Goal: Task Accomplishment & Management: Manage account settings

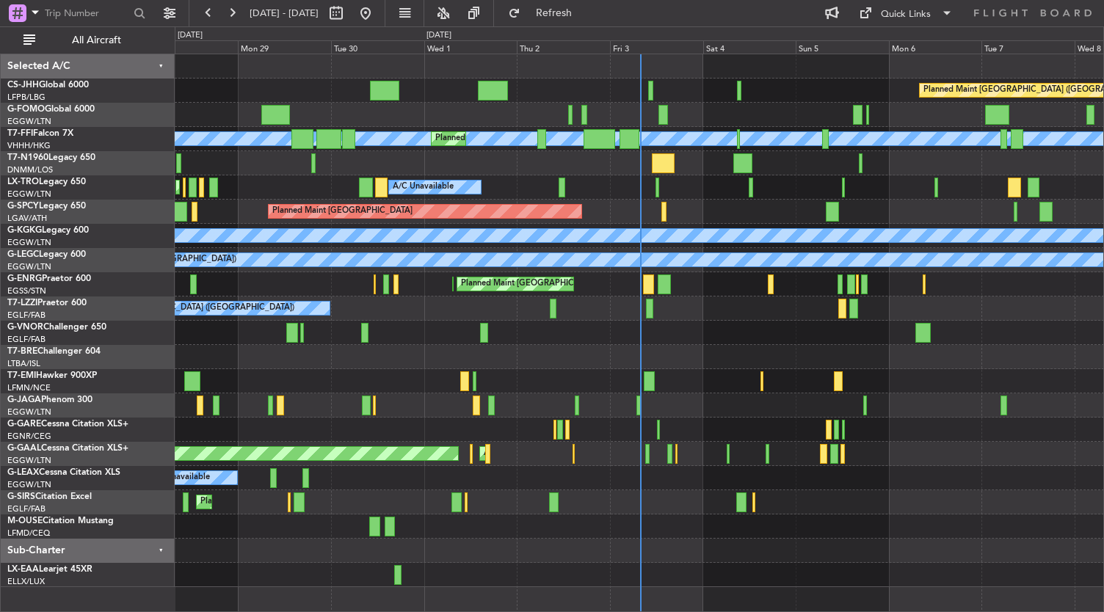
click at [581, 491] on div "Planned Maint [GEOGRAPHIC_DATA] ([GEOGRAPHIC_DATA]) [PERSON_NAME] [PERSON_NAME]…" at bounding box center [640, 320] width 930 height 533
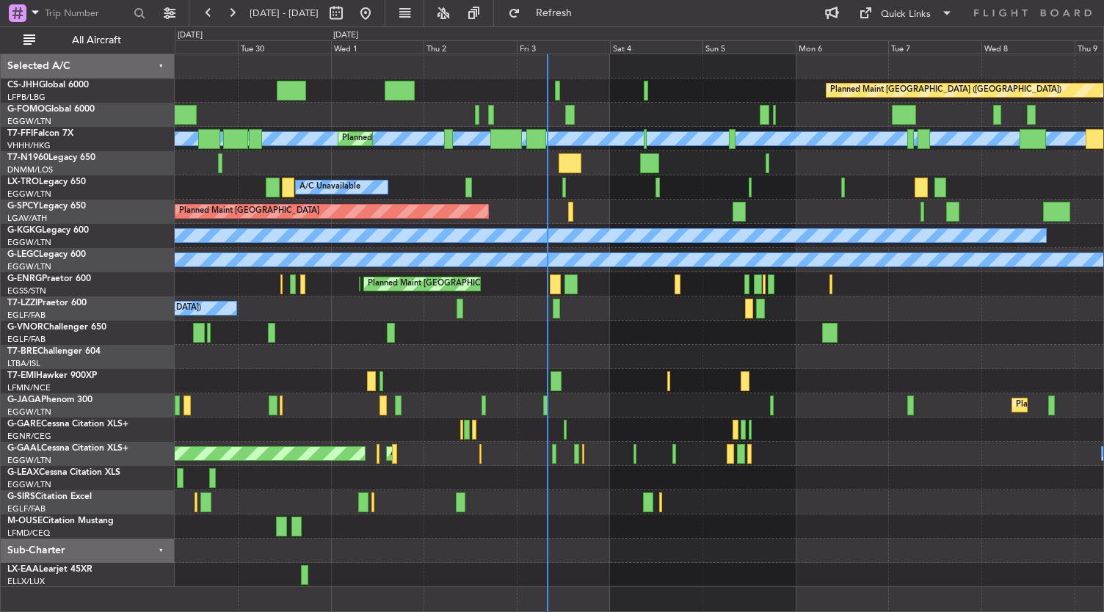
click at [549, 452] on div "Planned Maint Dusseldorf AOG Maint [GEOGRAPHIC_DATA] Owner Owner" at bounding box center [640, 454] width 930 height 24
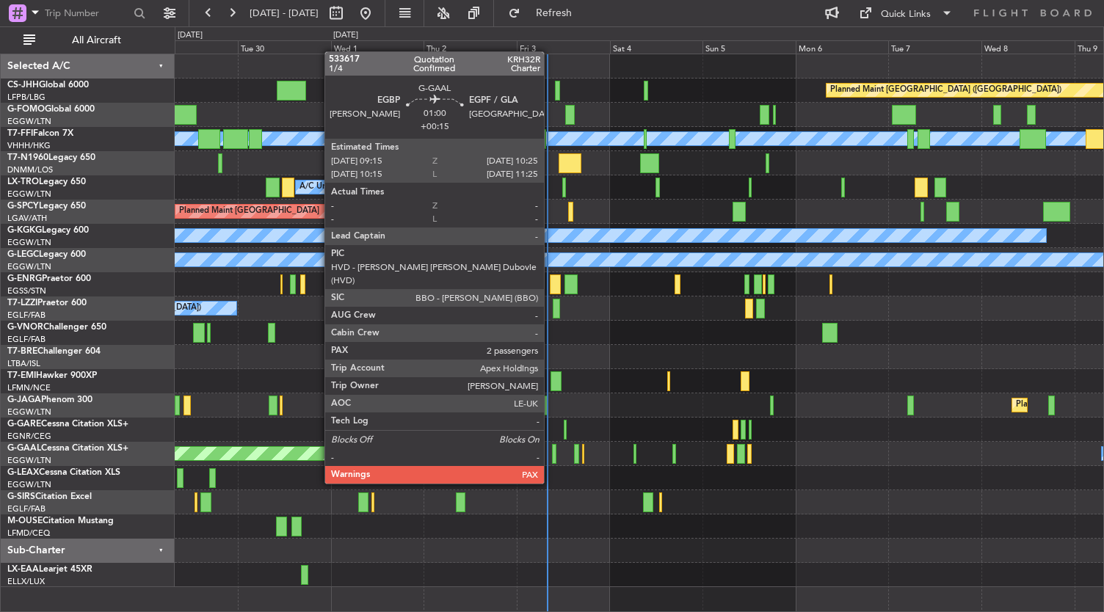
click at [552, 457] on div at bounding box center [554, 454] width 5 height 20
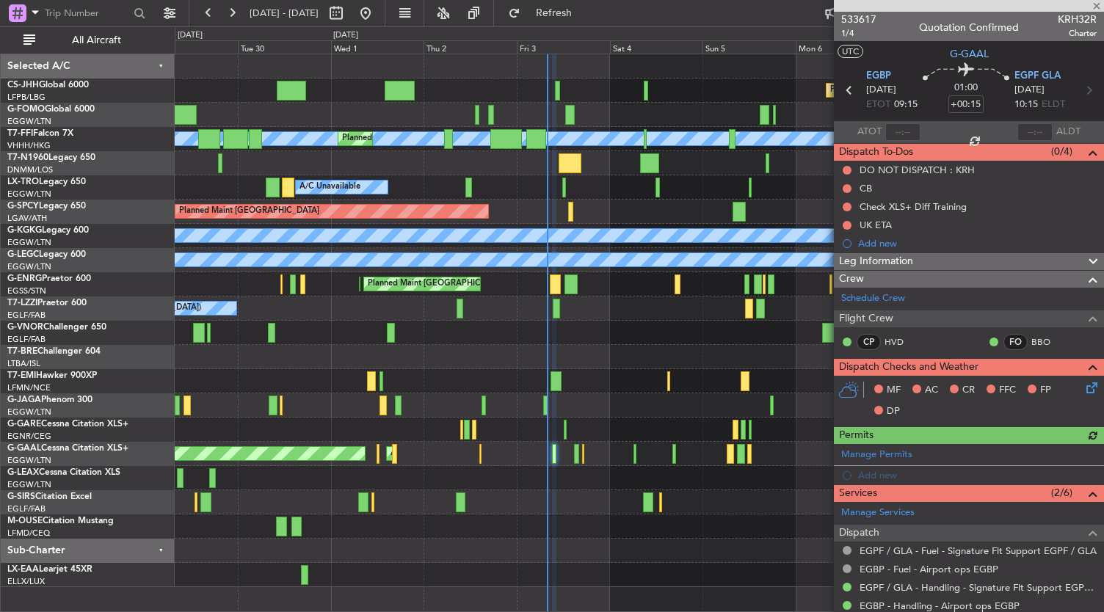
scroll to position [250, 0]
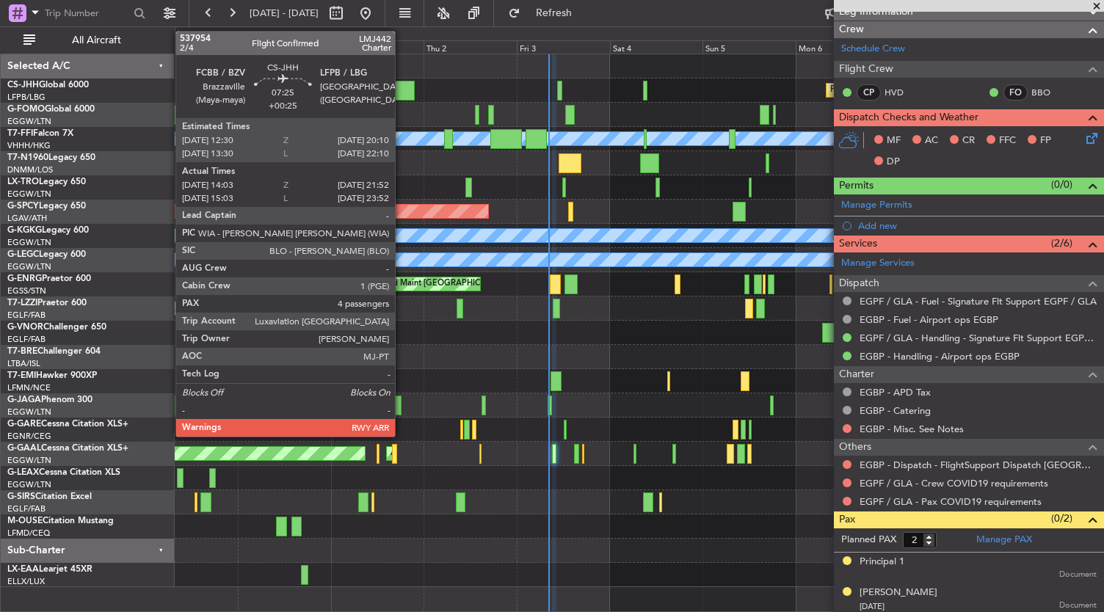
click at [402, 81] on div at bounding box center [400, 91] width 31 height 20
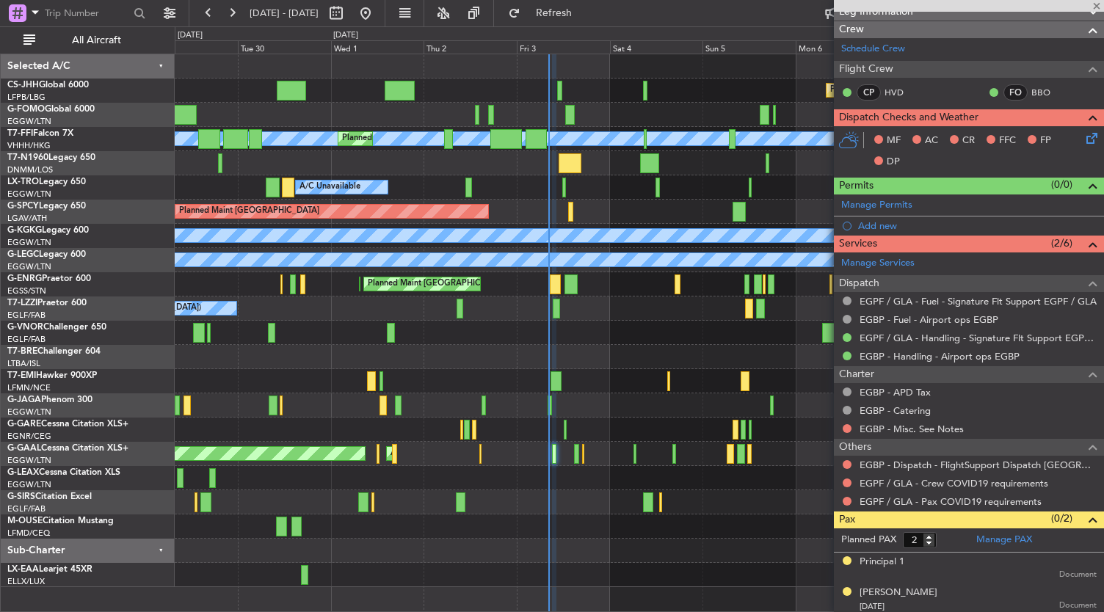
type input "+00:25"
type input "14:13"
type input "21:47"
type input "4"
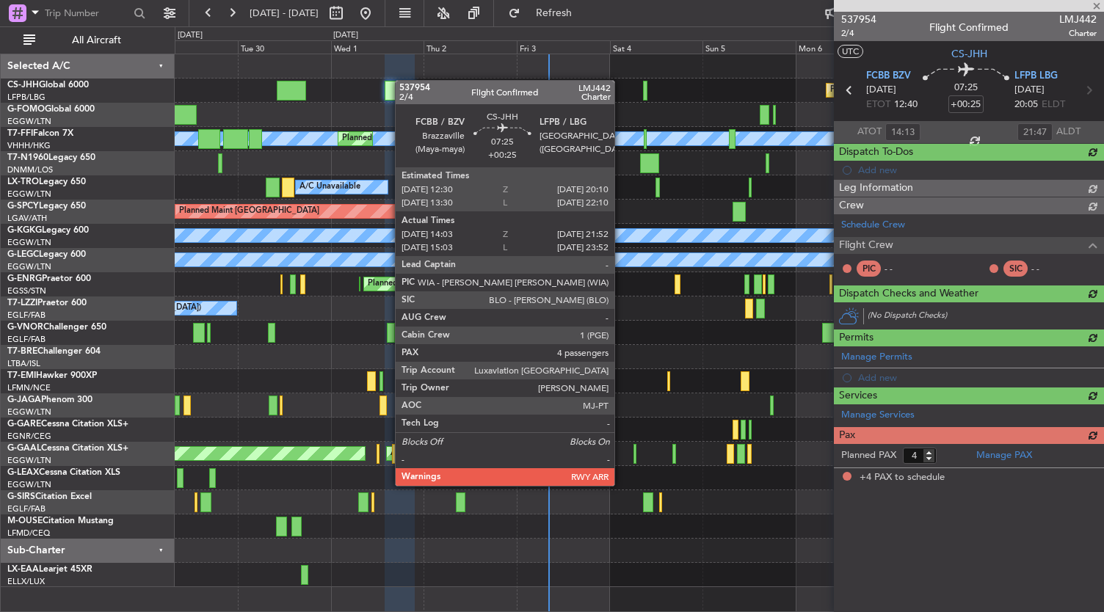
scroll to position [0, 0]
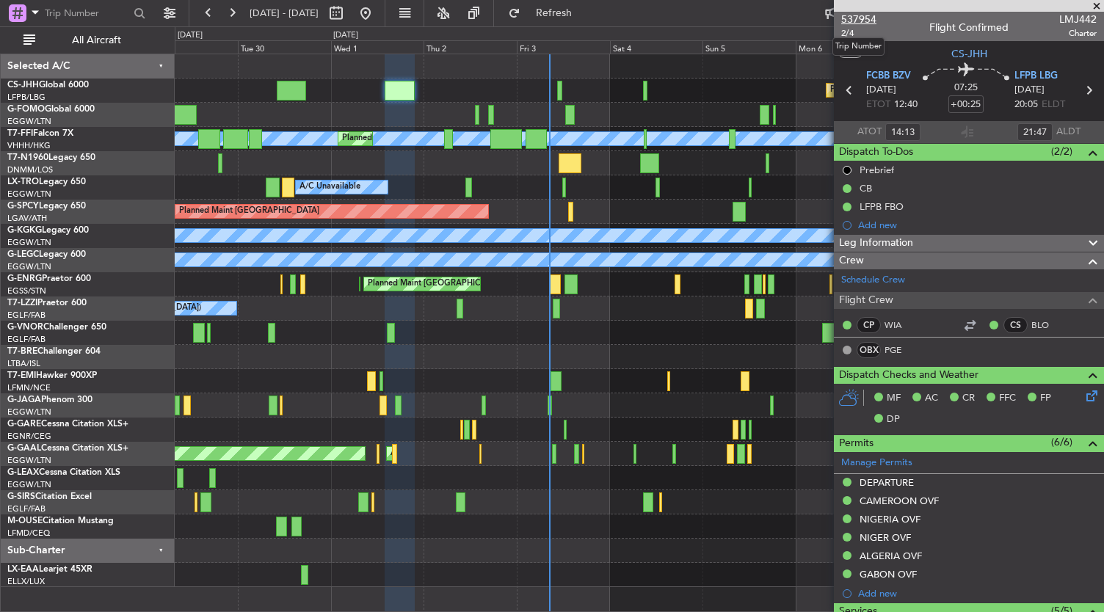
click at [866, 23] on span "537954" at bounding box center [858, 19] width 35 height 15
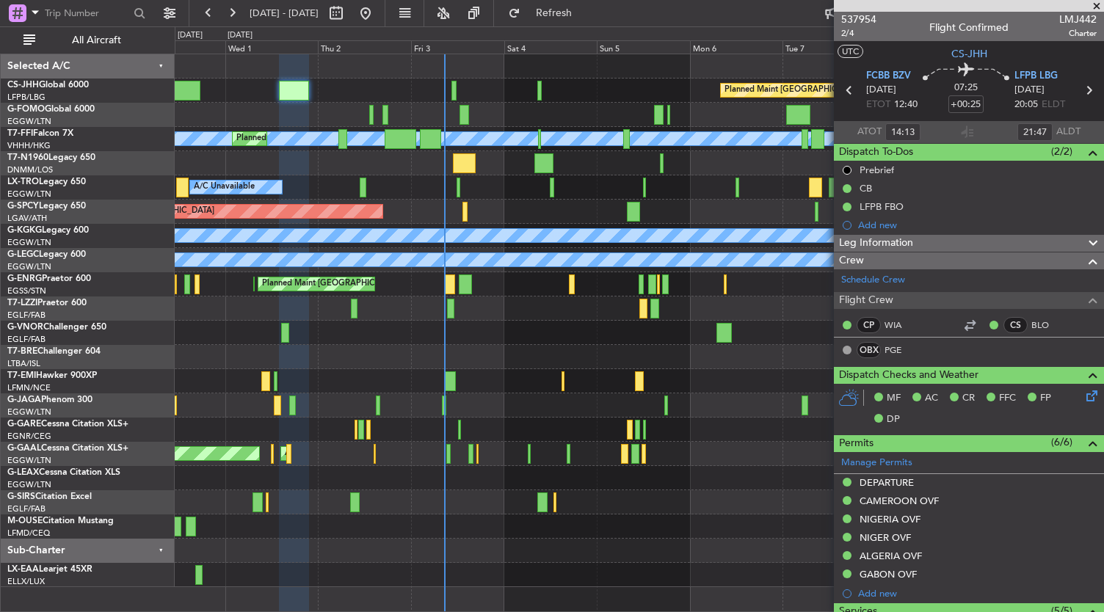
click at [507, 374] on div "Planned Maint [GEOGRAPHIC_DATA] ([GEOGRAPHIC_DATA]) [PERSON_NAME] [PERSON_NAME]…" at bounding box center [640, 320] width 930 height 533
click at [617, 553] on div at bounding box center [640, 551] width 930 height 24
click at [408, 356] on div "Planned Maint [GEOGRAPHIC_DATA] ([GEOGRAPHIC_DATA]) Planned Maint Geneva ([GEOG…" at bounding box center [640, 332] width 930 height 557
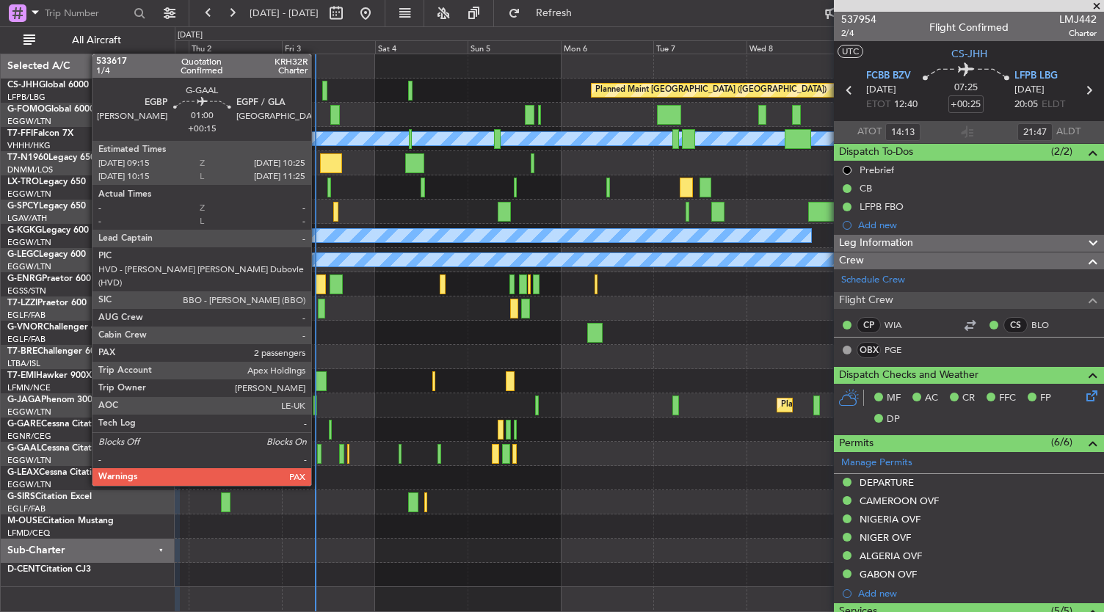
click at [319, 458] on div at bounding box center [319, 454] width 5 height 20
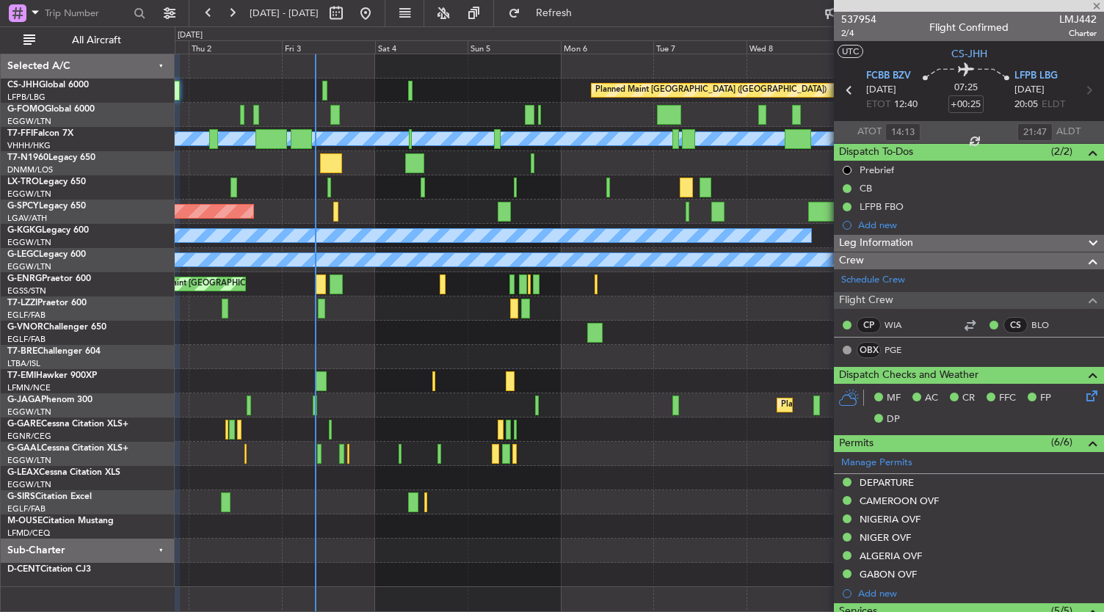
type input "+00:15"
type input "2"
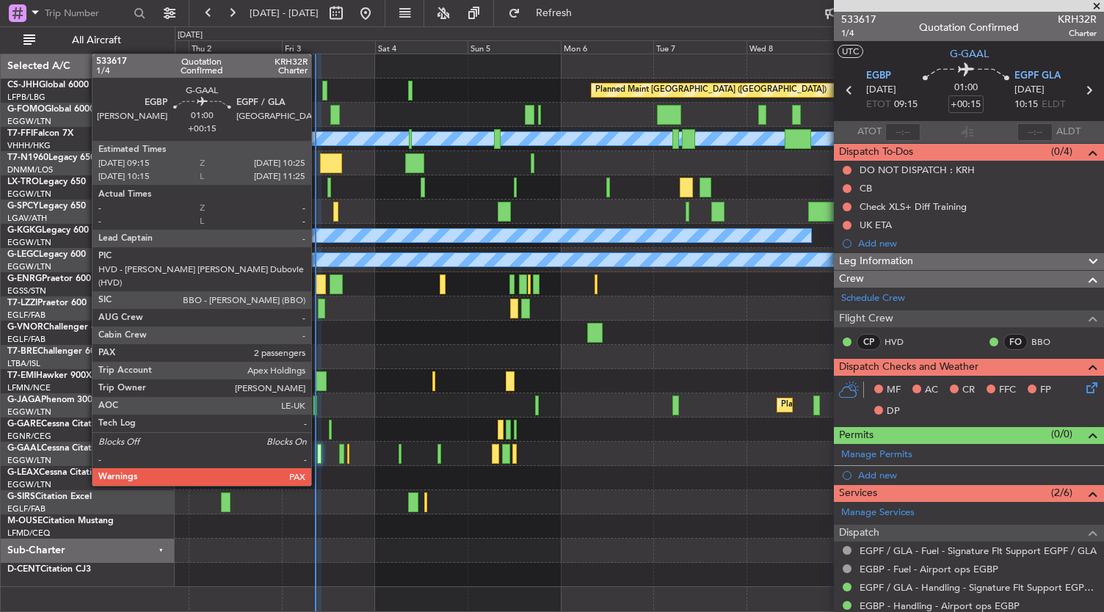
click at [319, 458] on div at bounding box center [319, 454] width 5 height 20
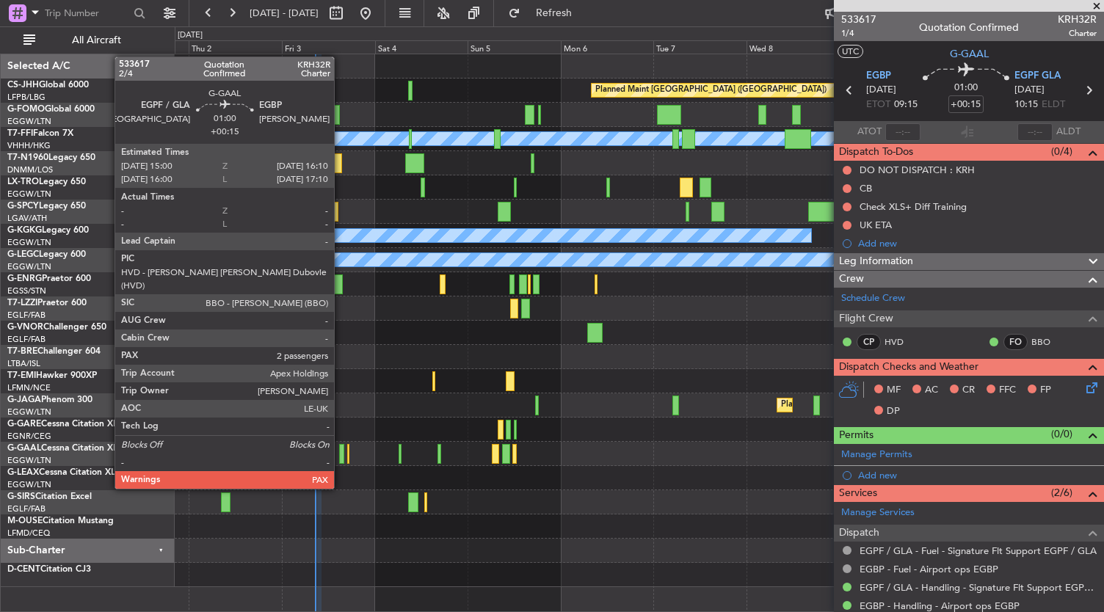
click at [341, 461] on div at bounding box center [341, 454] width 5 height 20
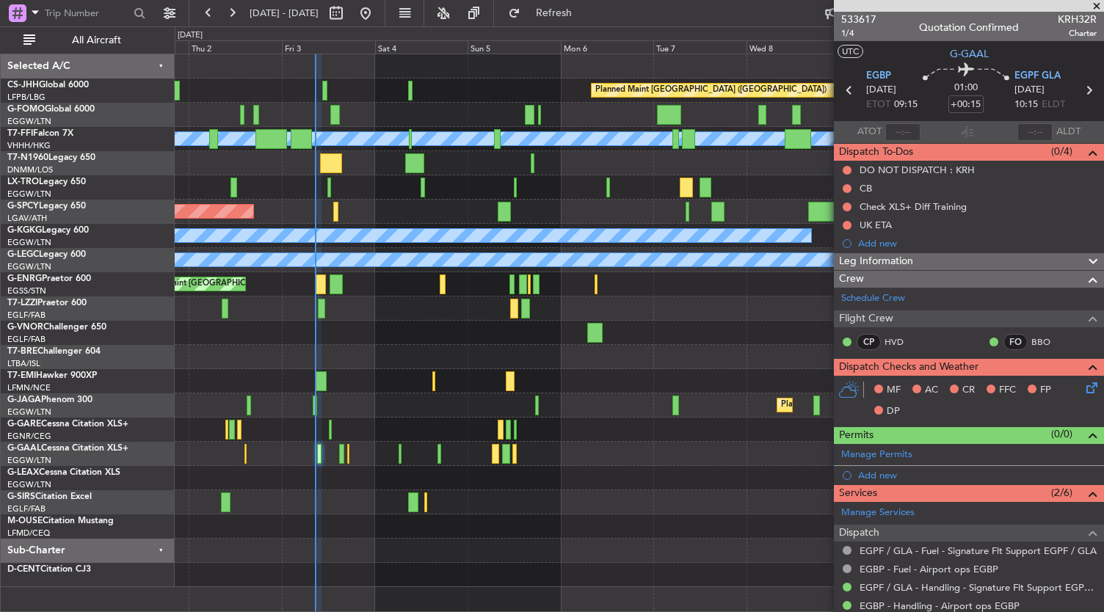
click at [383, 394] on div "Planned Maint [GEOGRAPHIC_DATA] ([GEOGRAPHIC_DATA])" at bounding box center [640, 406] width 930 height 24
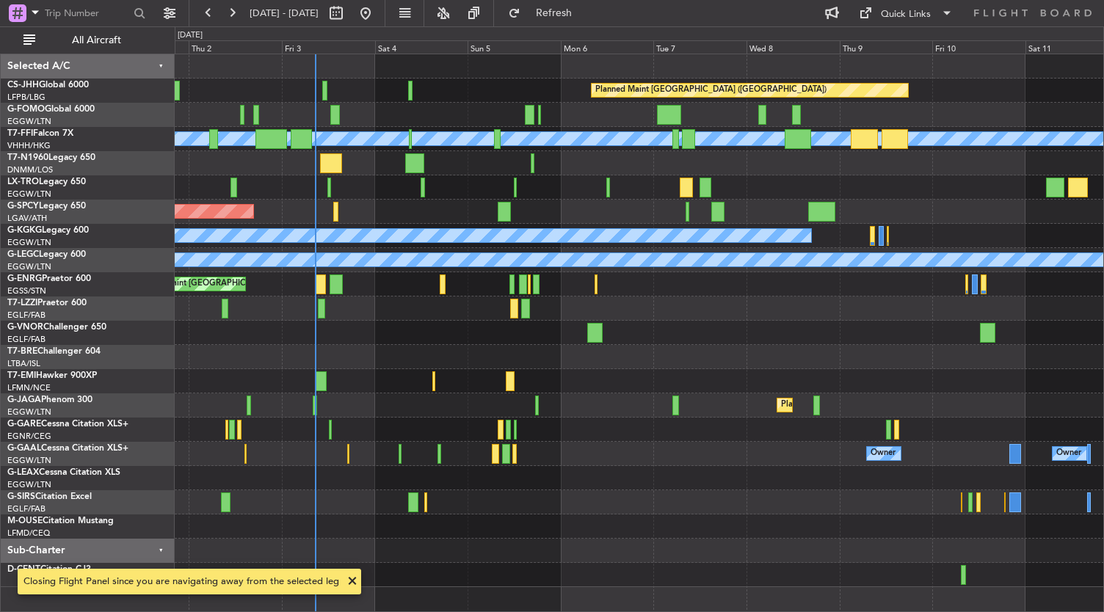
click at [517, 518] on div at bounding box center [640, 527] width 930 height 24
click at [590, 23] on button "Refresh" at bounding box center [545, 12] width 88 height 23
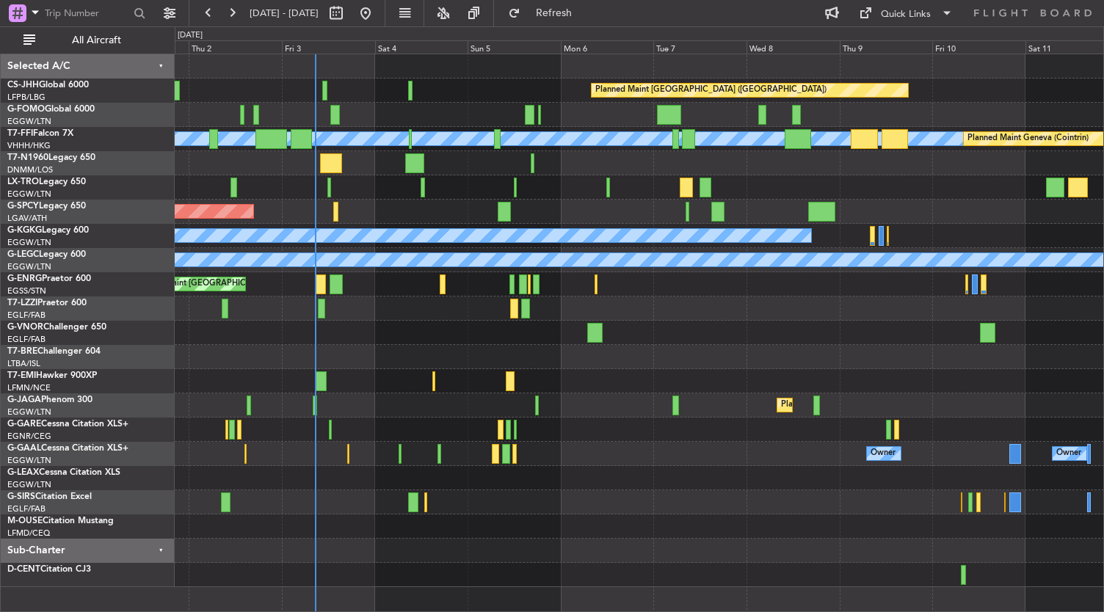
click at [350, 457] on div "Owner Owner AOG Maint Dusseldorf No Crew Planned Maint Dusseldorf" at bounding box center [640, 454] width 930 height 24
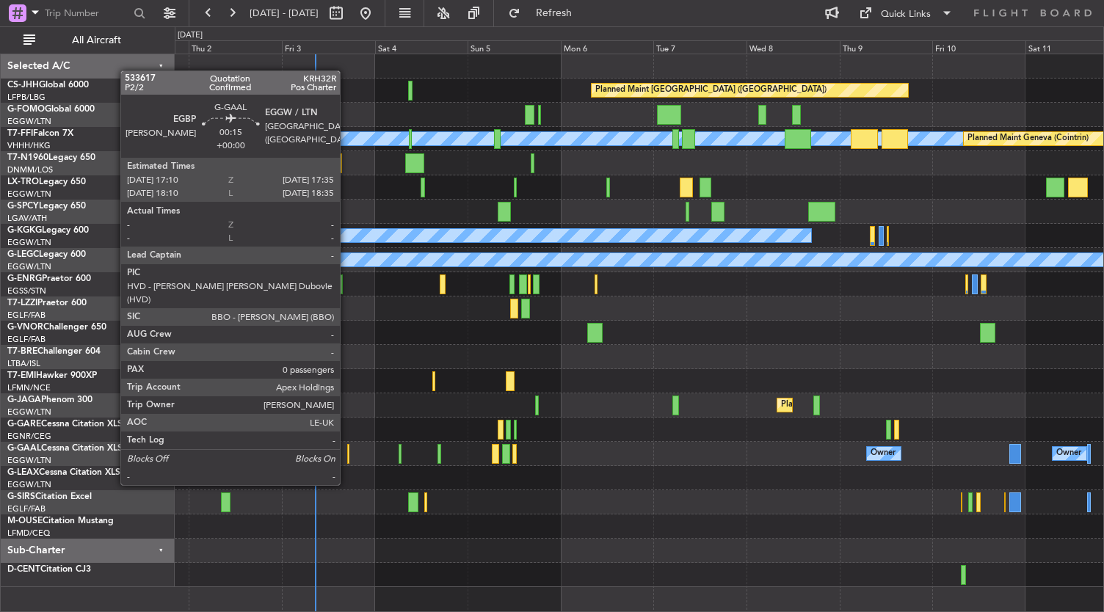
click at [347, 457] on div at bounding box center [348, 454] width 2 height 20
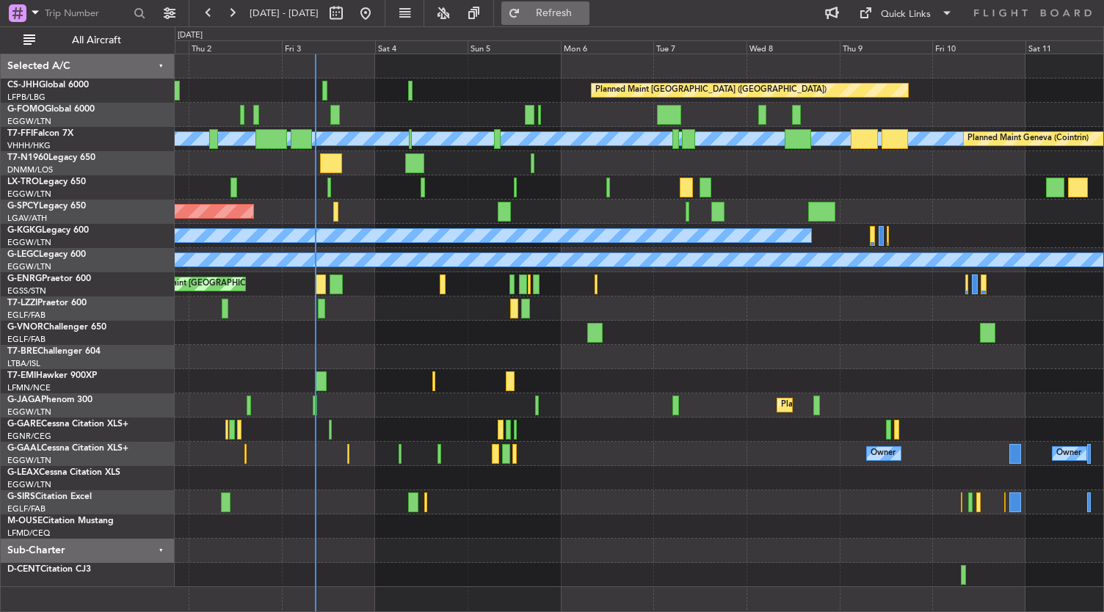
click at [578, 18] on button "Refresh" at bounding box center [545, 12] width 88 height 23
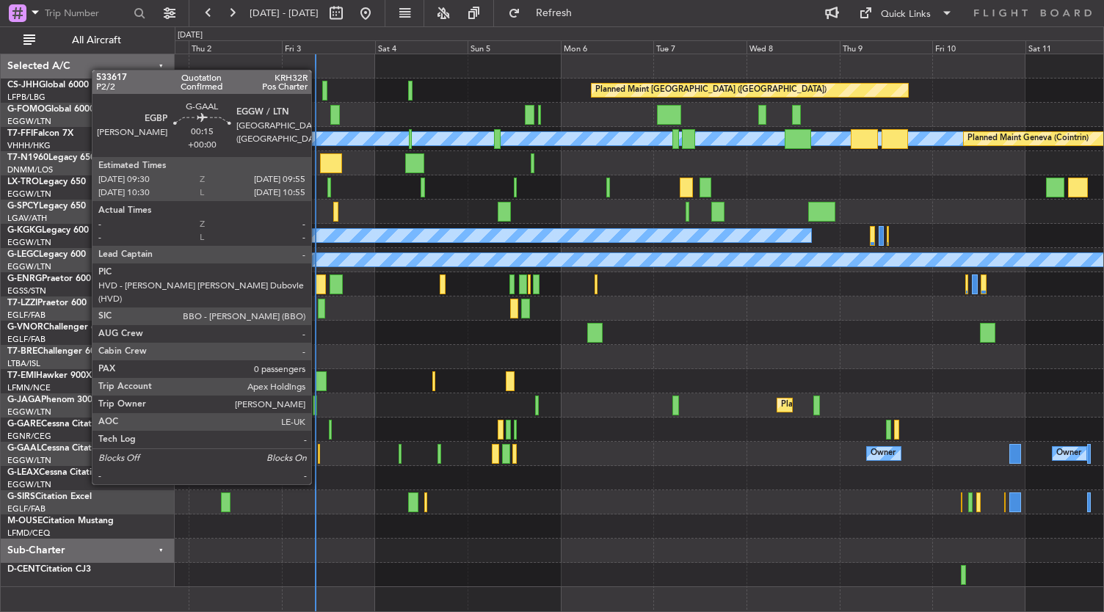
click at [319, 457] on div at bounding box center [319, 454] width 2 height 20
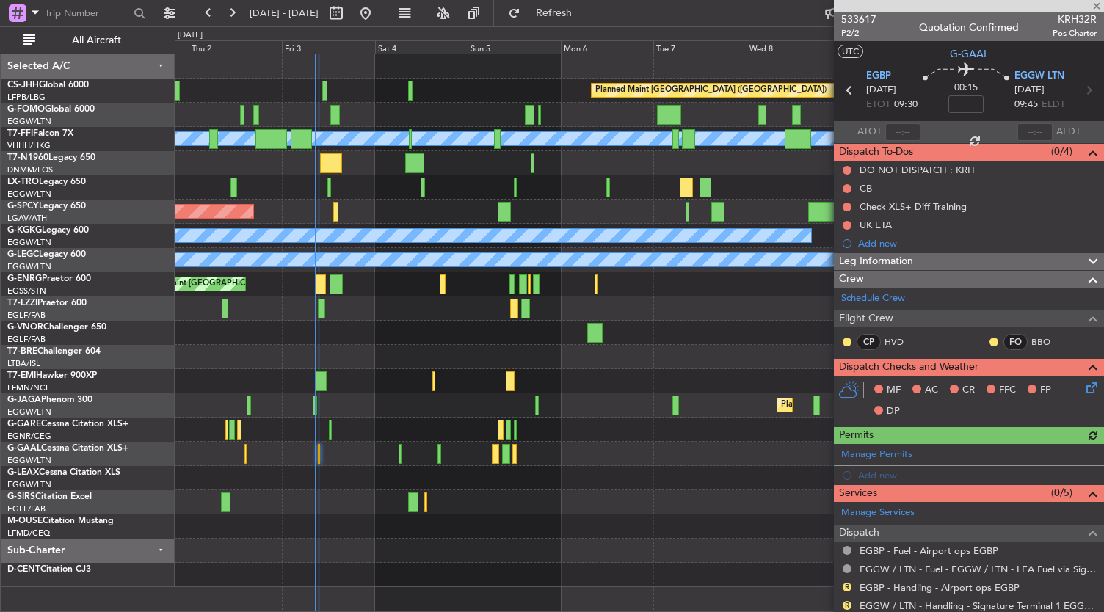
scroll to position [167, 0]
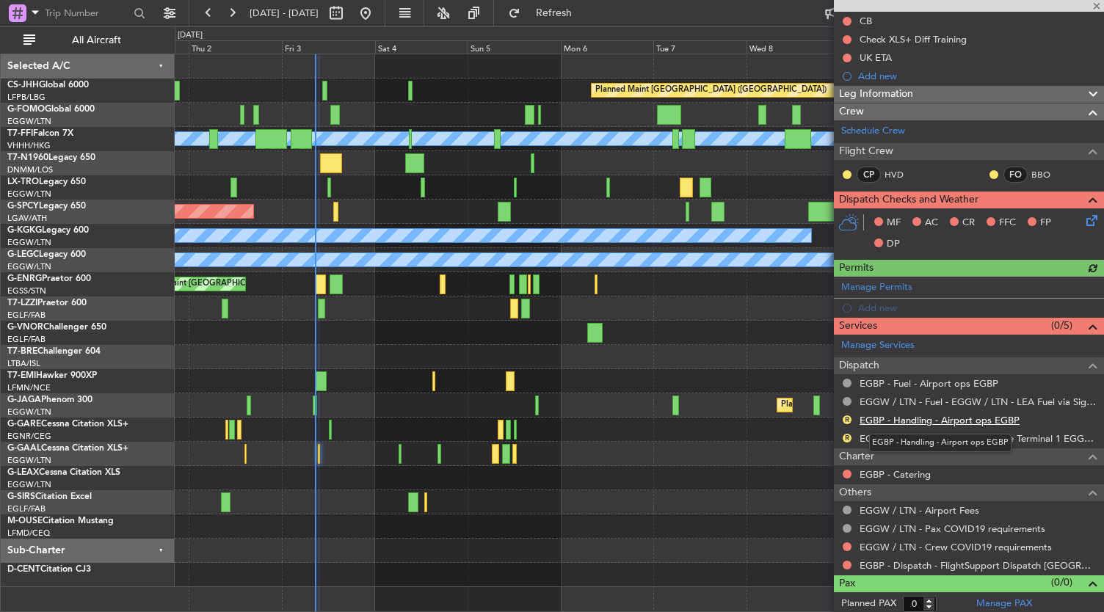
click at [899, 419] on link "EGBP - Handling - Airport ops EGBP" at bounding box center [940, 420] width 160 height 12
click at [918, 434] on link "EGGW / LTN - Handling - Signature Terminal 1 EGGW / LTN" at bounding box center [978, 438] width 237 height 12
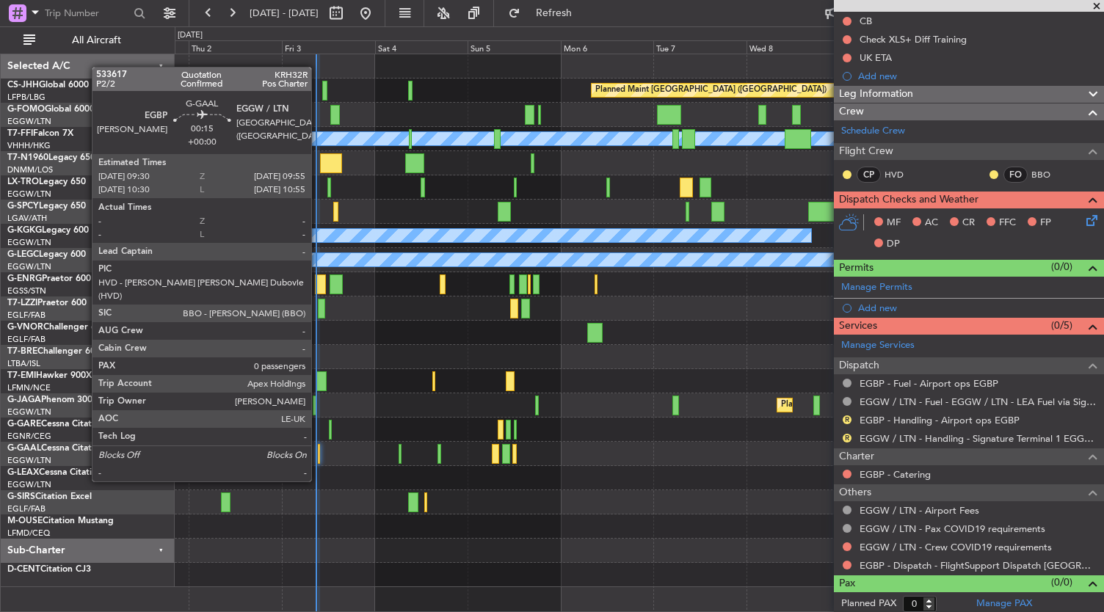
click at [319, 454] on div at bounding box center [319, 454] width 2 height 20
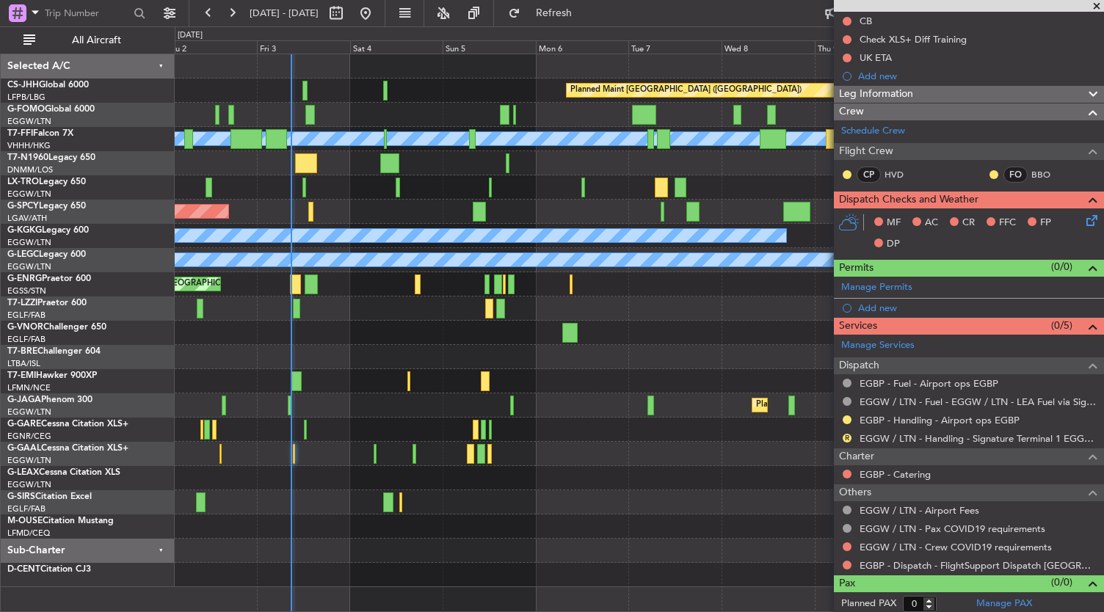
click at [499, 526] on div at bounding box center [640, 527] width 930 height 24
click at [558, 522] on div at bounding box center [640, 527] width 930 height 24
click at [601, 518] on div at bounding box center [640, 527] width 930 height 24
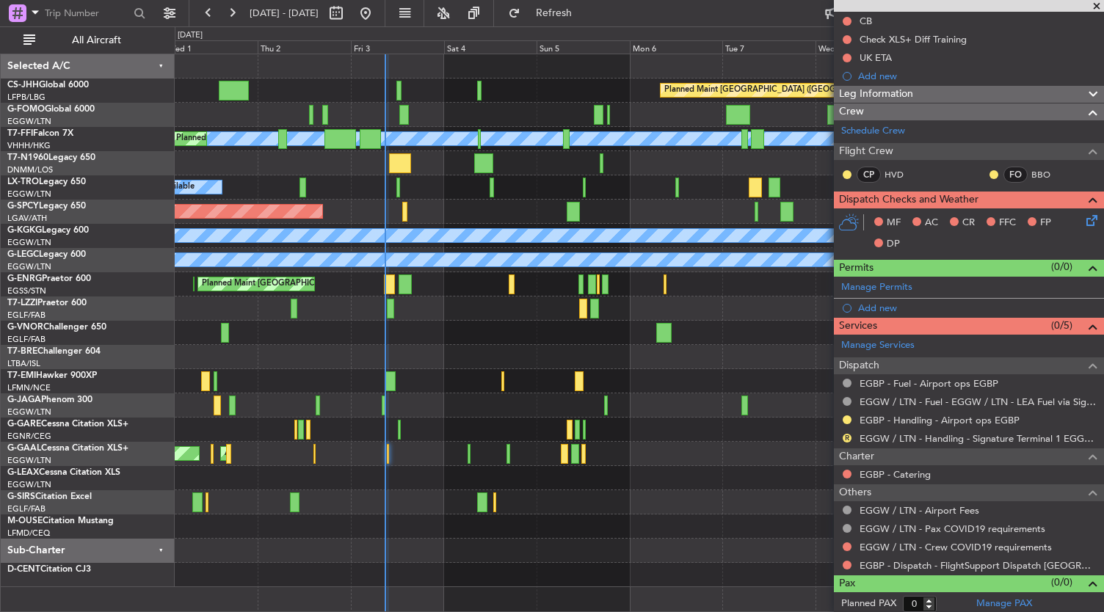
click at [696, 541] on div "Planned Maint Paris (Le Bourget) Planned Maint Geneva (Cointrin) MEL MEL Planne…" at bounding box center [640, 320] width 930 height 533
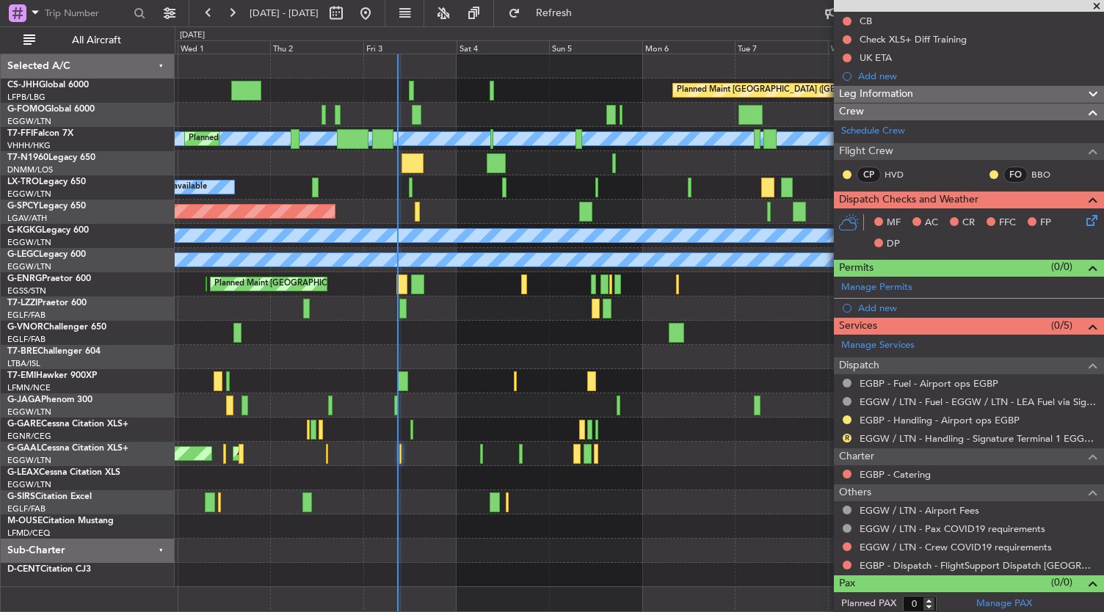
click at [611, 544] on div "Planned Maint Paris (Le Bourget) Planned Maint Geneva (Cointrin) MEL MEL Planne…" at bounding box center [640, 320] width 930 height 533
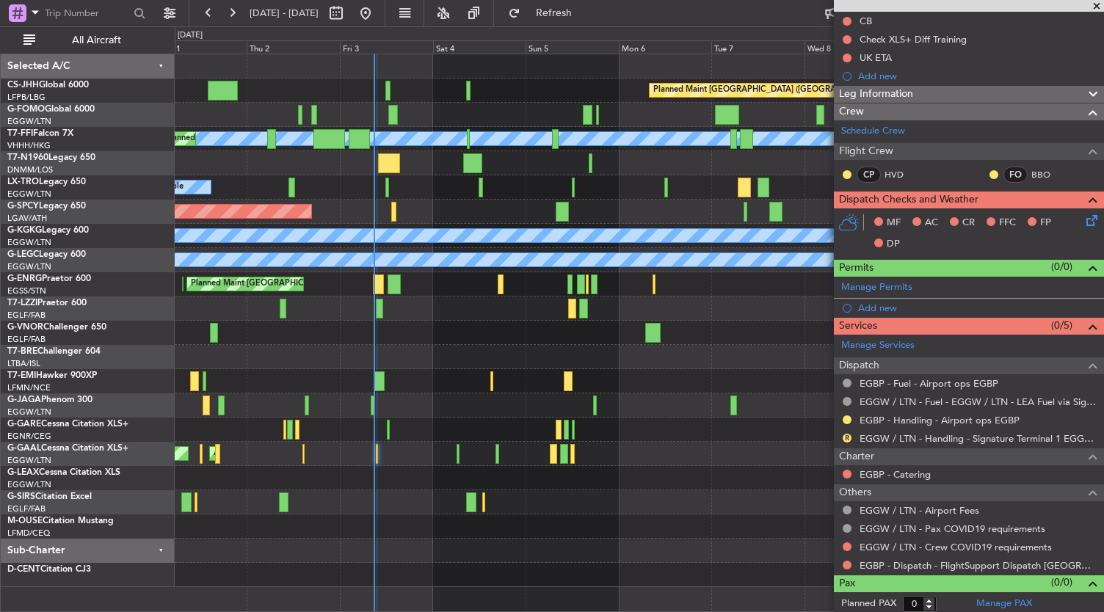
click at [454, 554] on div at bounding box center [640, 551] width 930 height 24
click at [585, 14] on span "Refresh" at bounding box center [555, 13] width 62 height 10
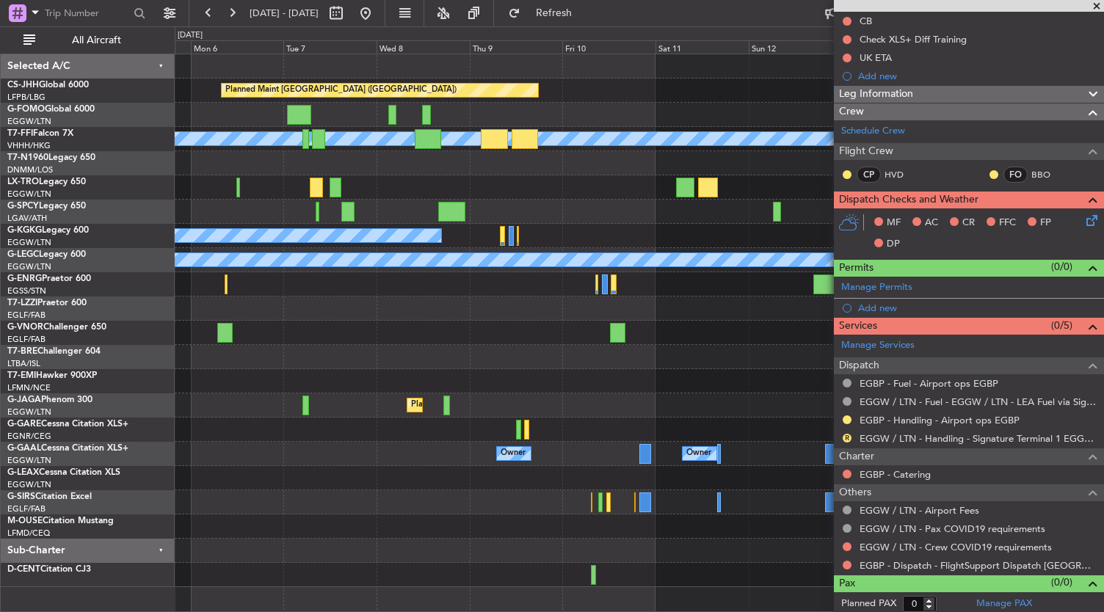
click at [155, 474] on div "Planned Maint Paris (Le Bourget) Planned Maint Geneva (Cointrin) MEL MEL Planne…" at bounding box center [552, 319] width 1104 height 586
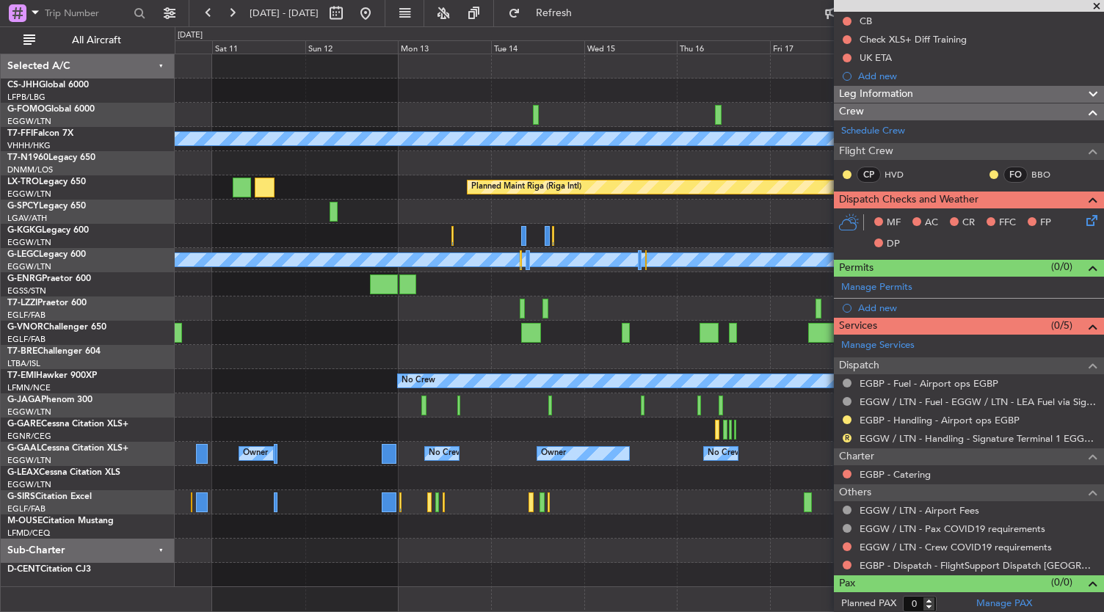
click at [416, 516] on div "Planned Maint Paris (Le Bourget) Planned Maint Geneva (Cointrin) MEL MEL Planne…" at bounding box center [640, 320] width 930 height 533
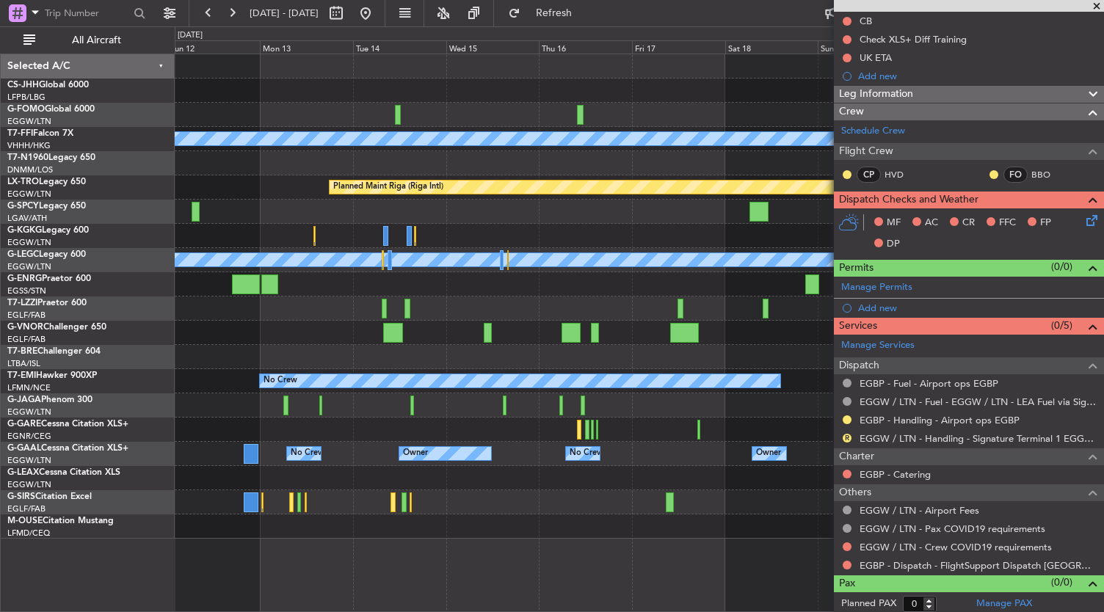
click at [421, 551] on div "Planned Maint Paris (Le Bourget) Planned Maint Geneva (Cointrin) MEL MEL Planne…" at bounding box center [640, 333] width 930 height 559
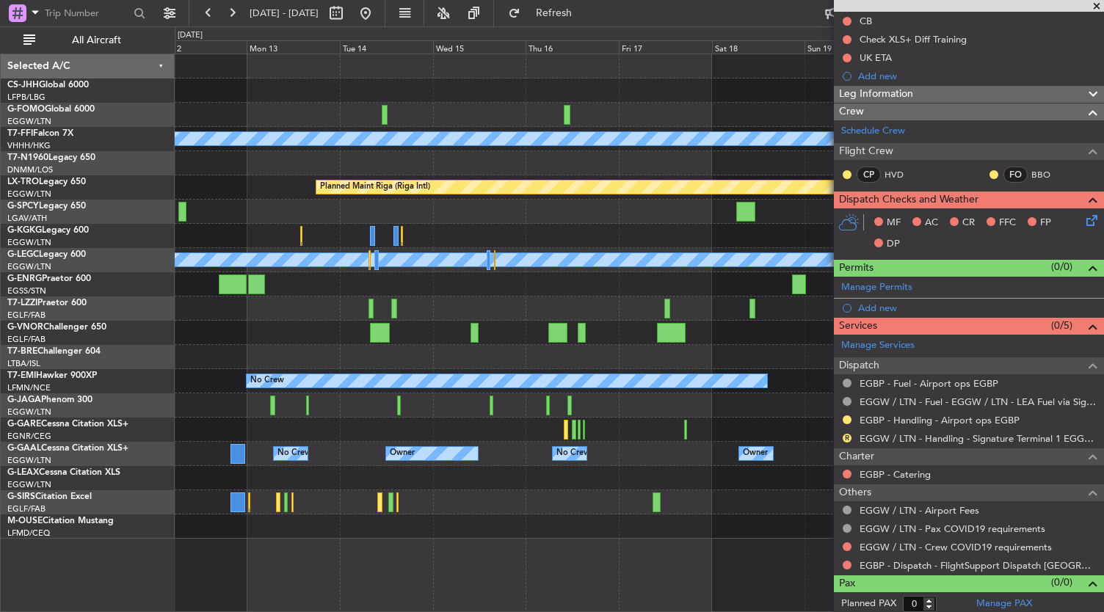
click at [524, 477] on div "Planned Maint Paris (Le Bourget) Planned Maint Geneva (Cointrin) MEL MEL Planne…" at bounding box center [640, 296] width 930 height 485
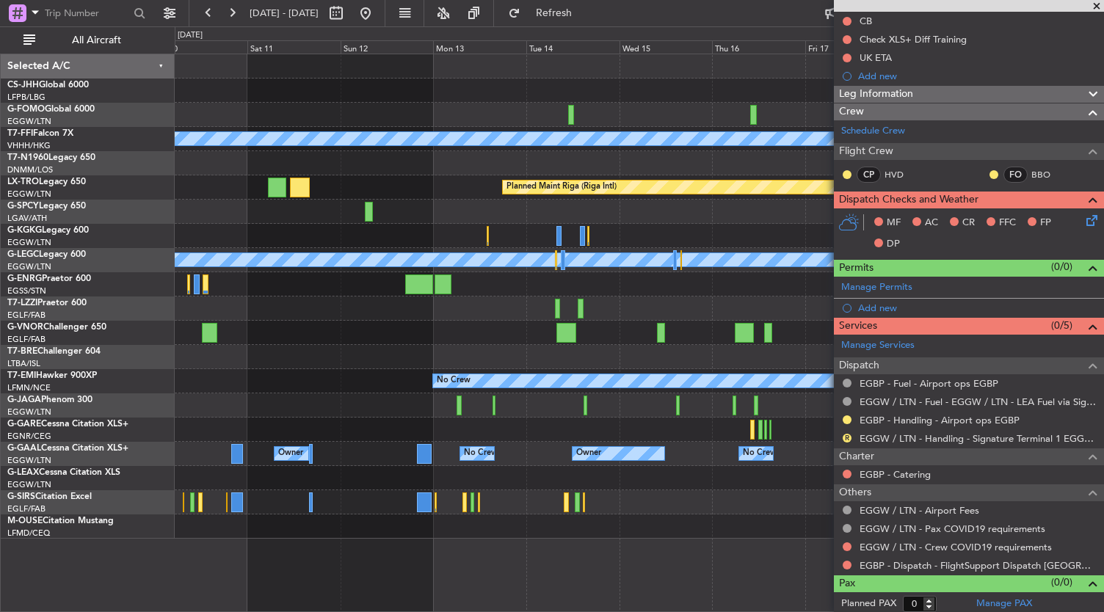
click at [589, 588] on div "Planned Maint Paris (Le Bourget) Planned Maint Geneva (Cointrin) MEL MEL Planne…" at bounding box center [640, 333] width 930 height 559
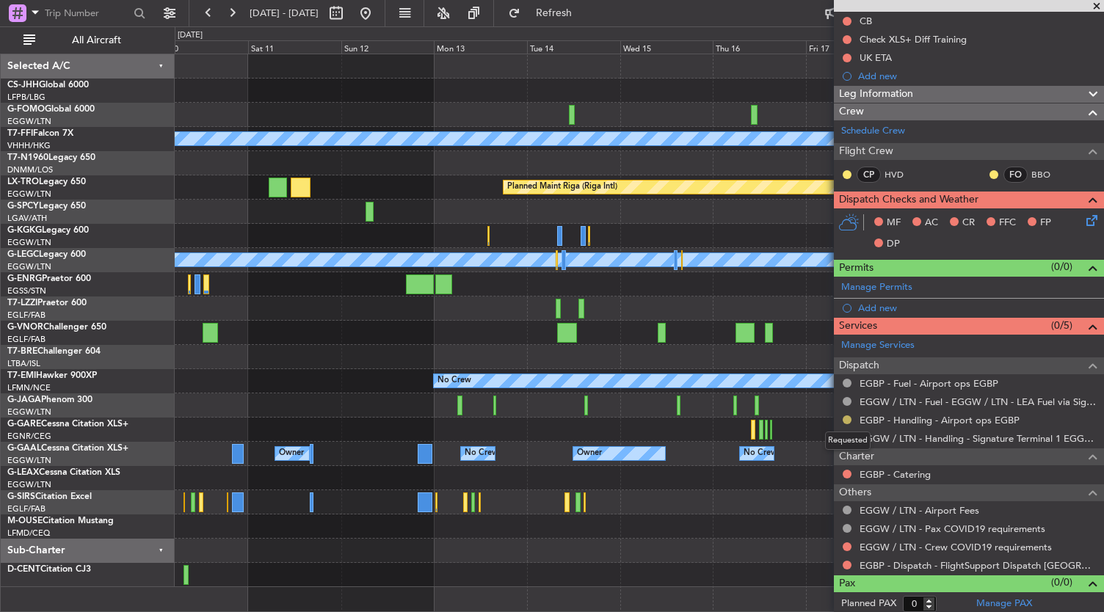
click at [848, 418] on button at bounding box center [847, 420] width 9 height 9
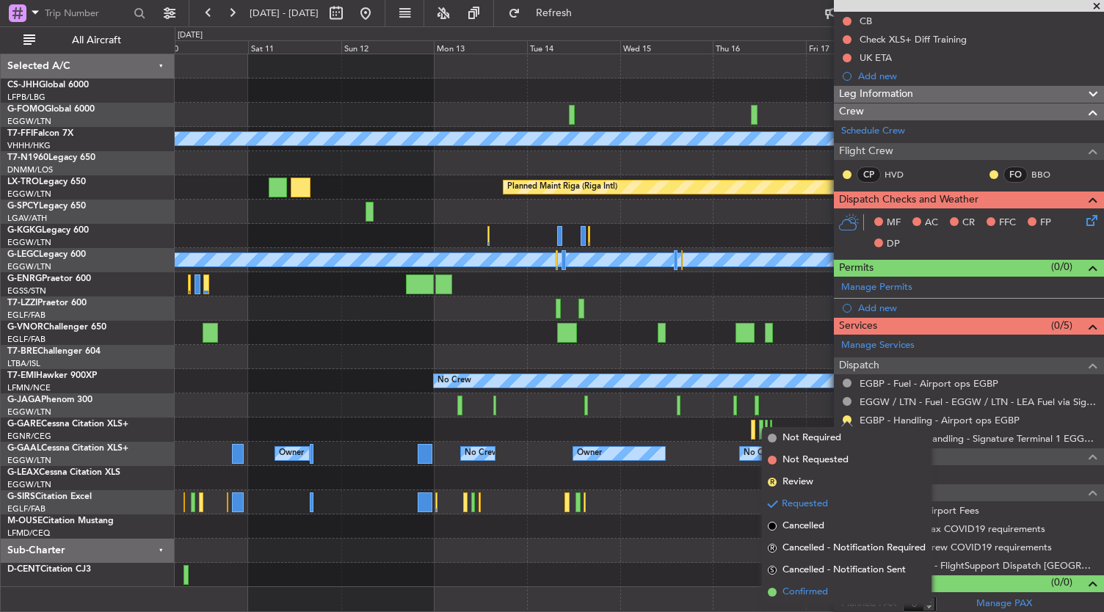
click at [813, 597] on span "Confirmed" at bounding box center [806, 592] width 46 height 15
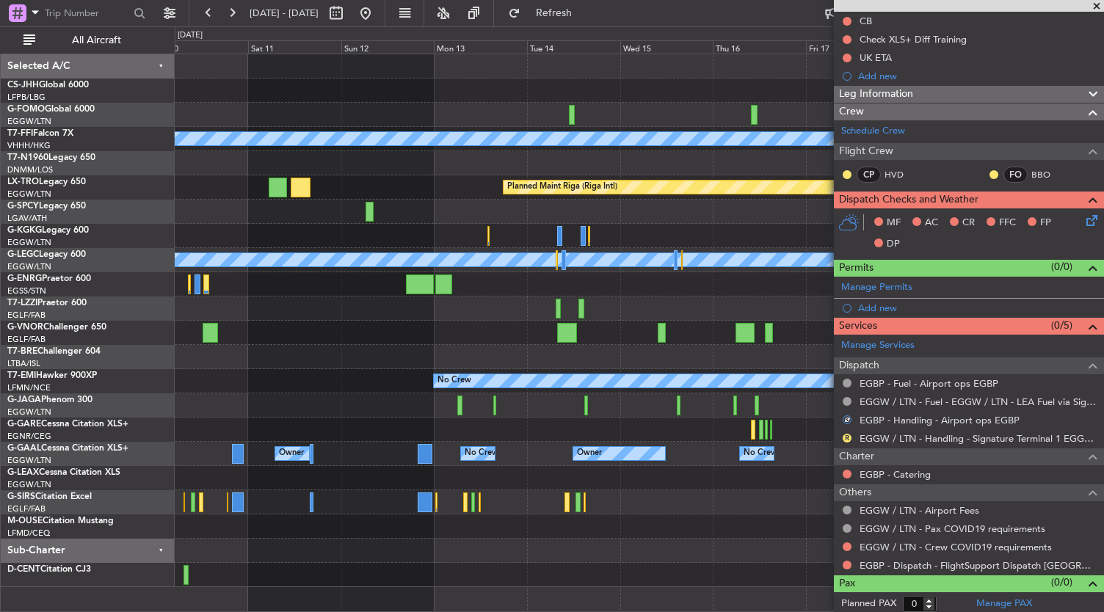
click at [850, 440] on div "R" at bounding box center [847, 438] width 12 height 12
click at [847, 434] on button "R" at bounding box center [847, 438] width 9 height 9
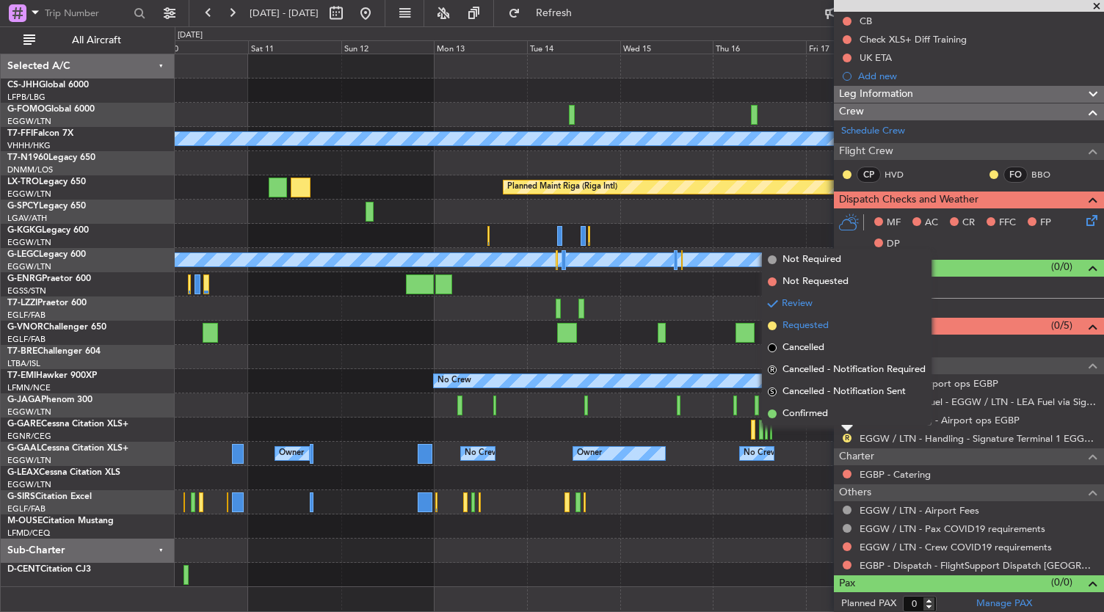
click at [814, 327] on span "Requested" at bounding box center [806, 326] width 46 height 15
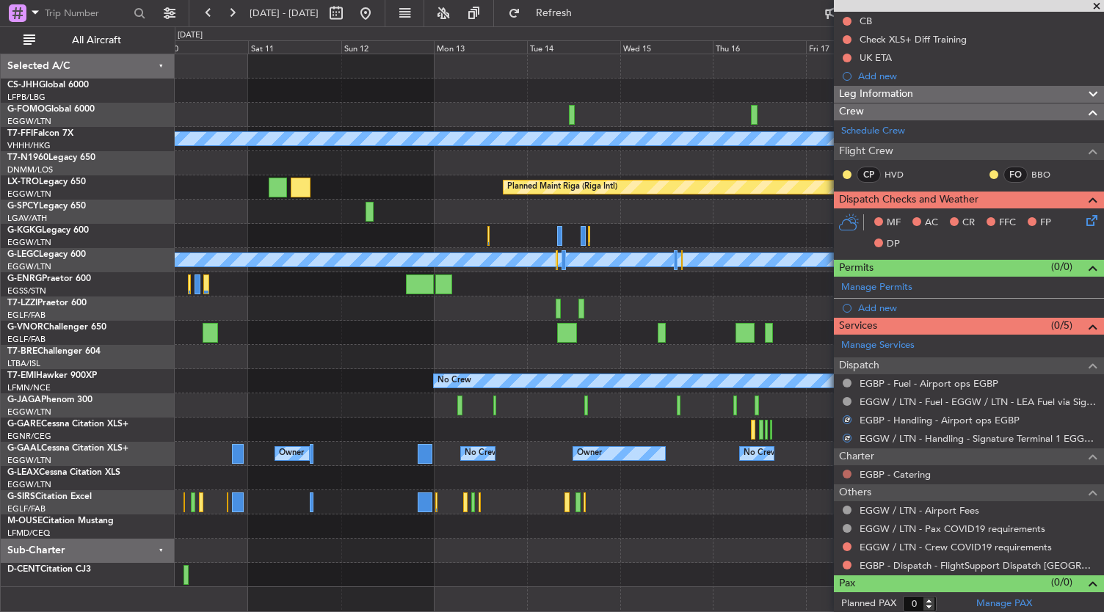
click at [850, 471] on button at bounding box center [847, 474] width 9 height 9
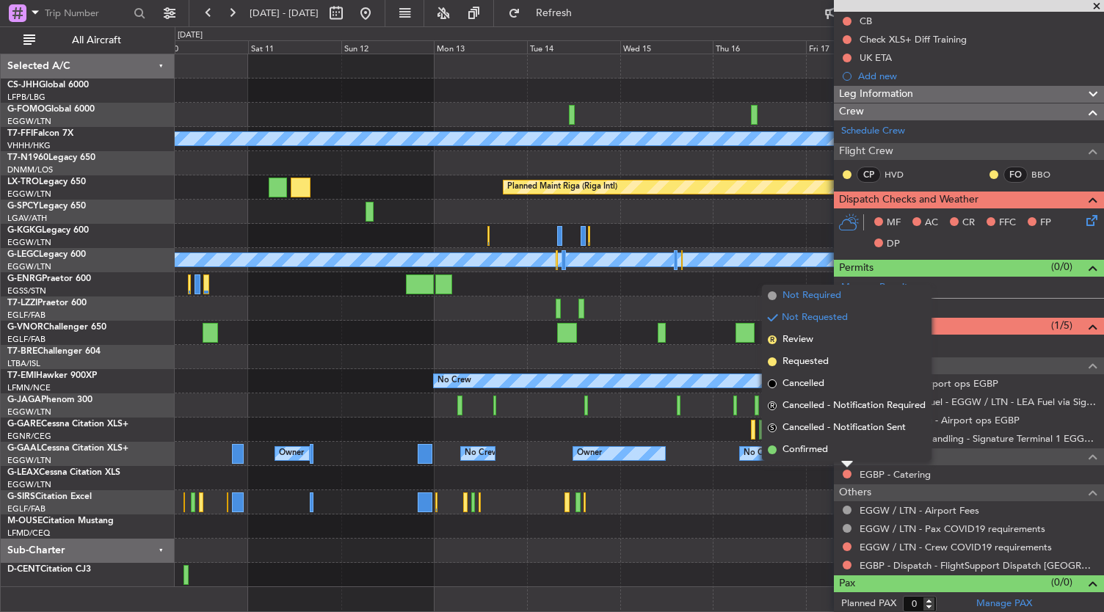
click at [816, 297] on span "Not Required" at bounding box center [812, 296] width 59 height 15
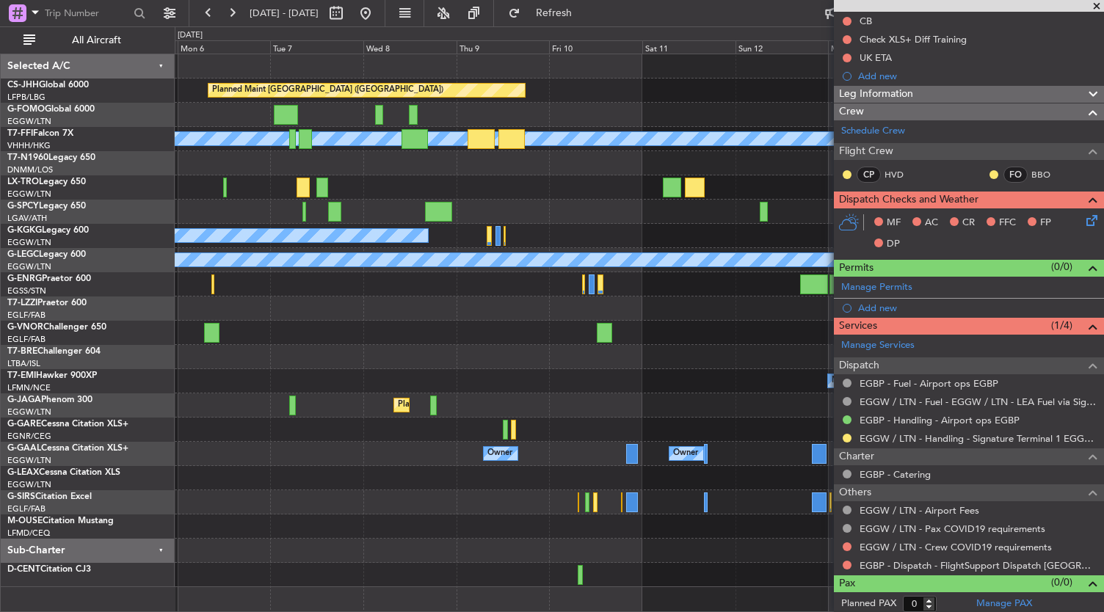
click at [642, 401] on div "Planned Maint Paris (Le Bourget) Planned Maint Geneva (Cointrin) MEL MEL Planne…" at bounding box center [640, 320] width 930 height 533
click at [377, 14] on button at bounding box center [365, 12] width 23 height 23
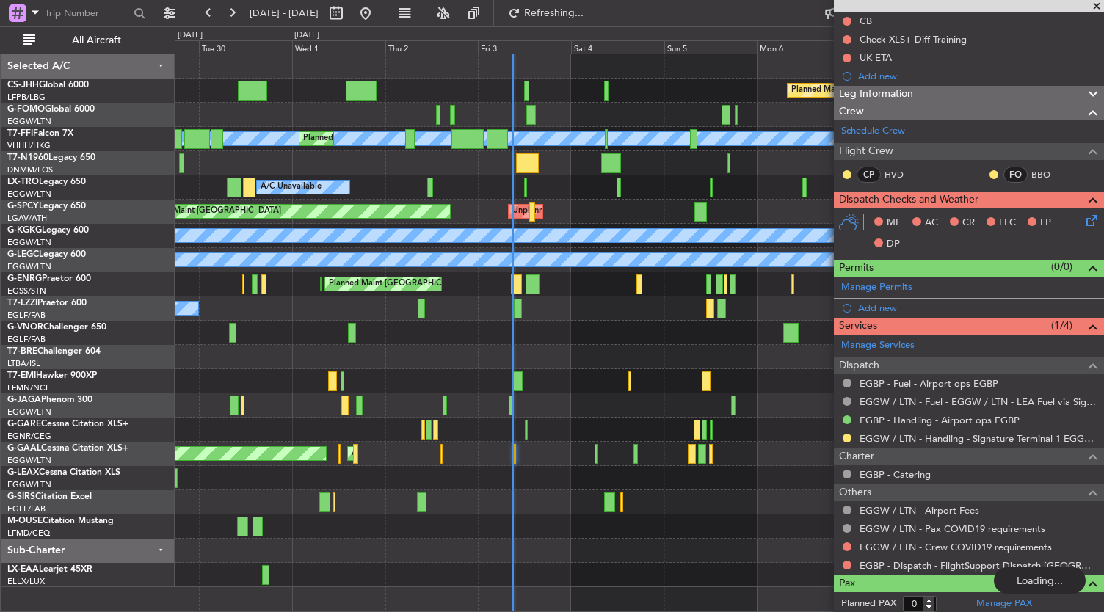
click at [477, 496] on div "Planned Maint [GEOGRAPHIC_DATA] ([GEOGRAPHIC_DATA])" at bounding box center [640, 502] width 930 height 24
click at [379, 509] on div "Planned Maint [GEOGRAPHIC_DATA] ([GEOGRAPHIC_DATA])" at bounding box center [640, 502] width 930 height 24
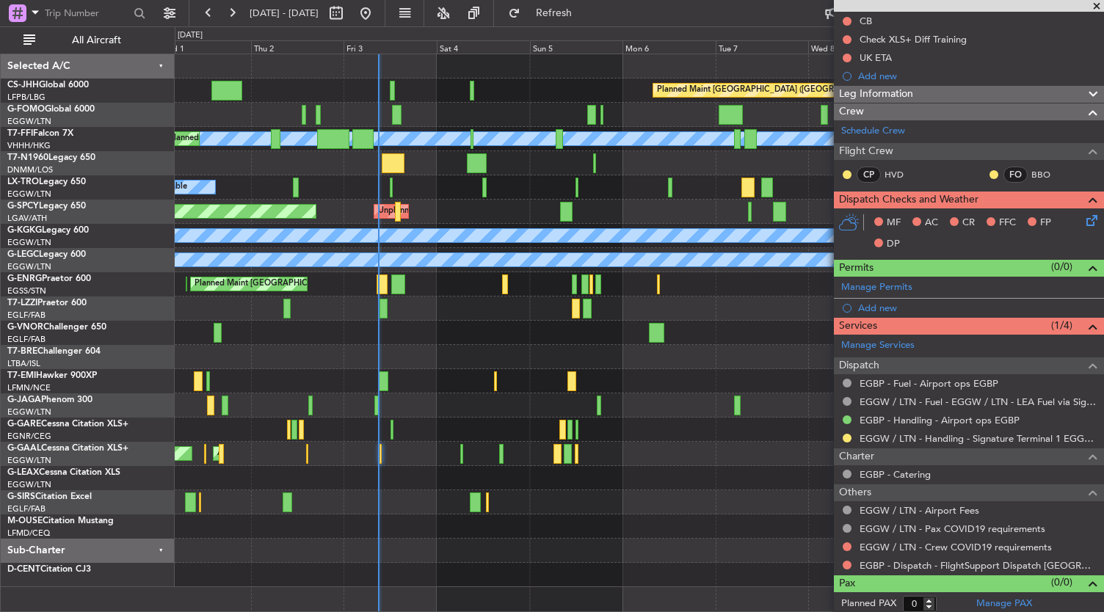
click at [419, 518] on div at bounding box center [640, 527] width 930 height 24
click at [847, 436] on button at bounding box center [847, 438] width 9 height 9
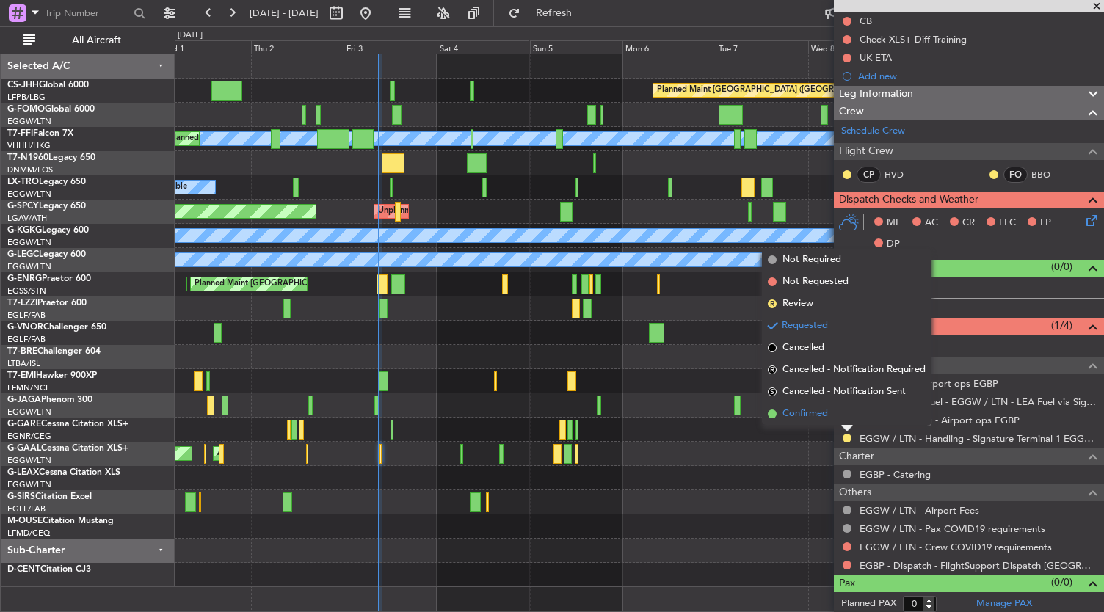
click at [783, 404] on li "Confirmed" at bounding box center [847, 414] width 170 height 22
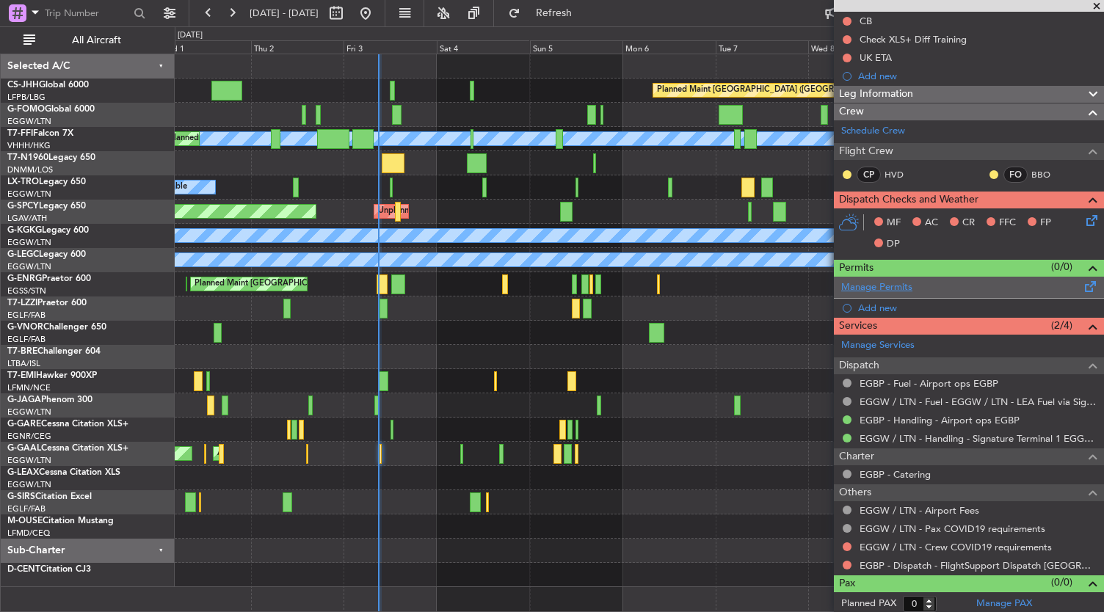
click at [889, 287] on link "Manage Permits" at bounding box center [876, 287] width 71 height 15
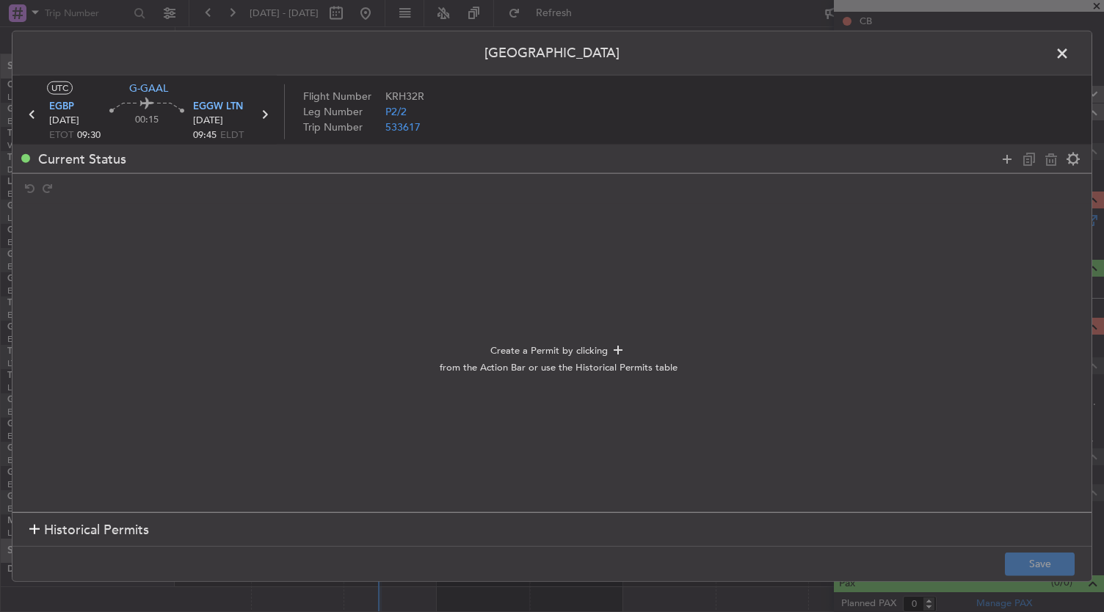
click at [1007, 170] on div "Current Status" at bounding box center [551, 159] width 1079 height 29
click at [1011, 156] on icon at bounding box center [1008, 159] width 18 height 18
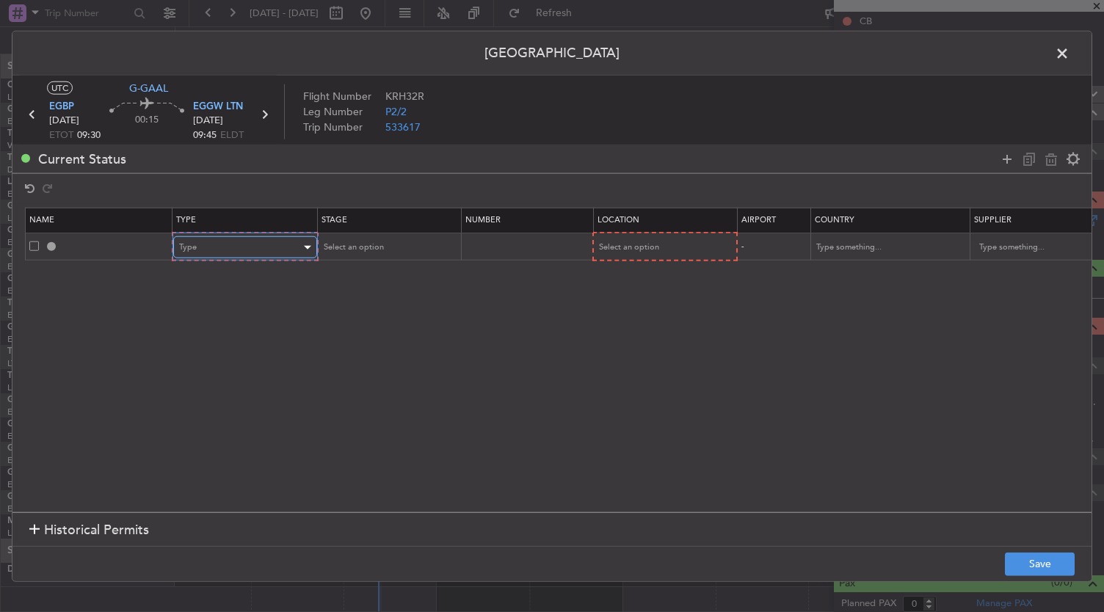
click at [271, 257] on div "Type" at bounding box center [240, 247] width 122 height 22
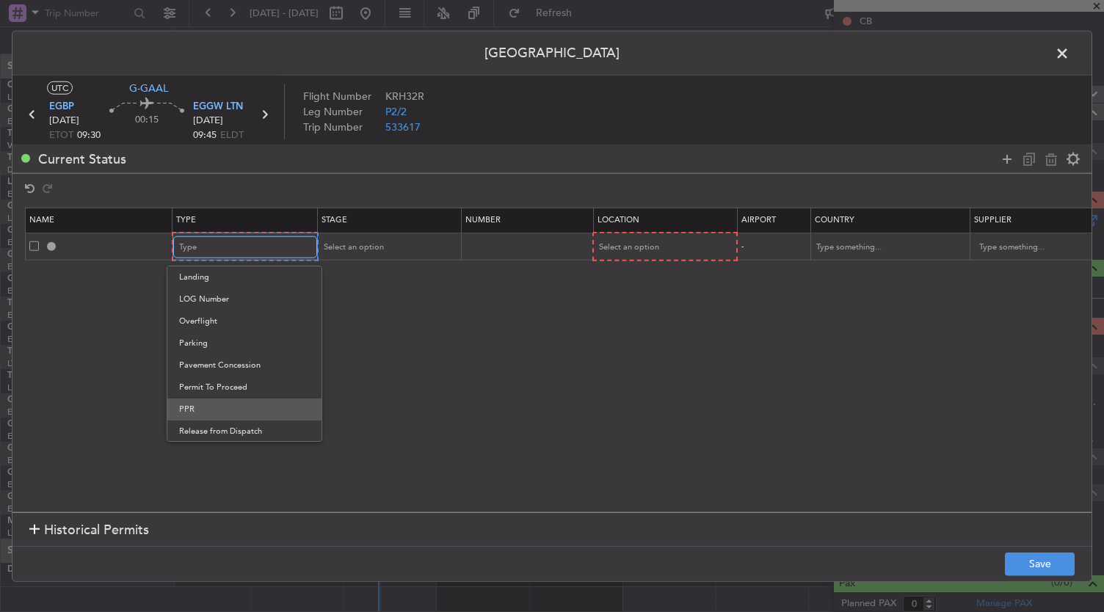
scroll to position [441, 0]
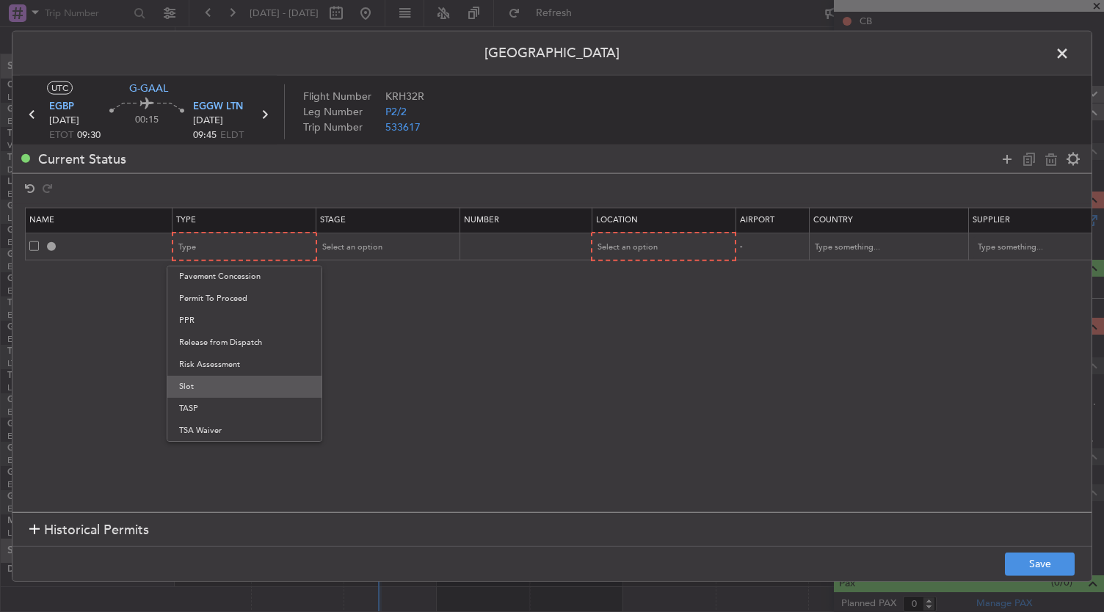
click at [216, 384] on span "Slot" at bounding box center [244, 387] width 131 height 22
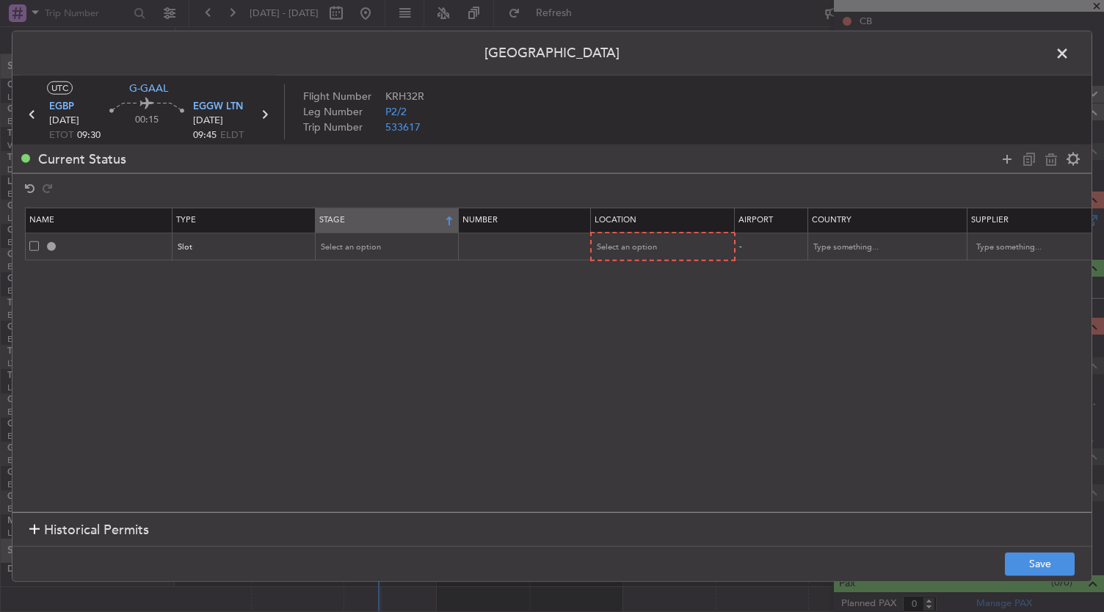
click at [399, 225] on th "Stage" at bounding box center [387, 220] width 143 height 25
click at [378, 242] on span "Select an option" at bounding box center [352, 247] width 60 height 11
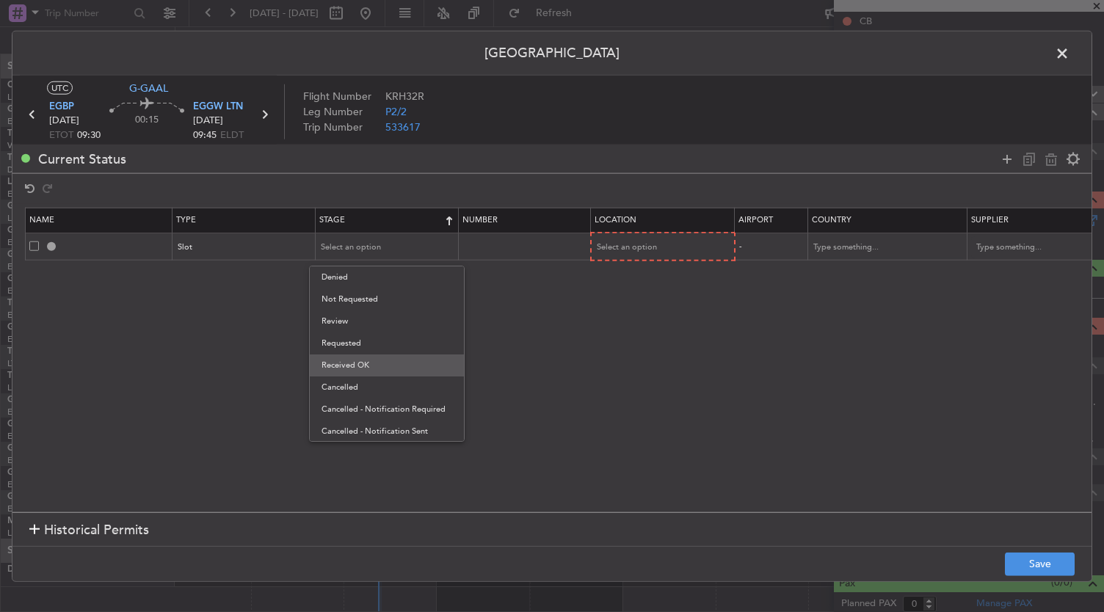
click at [369, 363] on span "Received OK" at bounding box center [387, 366] width 131 height 22
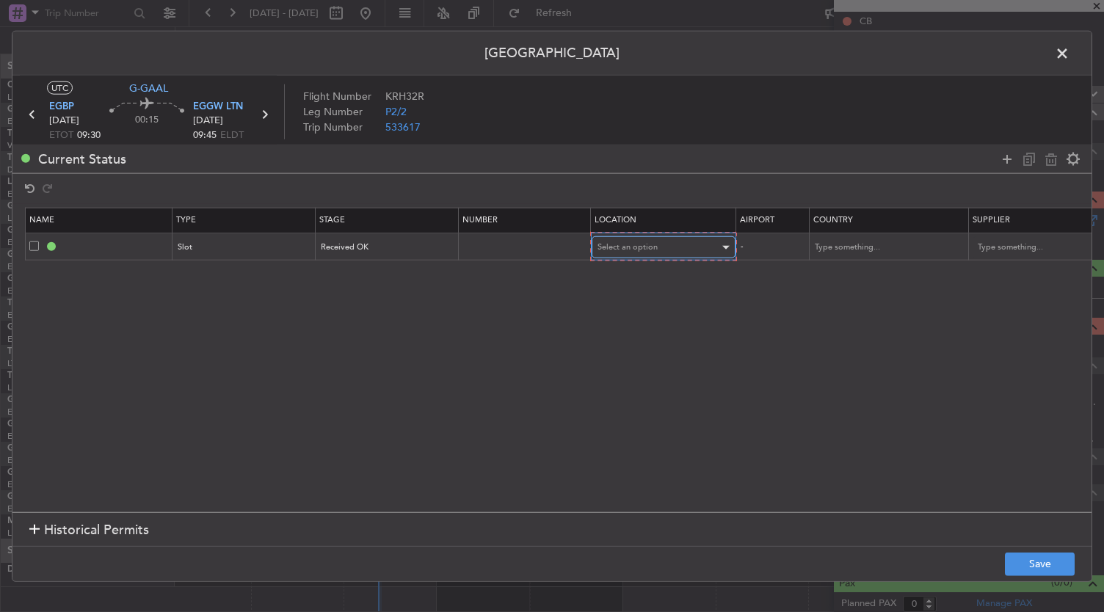
click at [649, 242] on span "Select an option" at bounding box center [628, 247] width 60 height 11
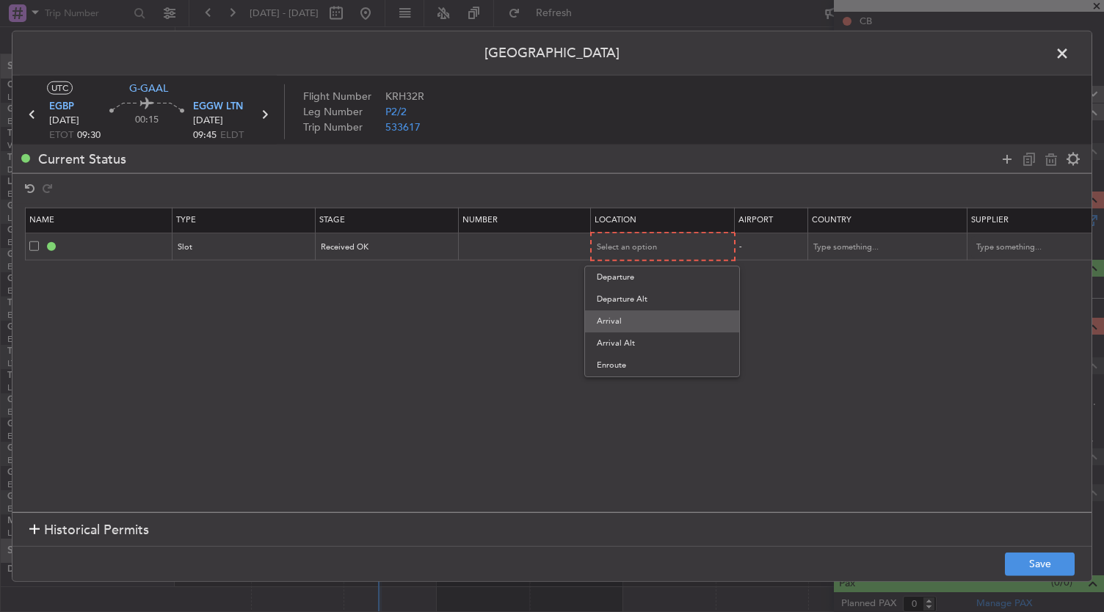
click at [629, 328] on span "Arrival" at bounding box center [662, 322] width 131 height 22
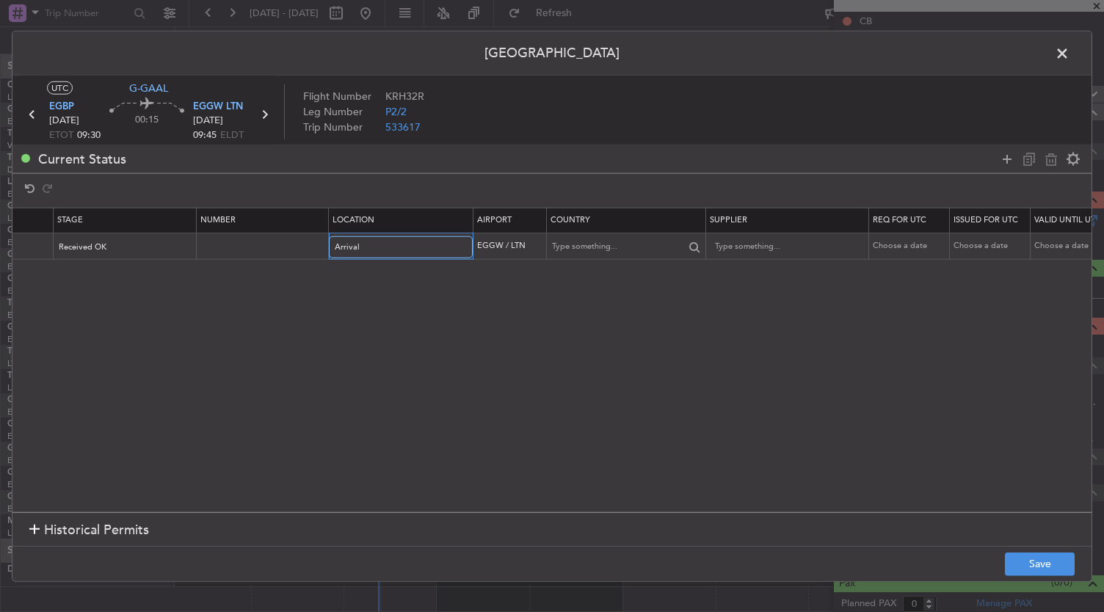
scroll to position [0, 448]
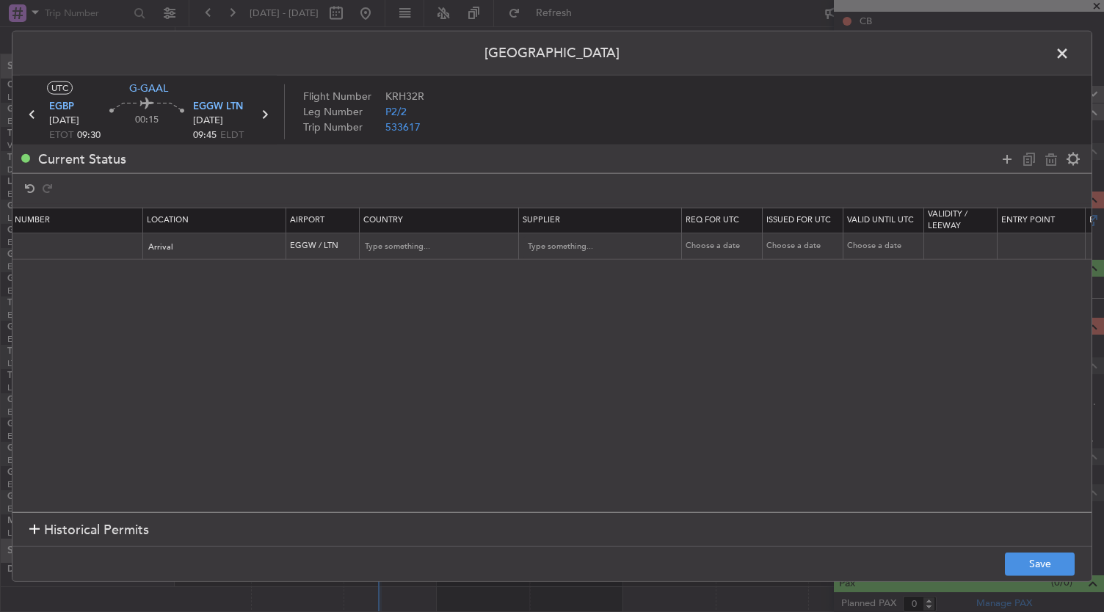
click at [720, 241] on div "Choose a date" at bounding box center [724, 246] width 76 height 12
select select "10"
select select "2025"
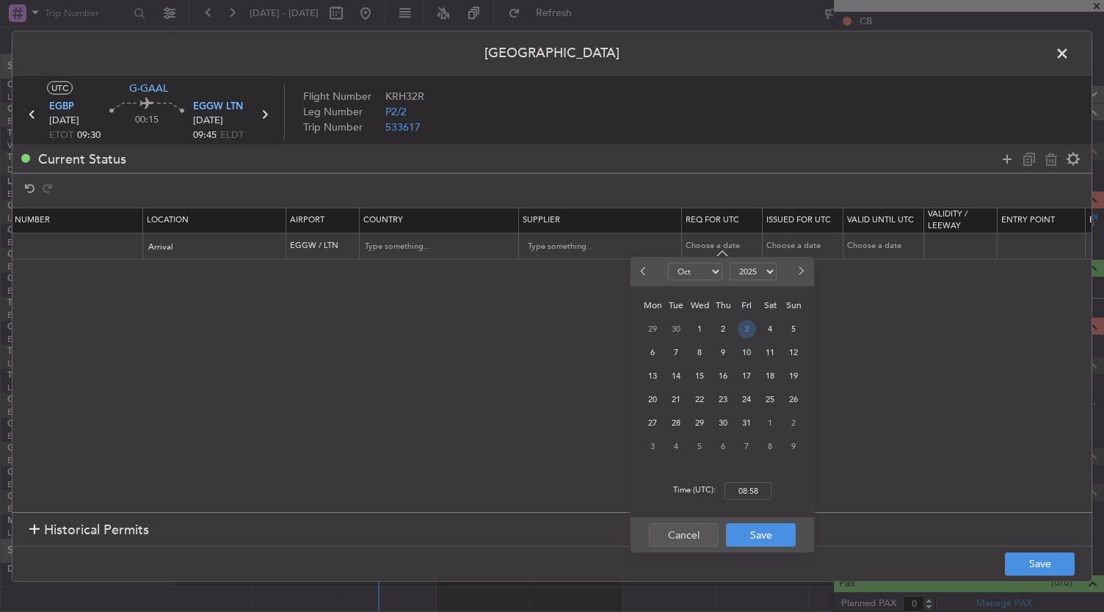
click at [749, 333] on span "3" at bounding box center [747, 329] width 18 height 18
type input "09:55"
click at [771, 535] on button "Save" at bounding box center [761, 535] width 70 height 23
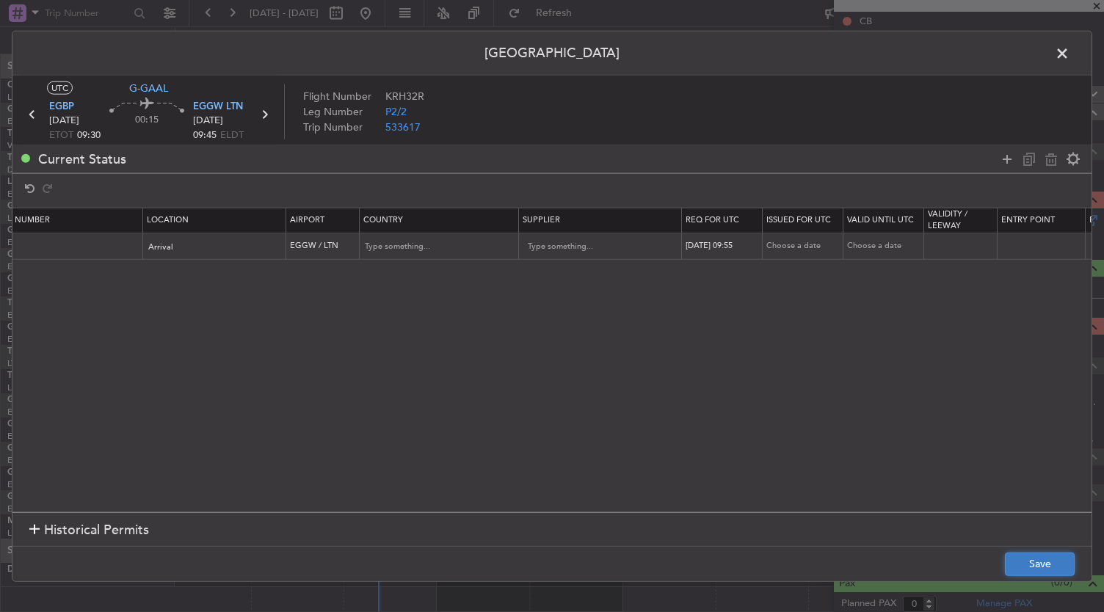
click at [1032, 573] on button "Save" at bounding box center [1040, 563] width 70 height 23
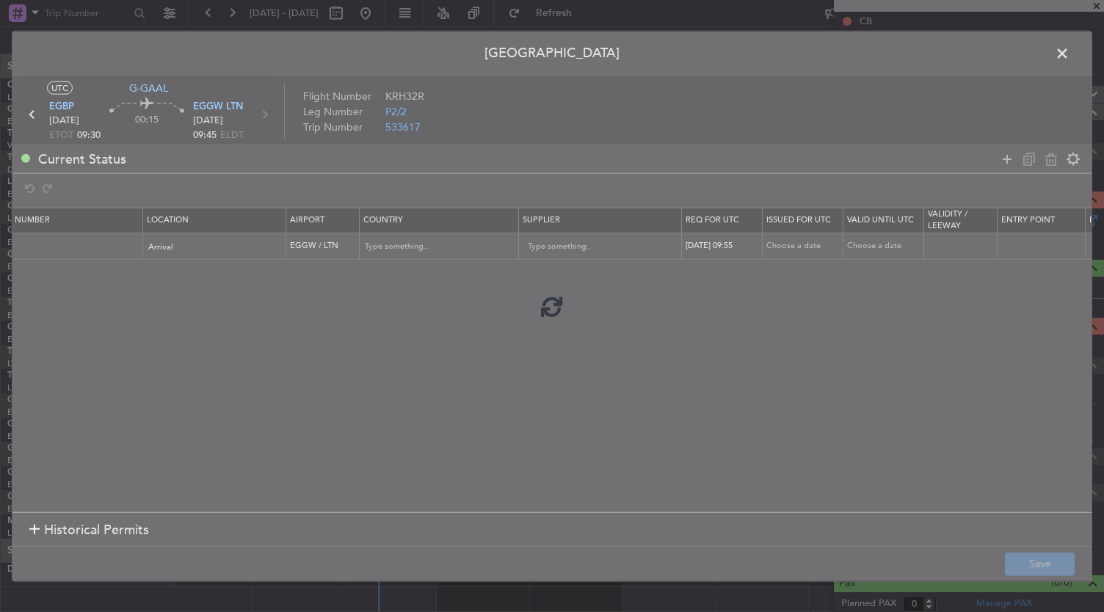
type input "EGGW ARR SLOT 0955Z"
type input "United Kingdom"
type input "NNN"
type input "2"
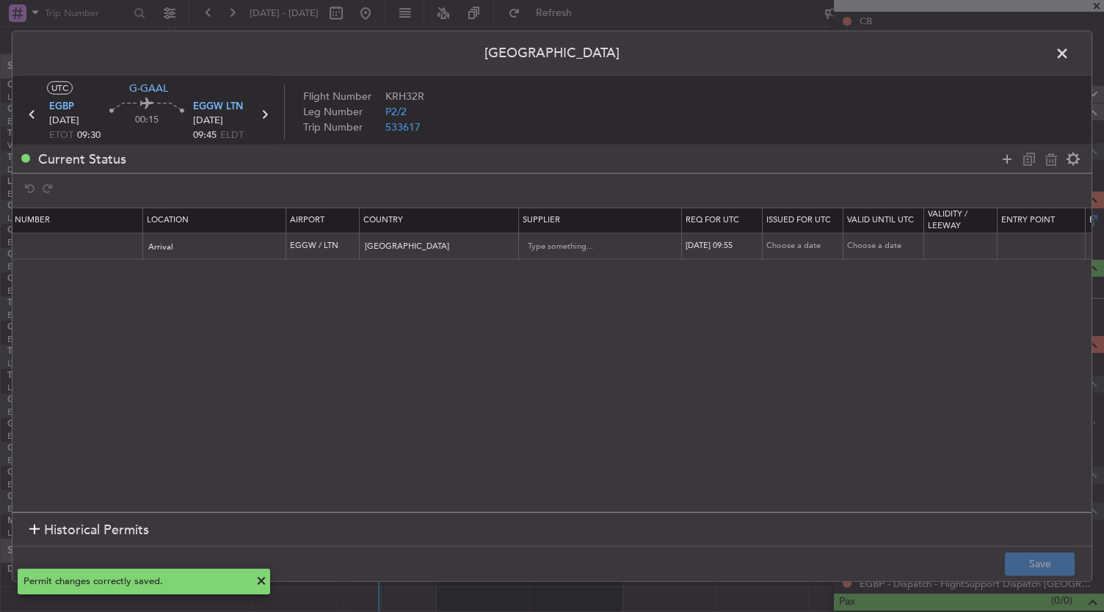
click at [1070, 57] on span at bounding box center [1070, 57] width 0 height 29
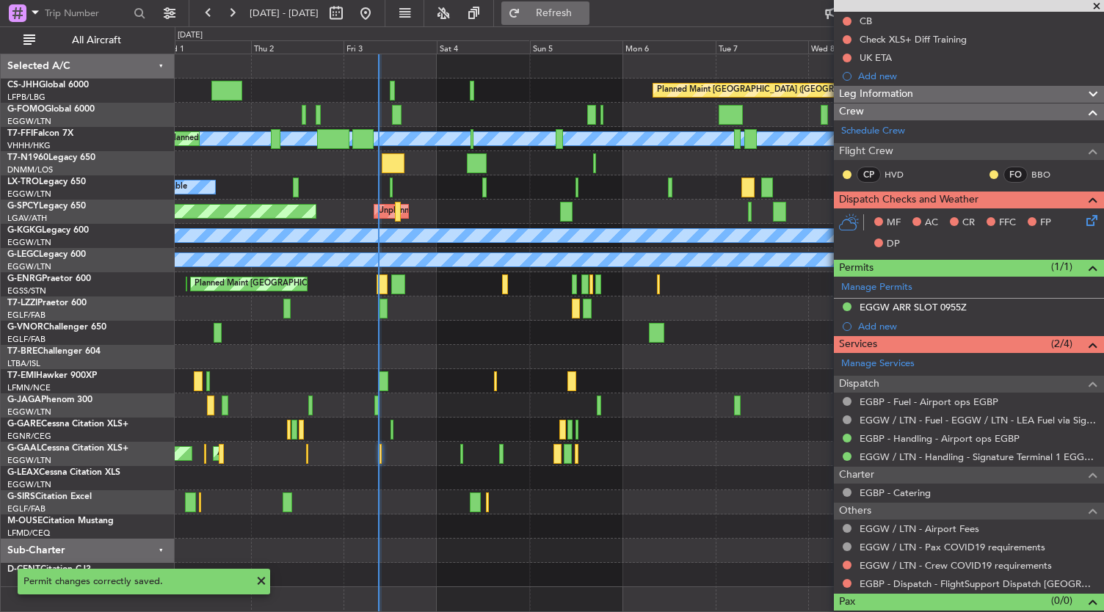
click at [585, 11] on span "Refresh" at bounding box center [555, 13] width 62 height 10
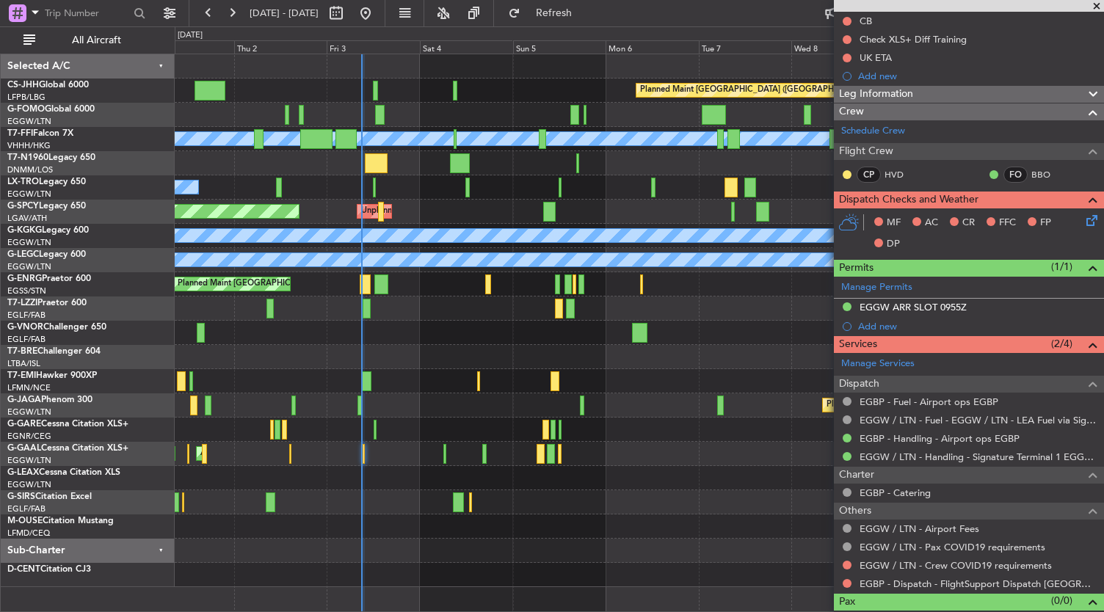
click at [557, 525] on div at bounding box center [640, 527] width 930 height 24
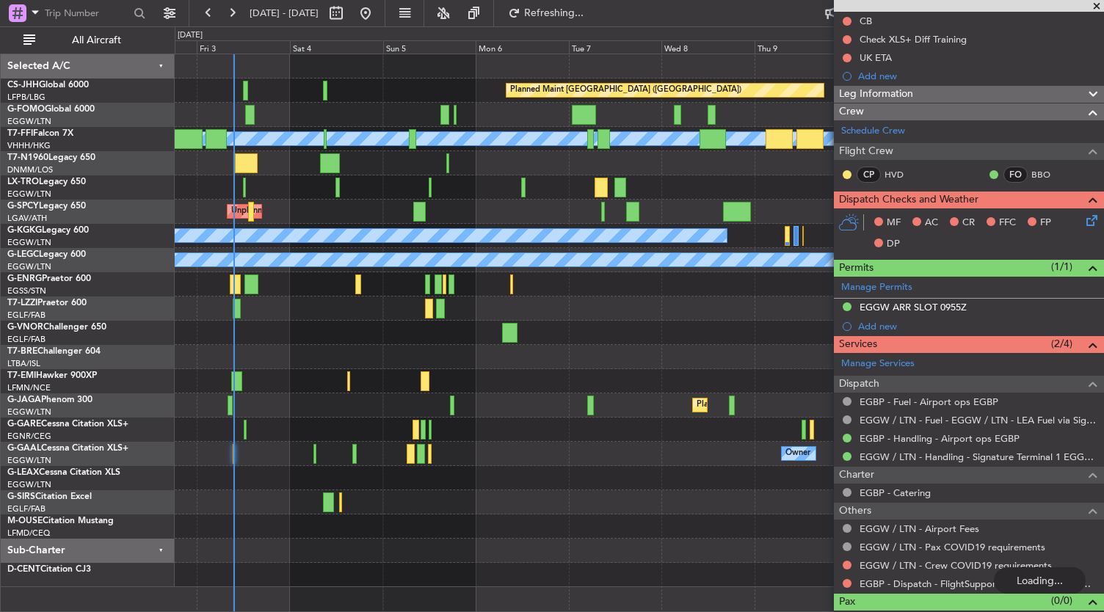
click at [535, 513] on div "Planned Maint Paris (Le Bourget) Planned Maint Geneva (Cointrin) MEL MEL Planne…" at bounding box center [640, 320] width 930 height 533
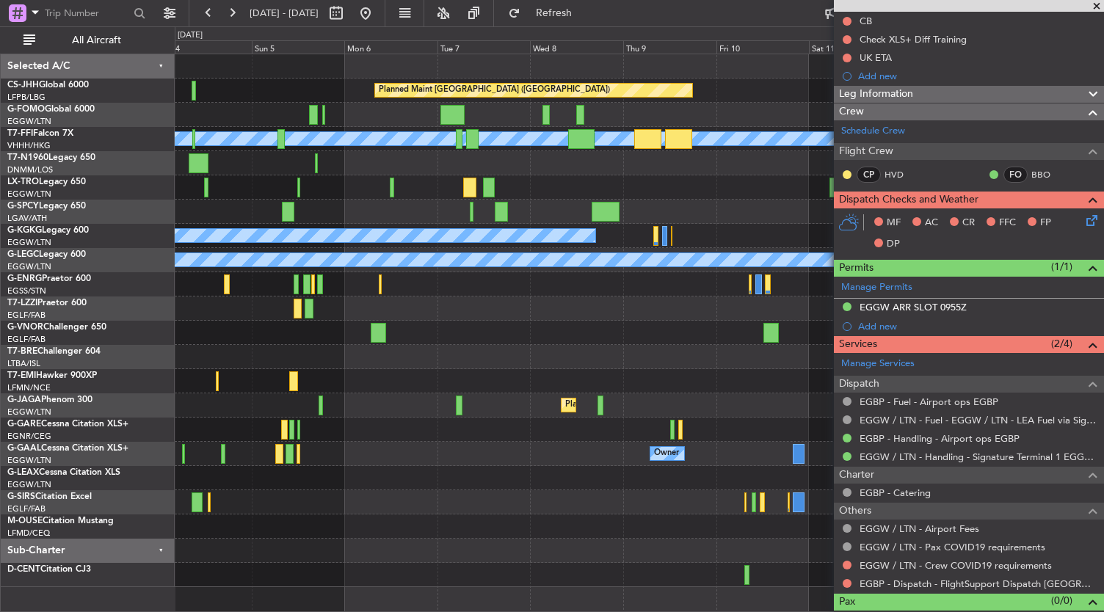
click at [220, 552] on div "Planned Maint Paris (Le Bourget) Planned Maint Geneva (Cointrin) MEL MEL Planne…" at bounding box center [640, 320] width 930 height 533
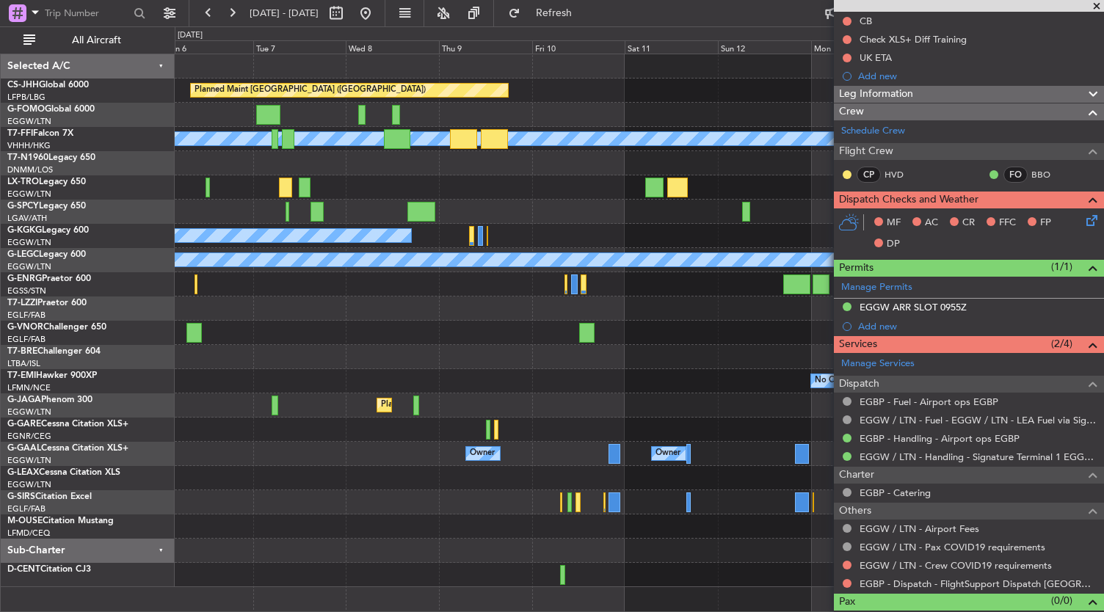
click at [266, 541] on div at bounding box center [640, 551] width 930 height 24
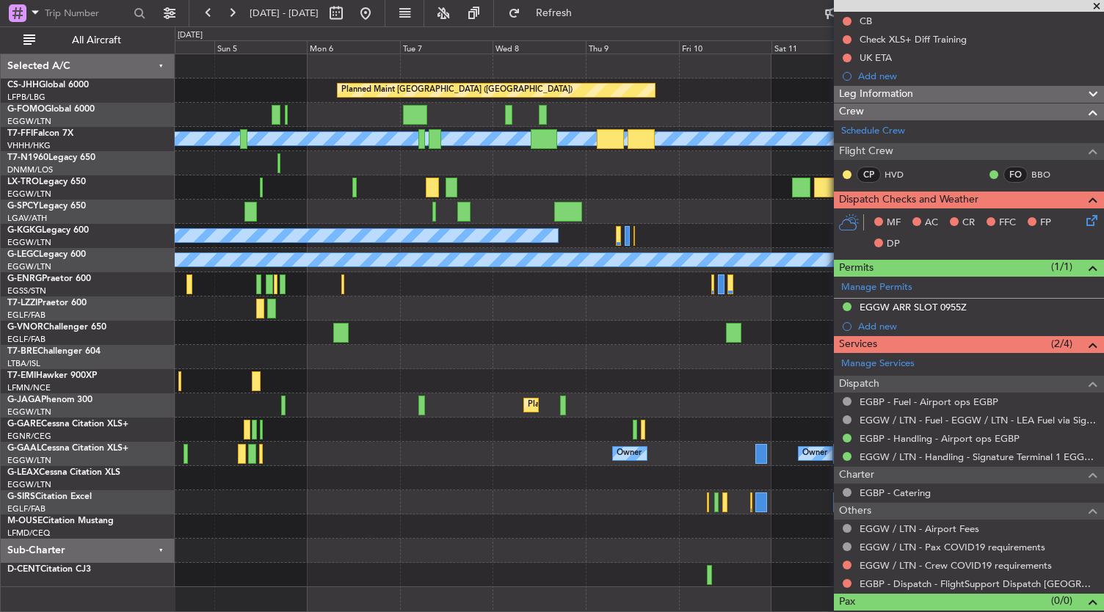
click at [568, 335] on div "Planned Maint Paris (Le Bourget) Planned Maint Geneva (Cointrin) MEL MEL Planne…" at bounding box center [640, 320] width 930 height 533
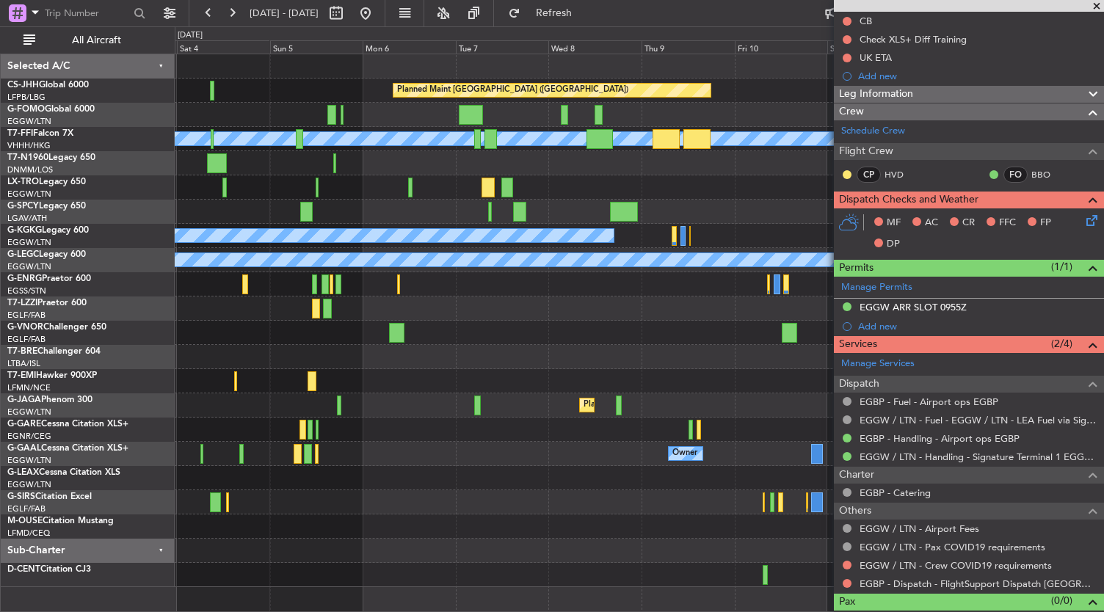
click at [333, 336] on div "Planned Maint Paris (Le Bourget) Planned Maint Geneva (Cointrin) MEL MEL Planne…" at bounding box center [640, 320] width 930 height 533
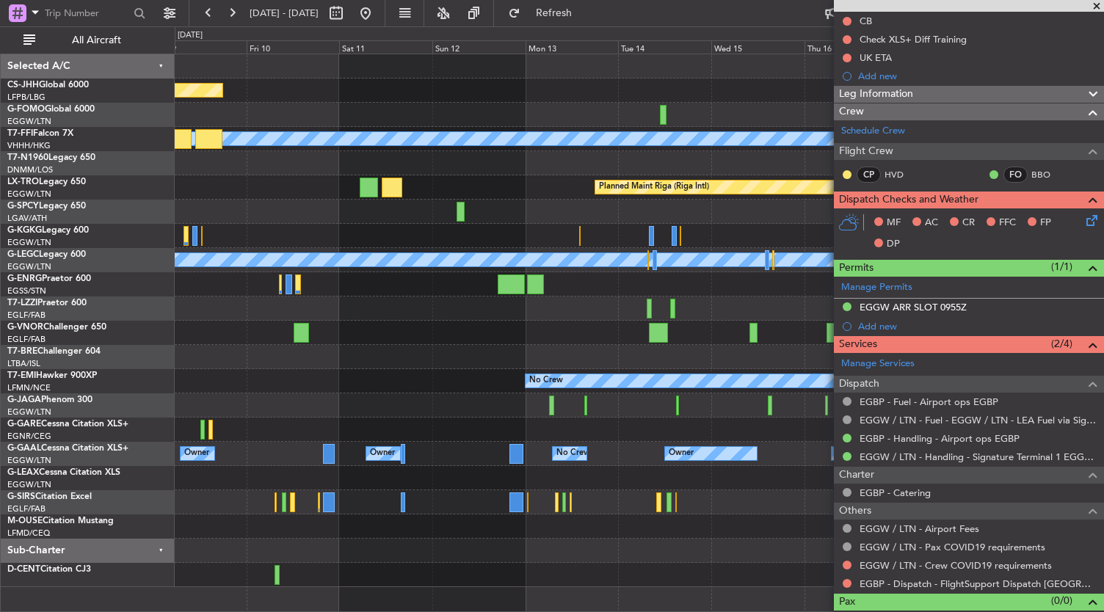
click at [403, 507] on div "Planned Maint Paris (Le Bourget) Planned Maint Geneva (Cointrin) MEL MEL Planne…" at bounding box center [640, 320] width 930 height 533
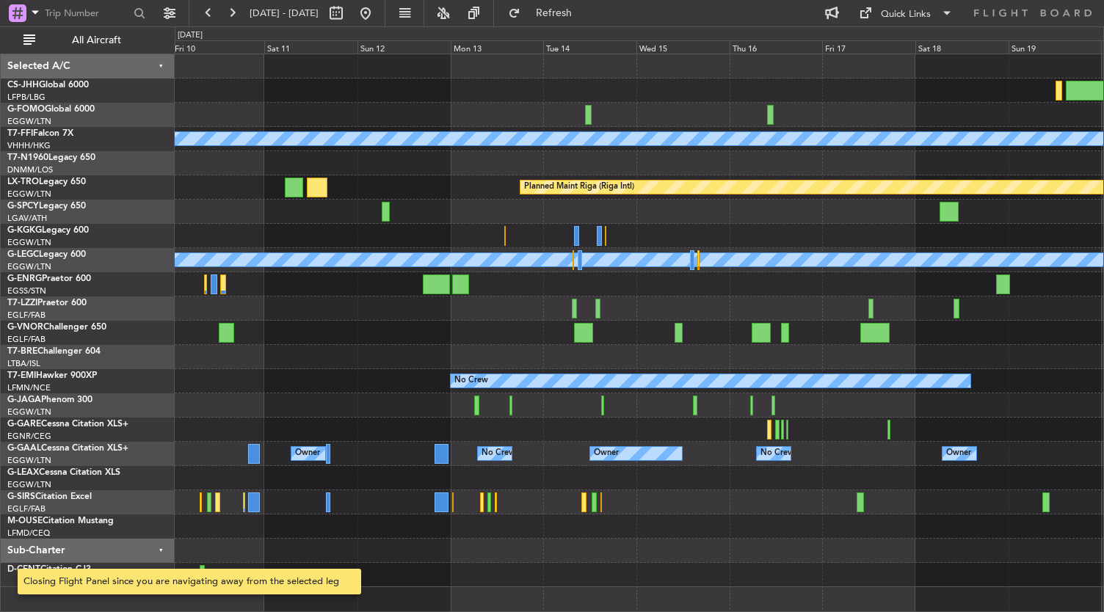
scroll to position [0, 0]
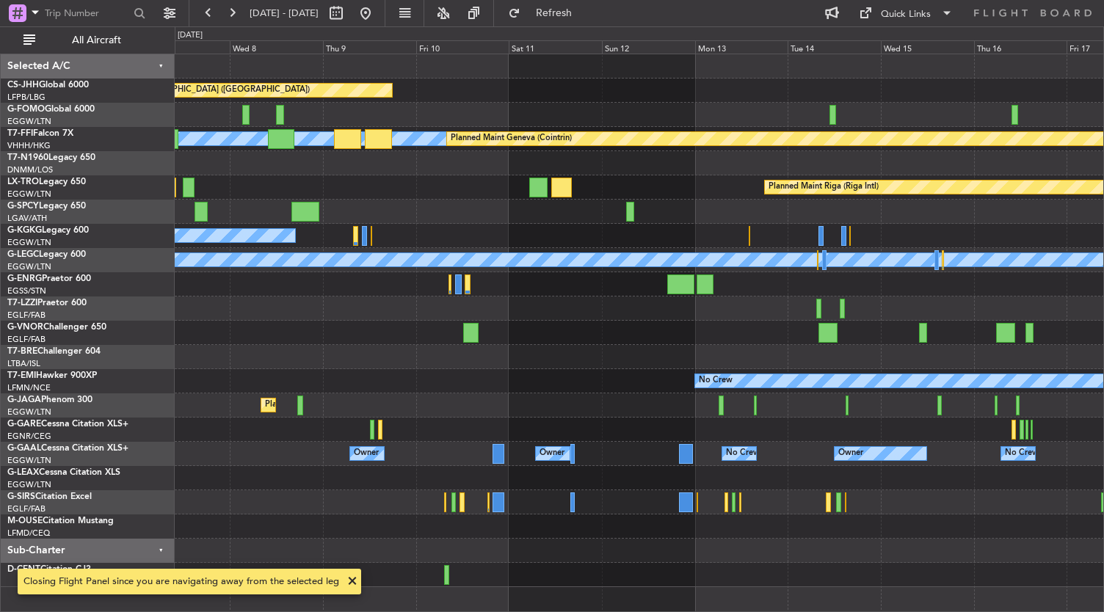
click at [526, 350] on div "Planned Maint Paris (Le Bourget) MEL MEL Planned Maint Geneva (Cointrin) Planne…" at bounding box center [640, 320] width 930 height 533
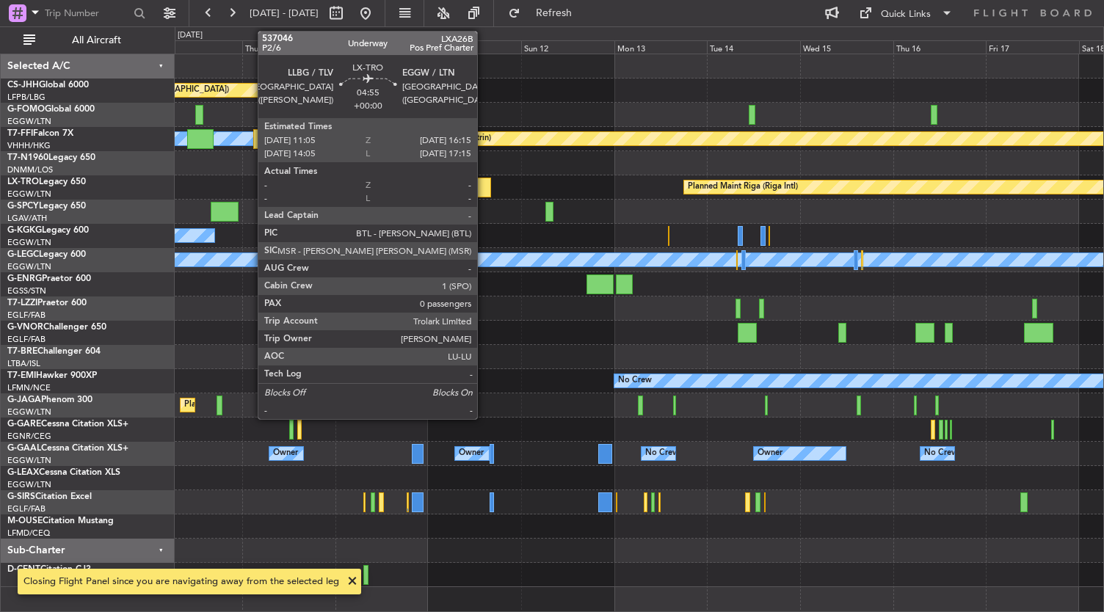
click at [485, 187] on div at bounding box center [481, 188] width 21 height 20
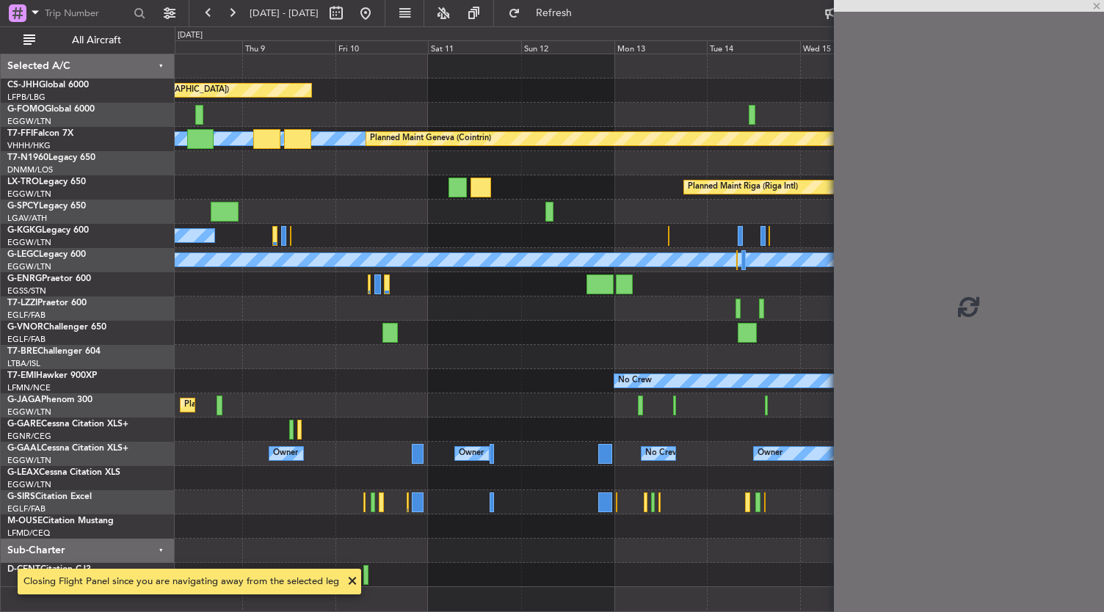
click at [485, 187] on div at bounding box center [481, 188] width 21 height 20
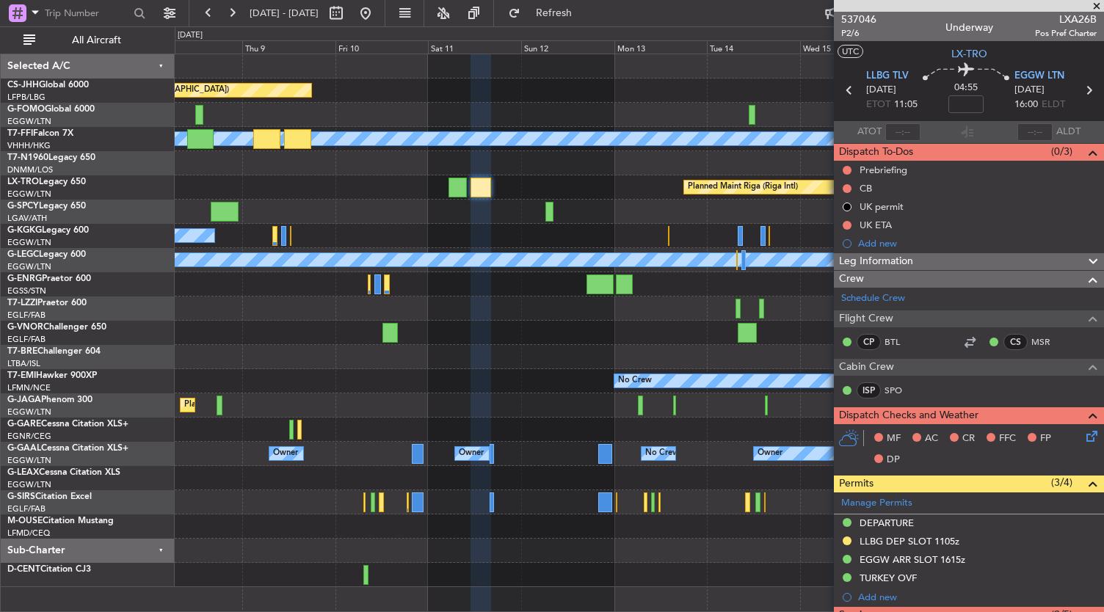
click at [508, 352] on div at bounding box center [640, 357] width 930 height 24
click at [535, 354] on div at bounding box center [640, 357] width 930 height 24
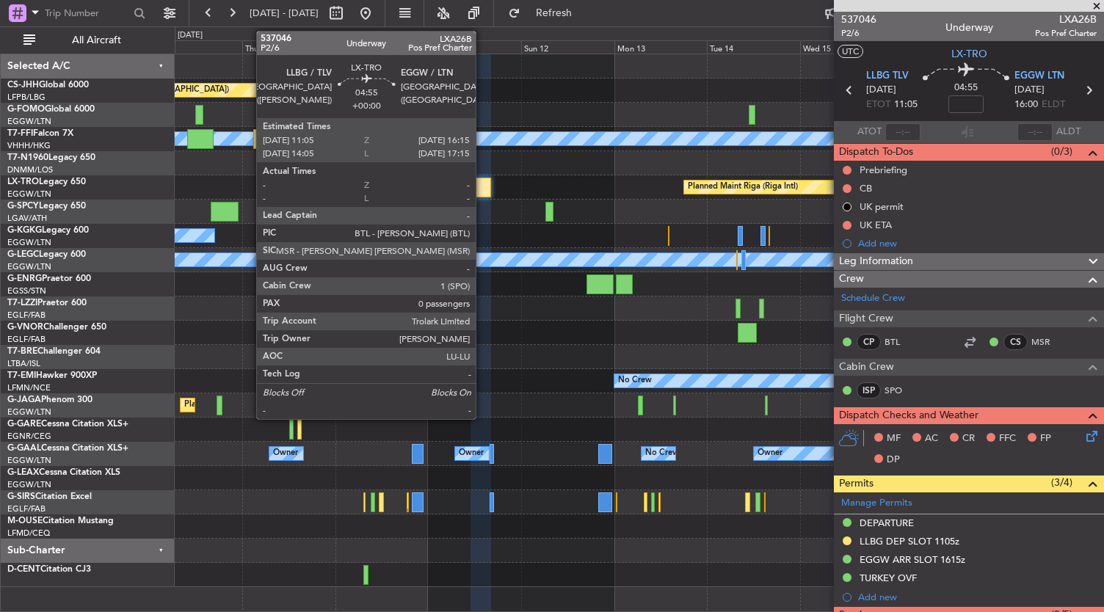
click at [483, 187] on div at bounding box center [481, 188] width 21 height 20
click at [483, 188] on div at bounding box center [481, 188] width 21 height 20
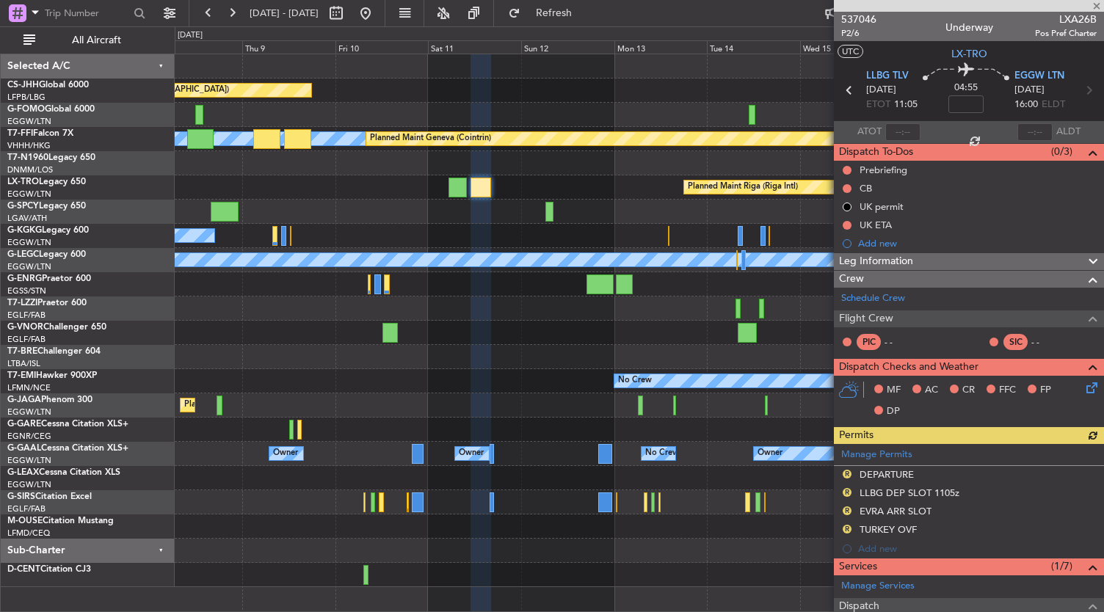
click at [483, 188] on div at bounding box center [481, 188] width 21 height 20
click at [469, 391] on div "No Crew" at bounding box center [640, 381] width 930 height 24
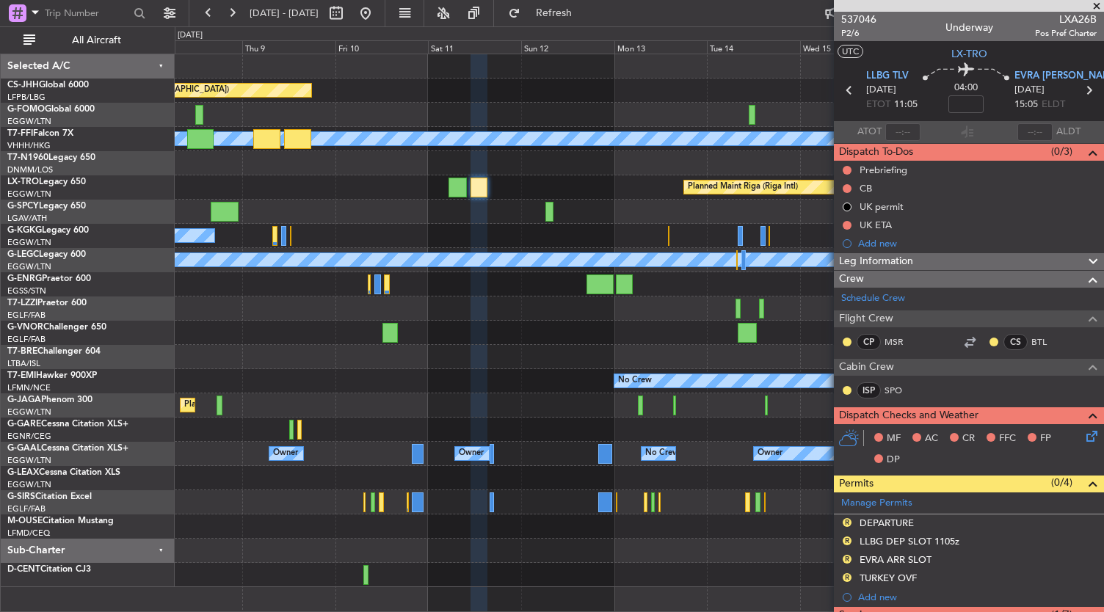
click at [572, 543] on div at bounding box center [640, 551] width 930 height 24
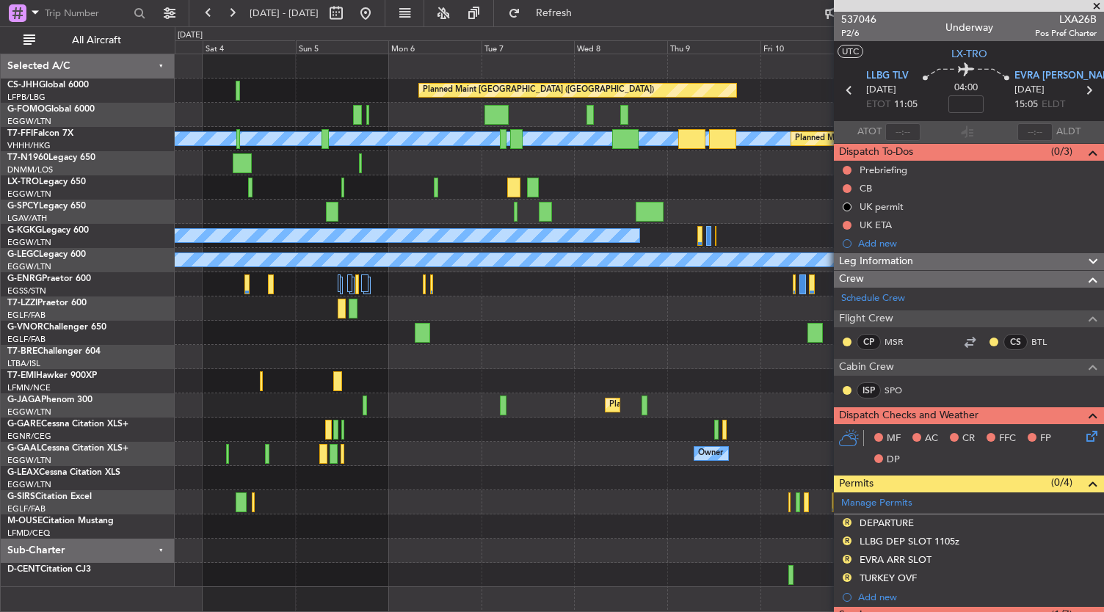
click at [984, 374] on fb-app "[DATE] - [DATE] Refresh Quick Links All Aircraft Planned Maint [GEOGRAPHIC_DATA…" at bounding box center [552, 311] width 1104 height 601
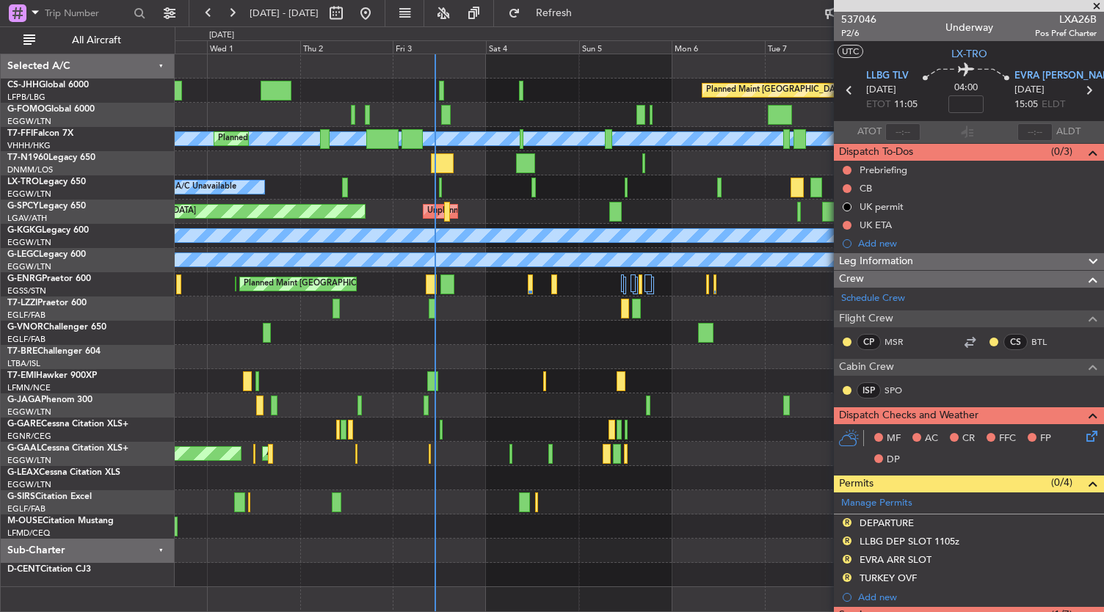
click at [568, 512] on div "Planned Maint [GEOGRAPHIC_DATA] ([GEOGRAPHIC_DATA])" at bounding box center [640, 502] width 930 height 24
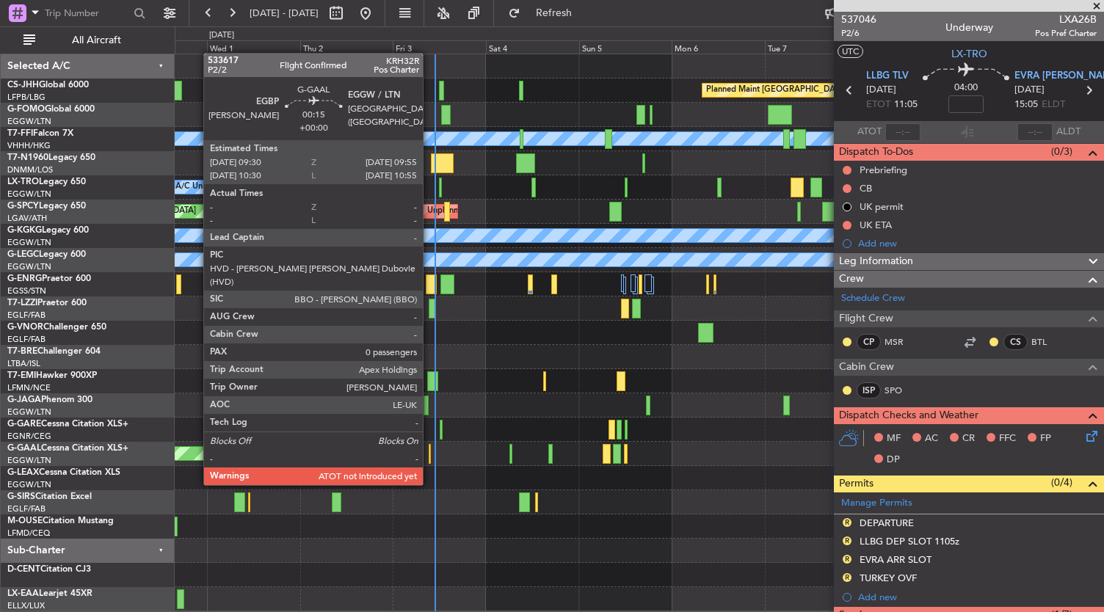
click at [430, 457] on div at bounding box center [430, 454] width 2 height 20
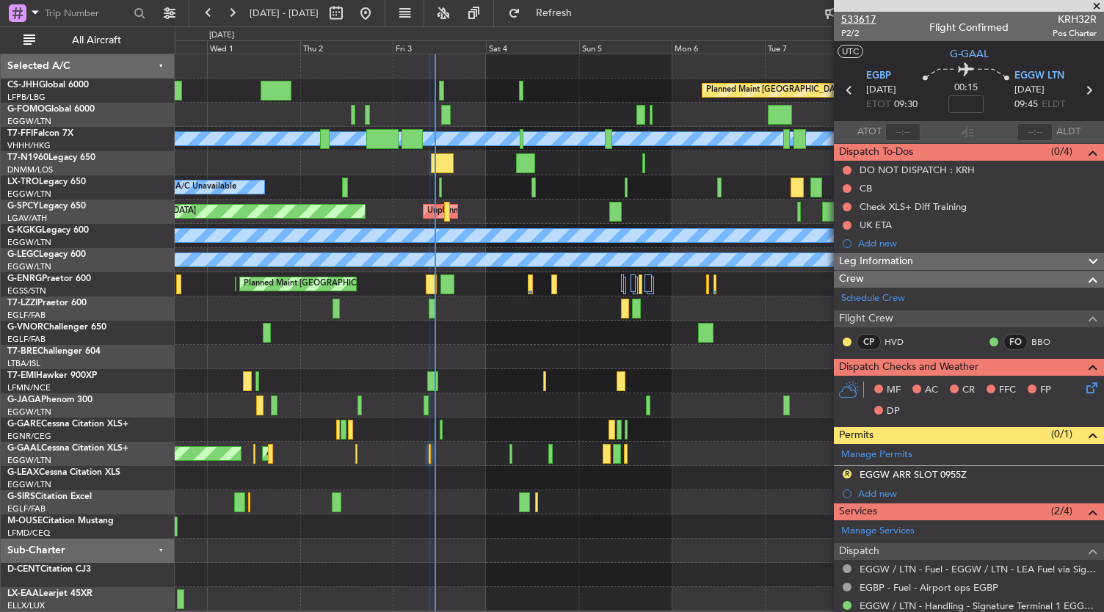
click at [850, 17] on span "533617" at bounding box center [858, 19] width 35 height 15
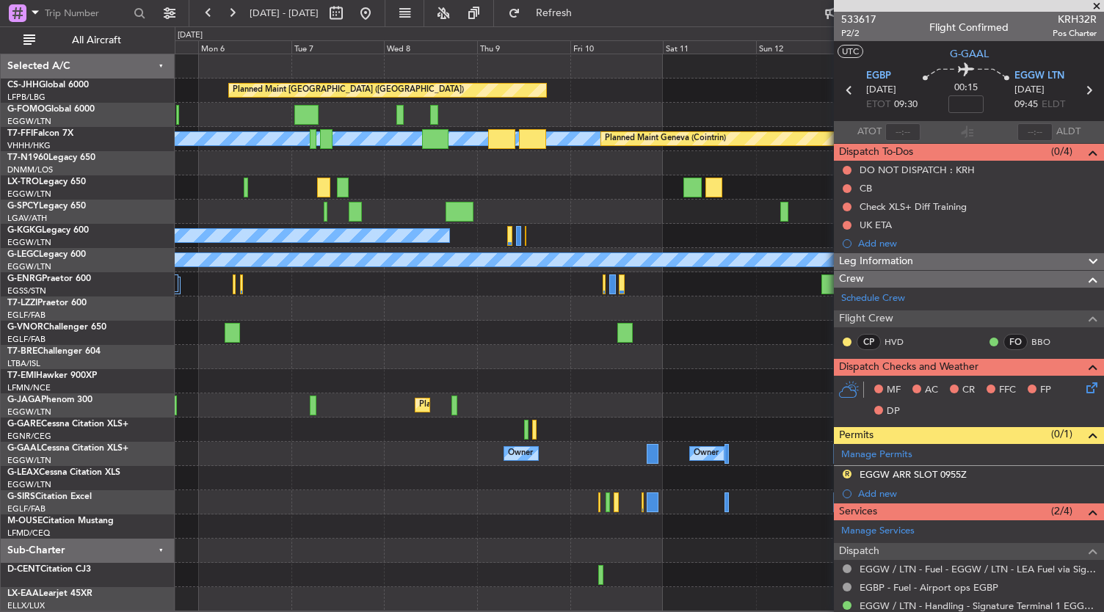
click at [82, 408] on div "Planned Maint [GEOGRAPHIC_DATA] ([GEOGRAPHIC_DATA]) [PERSON_NAME] [PERSON_NAME]…" at bounding box center [552, 319] width 1104 height 586
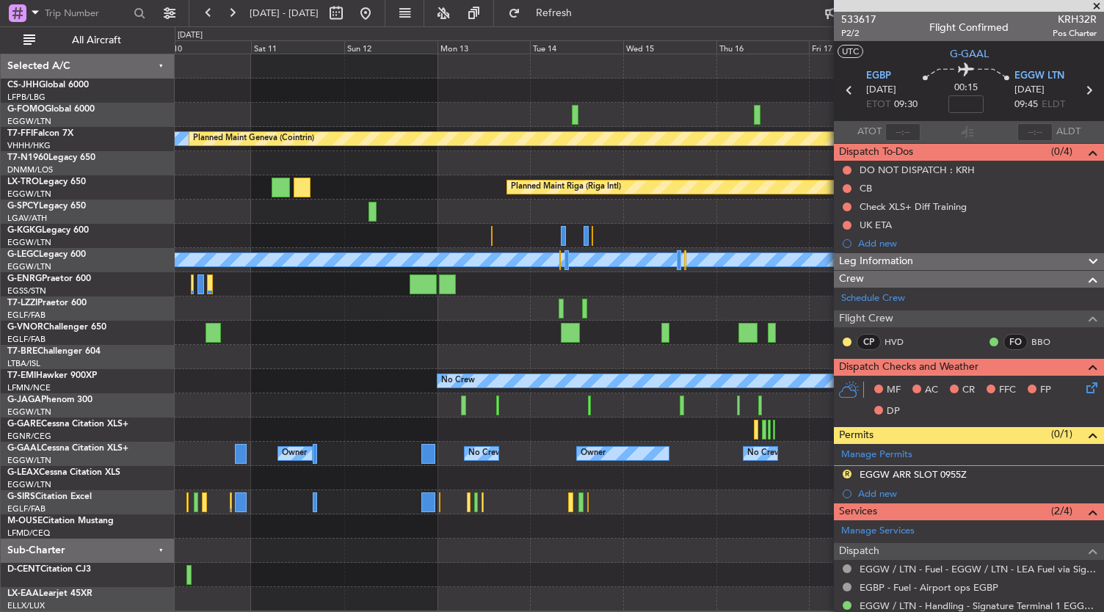
click at [115, 363] on div "Planned Maint [GEOGRAPHIC_DATA] ([GEOGRAPHIC_DATA]) [PERSON_NAME] [PERSON_NAME]…" at bounding box center [552, 319] width 1104 height 586
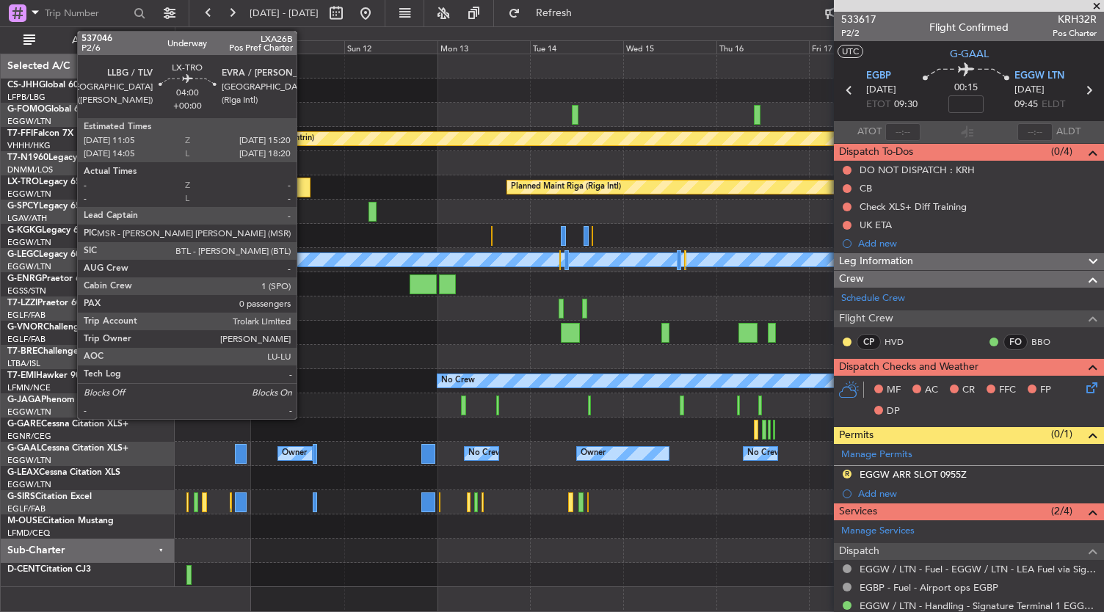
click at [304, 193] on div at bounding box center [302, 188] width 17 height 20
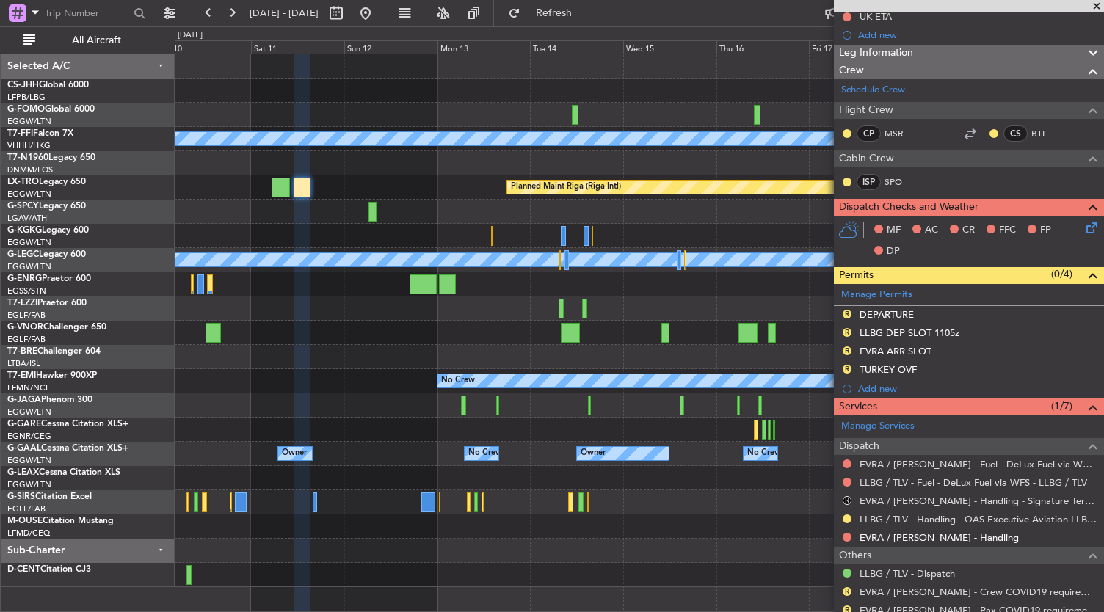
scroll to position [253, 0]
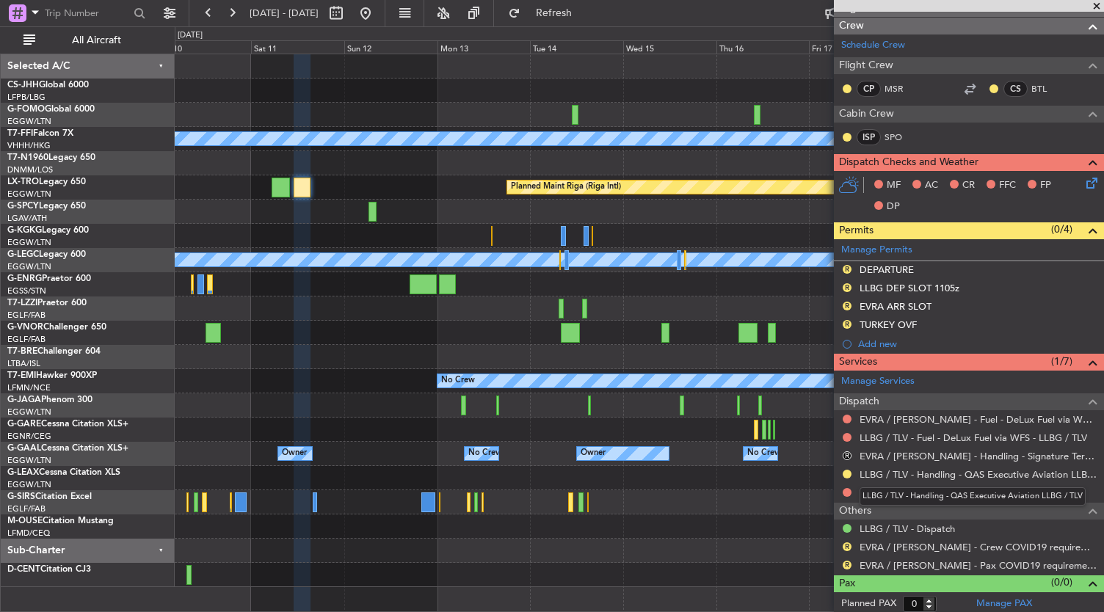
click at [899, 490] on div "LLBG / TLV - Handling - QAS Executive Aviation LLBG / TLV" at bounding box center [973, 497] width 226 height 18
click at [889, 489] on div "LLBG / TLV - Handling - QAS Executive Aviation LLBG / TLV" at bounding box center [973, 497] width 226 height 18
click at [881, 490] on link "EVRA / [PERSON_NAME] - Handling" at bounding box center [939, 493] width 159 height 12
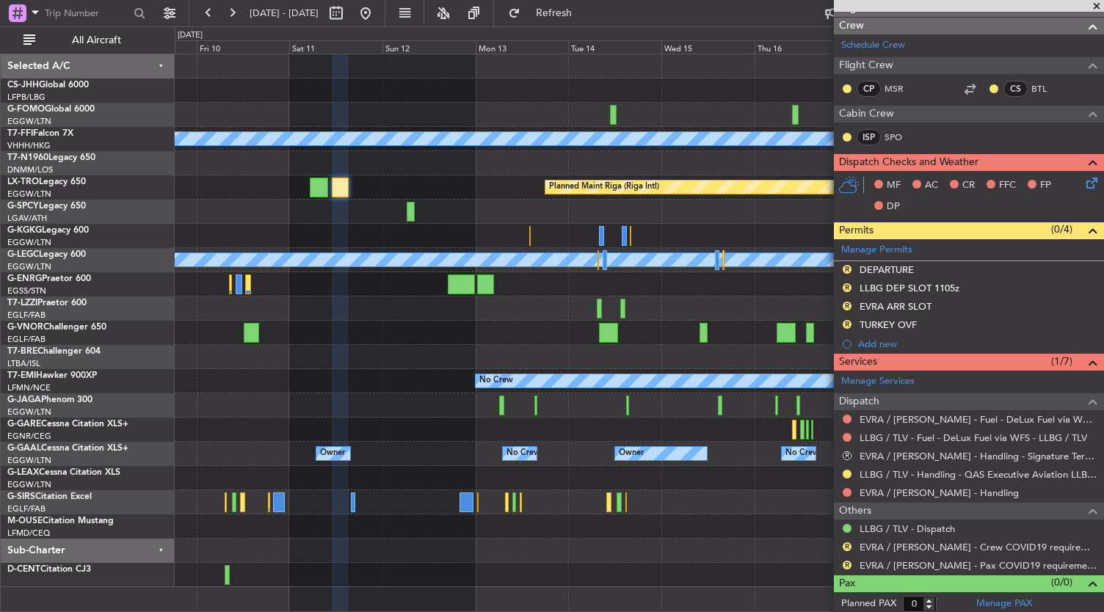
click at [387, 427] on div at bounding box center [640, 430] width 930 height 24
click at [585, 12] on span "Refresh" at bounding box center [555, 13] width 62 height 10
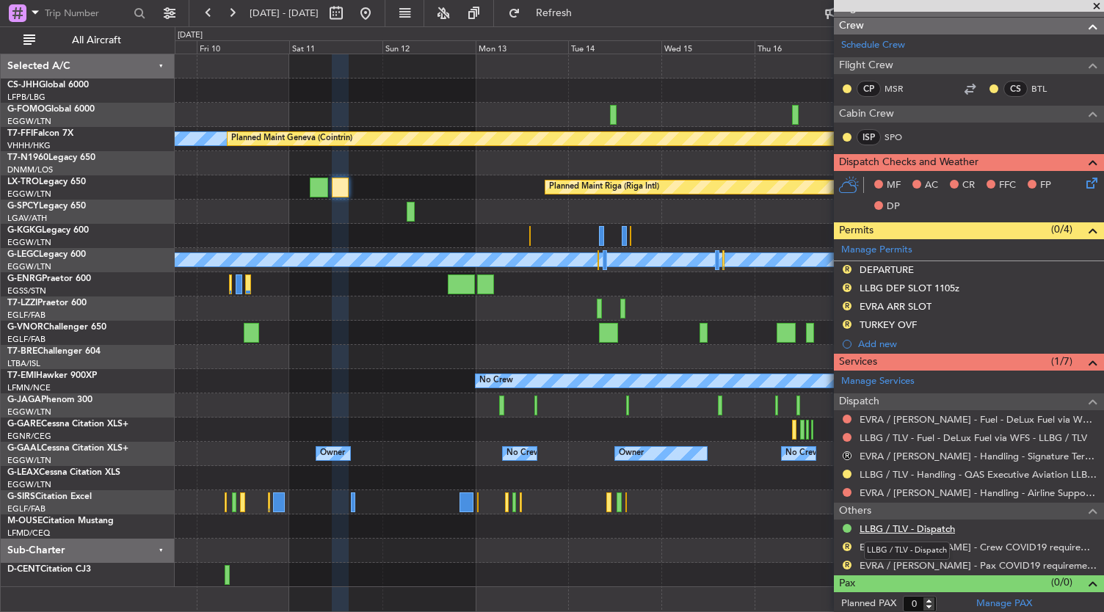
click at [920, 526] on link "LLBG / TLV - Dispatch" at bounding box center [907, 529] width 95 height 12
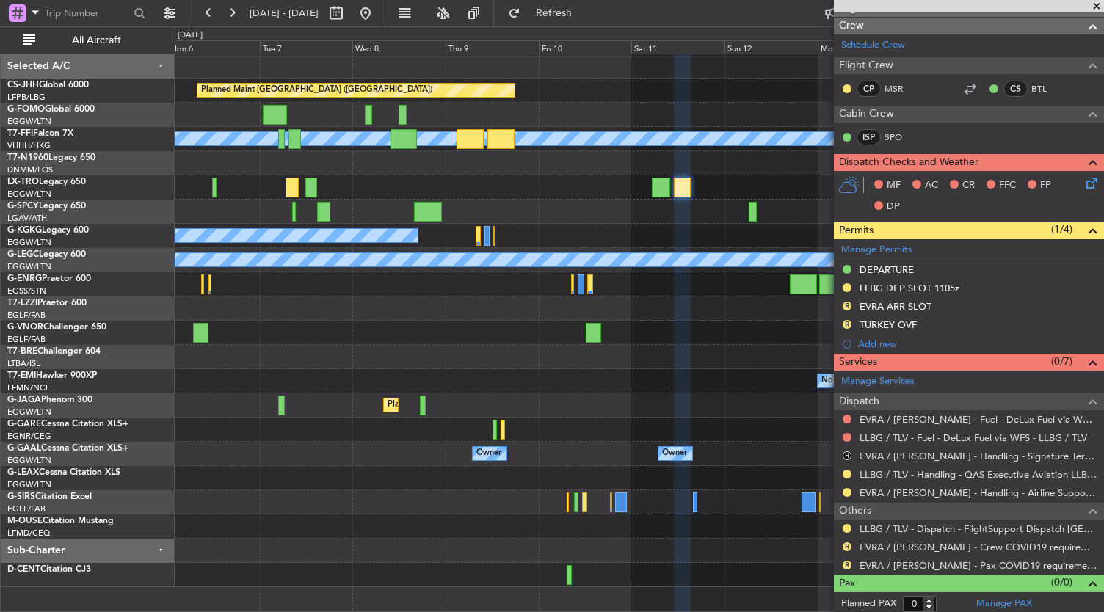
click at [805, 526] on div "Planned Maint [GEOGRAPHIC_DATA] ([GEOGRAPHIC_DATA]) Planned Maint Geneva ([GEOG…" at bounding box center [640, 320] width 930 height 533
click at [377, 14] on button at bounding box center [365, 12] width 23 height 23
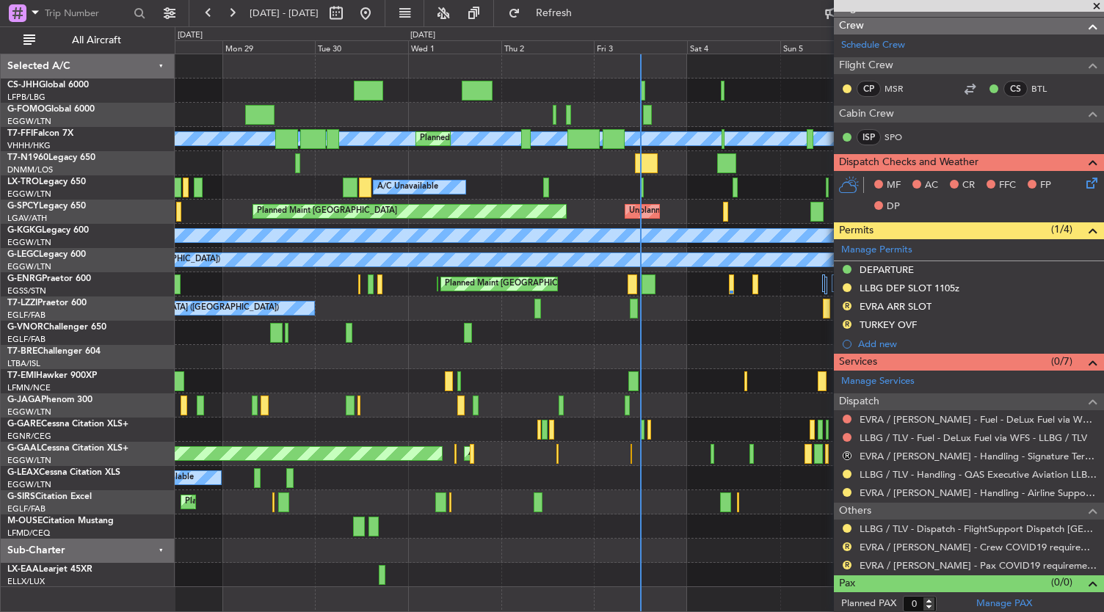
click at [473, 138] on div "Planned Maint [GEOGRAPHIC_DATA] ([GEOGRAPHIC_DATA]) [PERSON_NAME] [PERSON_NAME]…" at bounding box center [640, 320] width 930 height 533
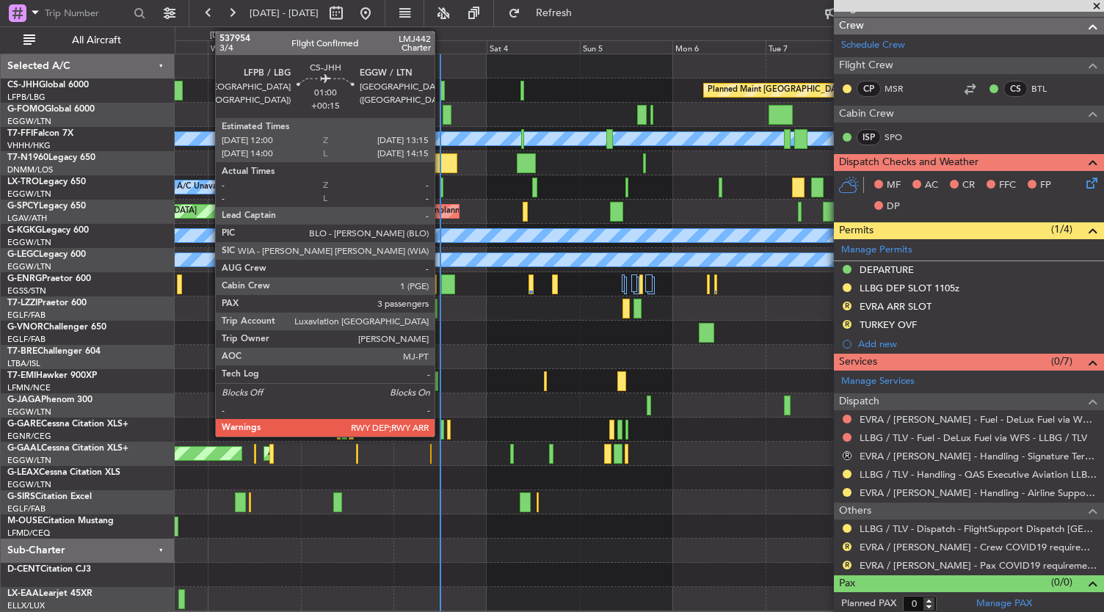
click at [442, 93] on div at bounding box center [442, 91] width 5 height 20
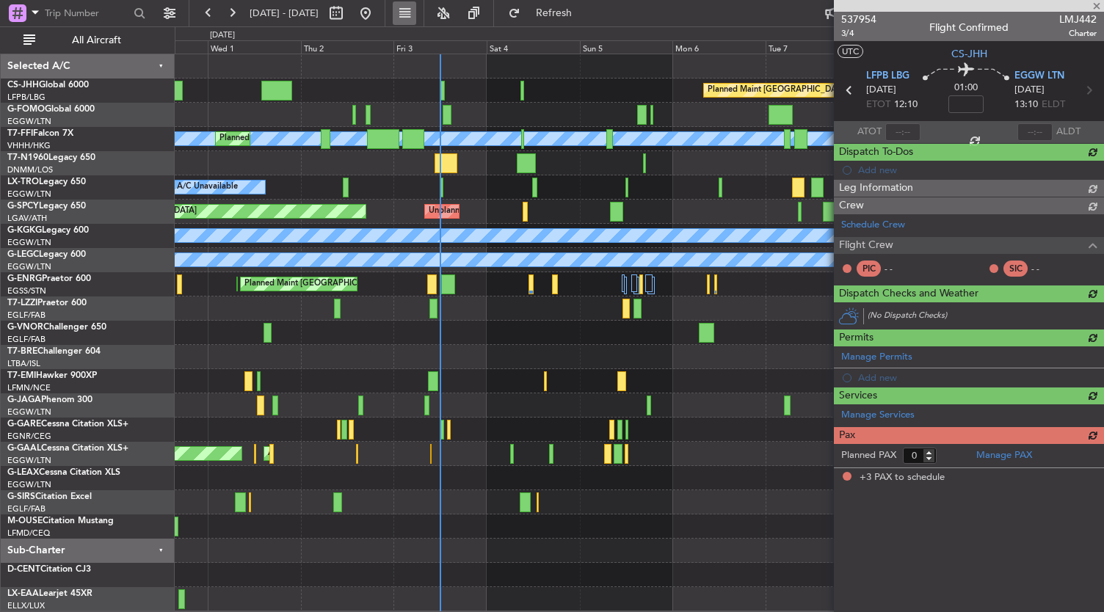
type input "+00:15"
type input "3"
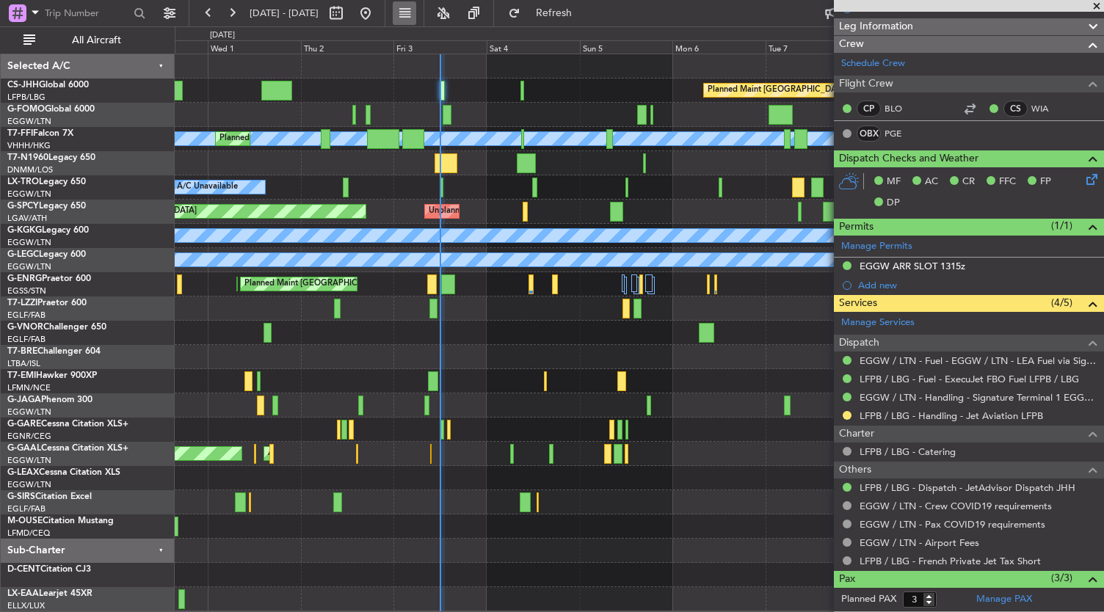
scroll to position [0, 0]
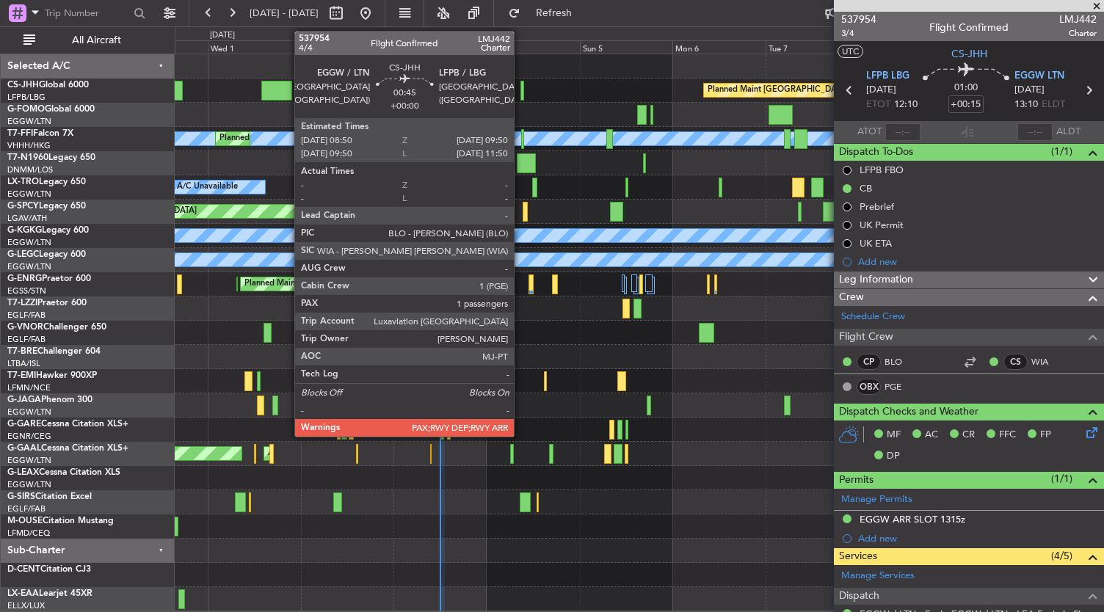
click at [521, 89] on div at bounding box center [523, 91] width 4 height 20
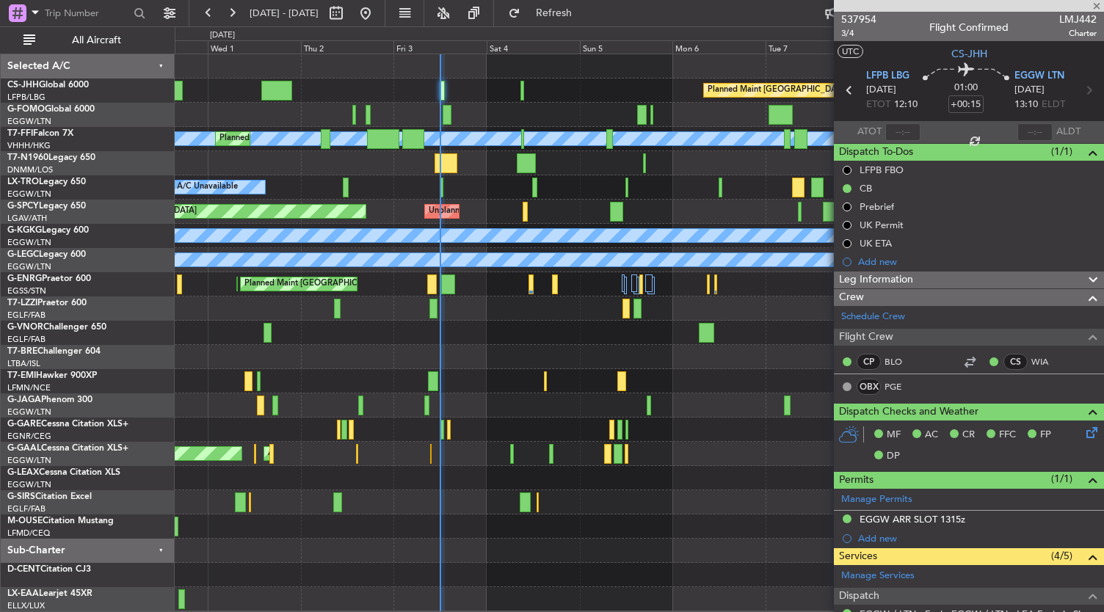
type input "8"
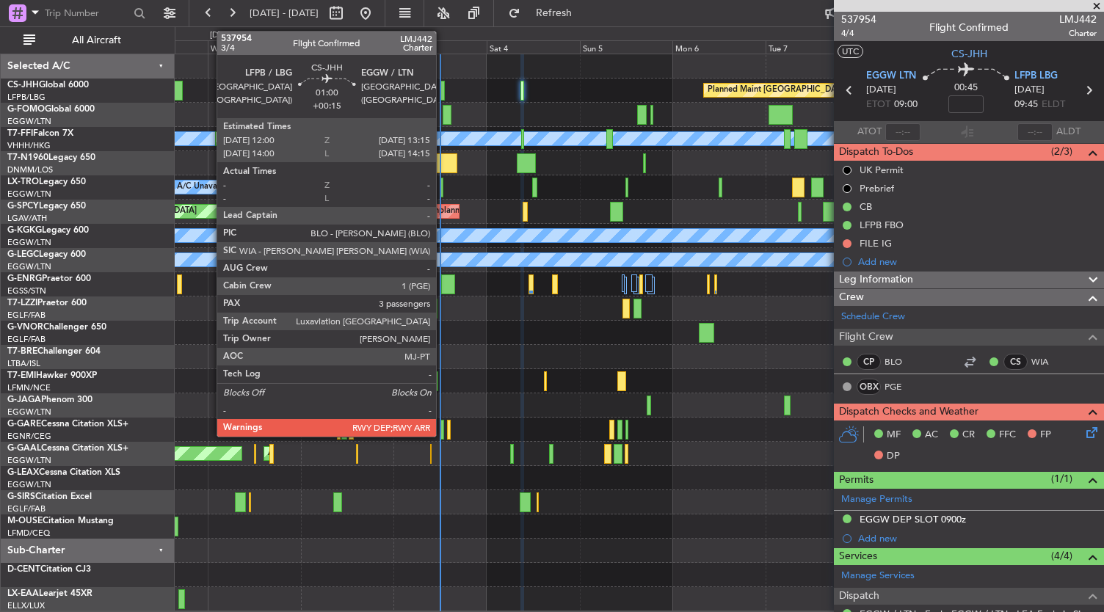
click at [443, 92] on div at bounding box center [442, 91] width 5 height 20
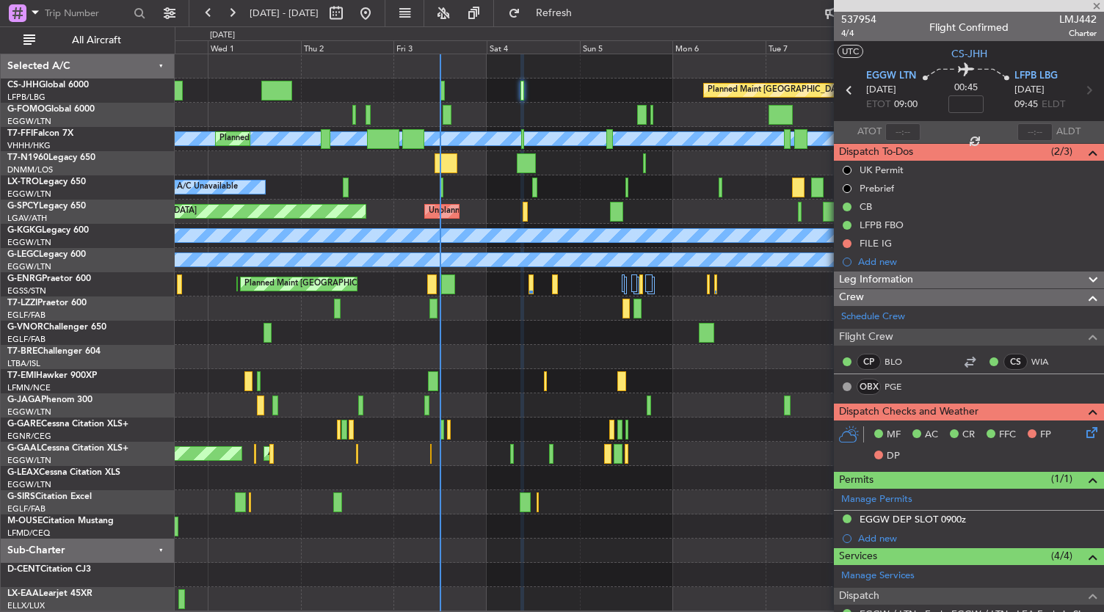
type input "+00:15"
type input "3"
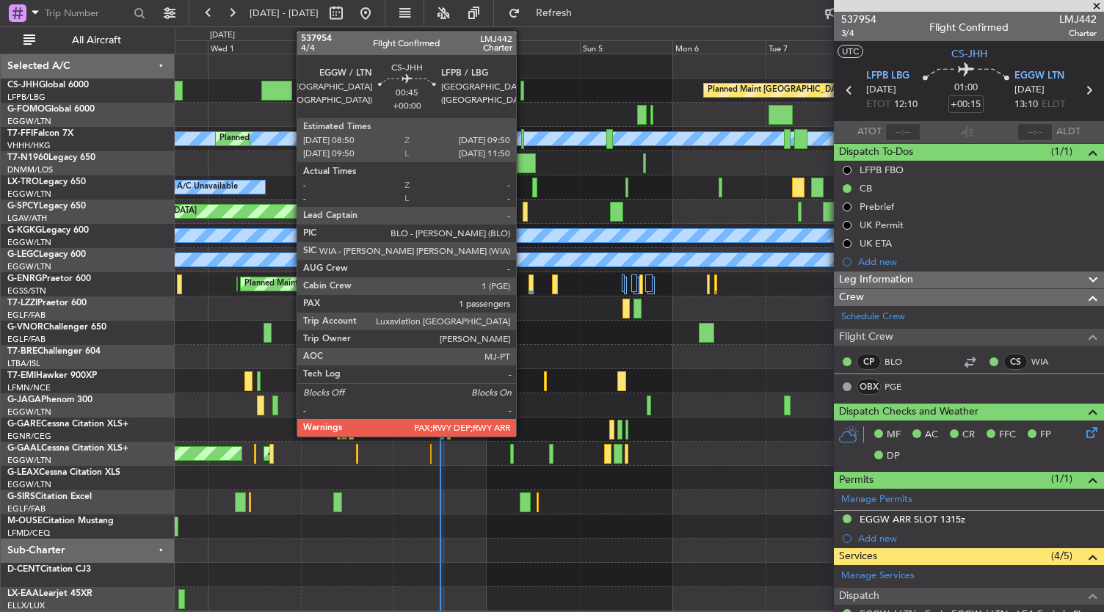
click at [524, 95] on div at bounding box center [523, 91] width 4 height 20
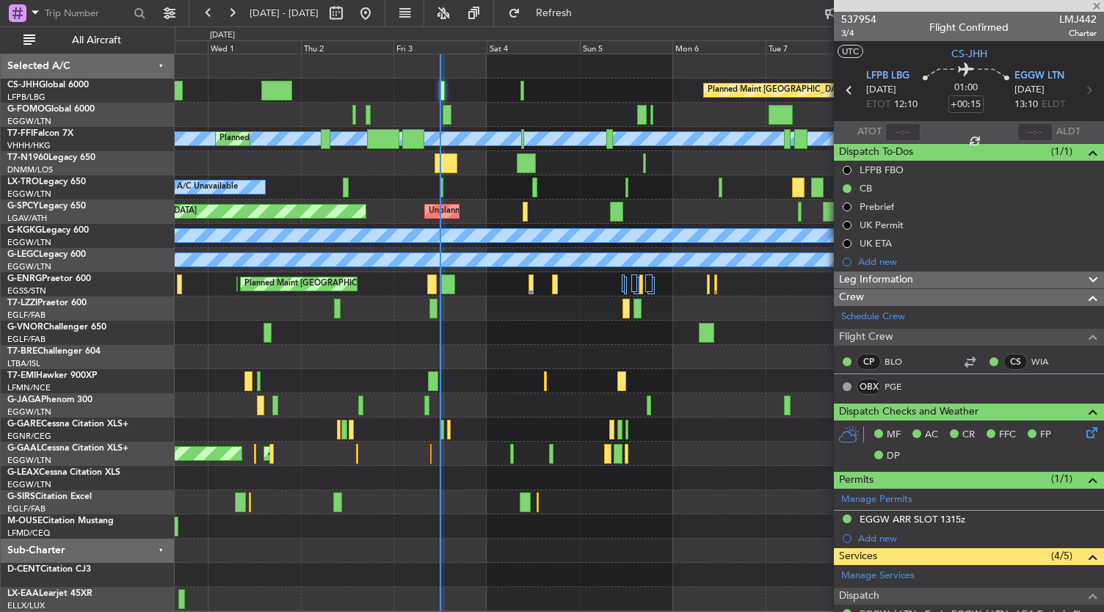
type input "8"
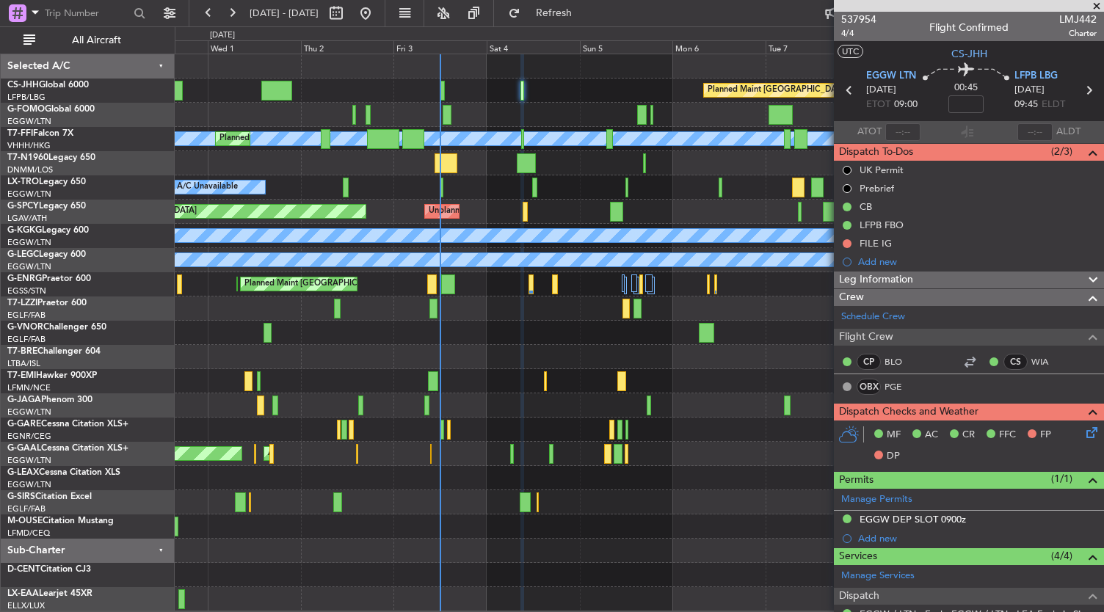
scroll to position [264, 0]
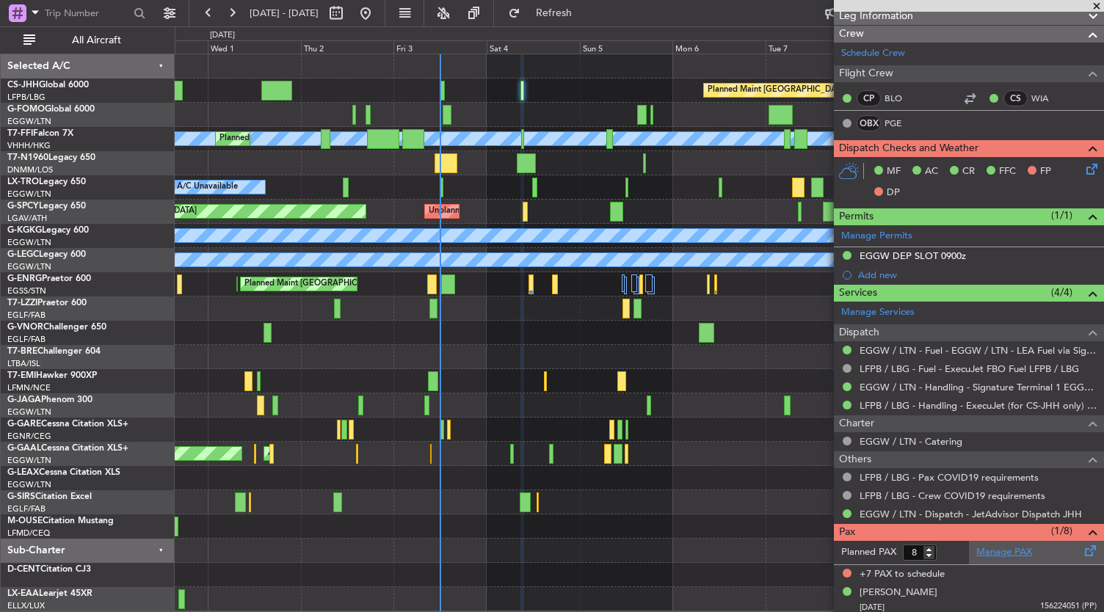
click at [1003, 549] on link "Manage PAX" at bounding box center [1005, 553] width 56 height 15
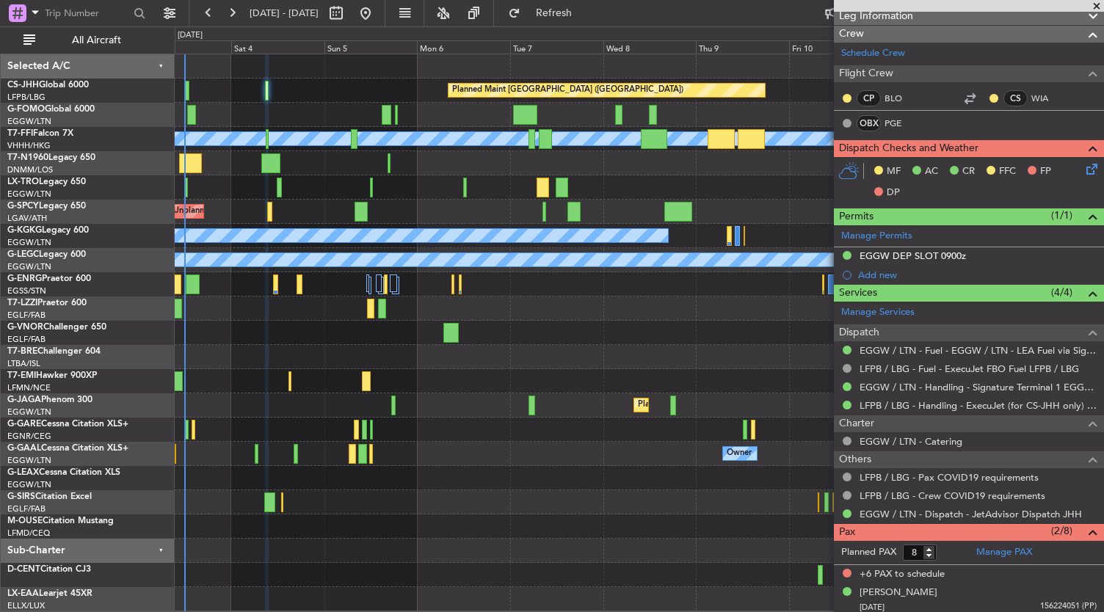
click at [311, 244] on div "Planned Maint [GEOGRAPHIC_DATA] ([GEOGRAPHIC_DATA]) Planned Maint Geneva ([GEOG…" at bounding box center [640, 332] width 930 height 557
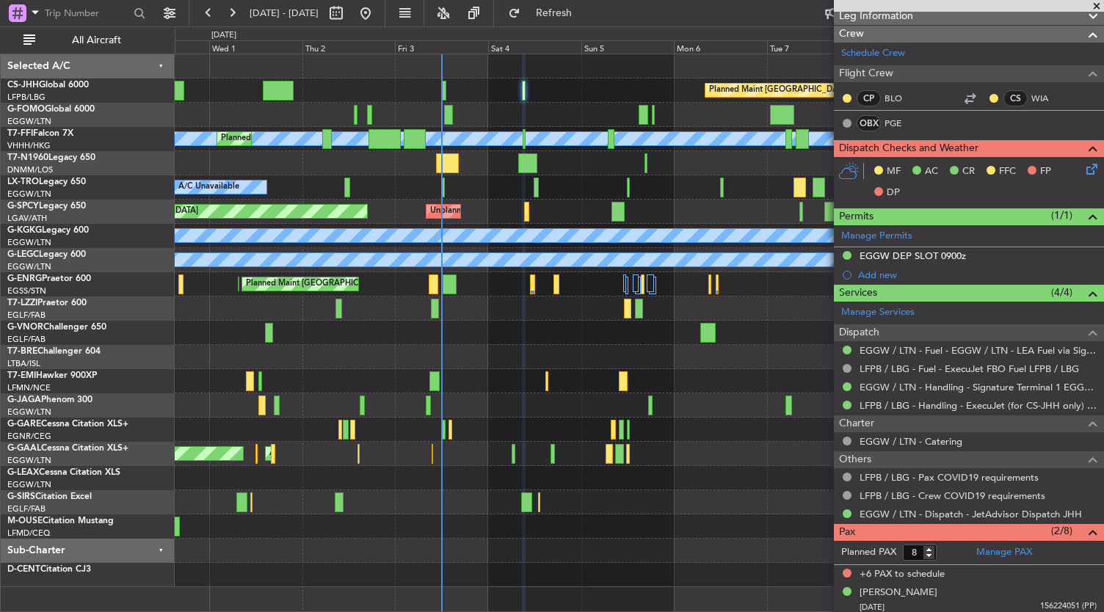
click at [587, 336] on div at bounding box center [640, 333] width 930 height 24
click at [350, 552] on div at bounding box center [640, 551] width 930 height 24
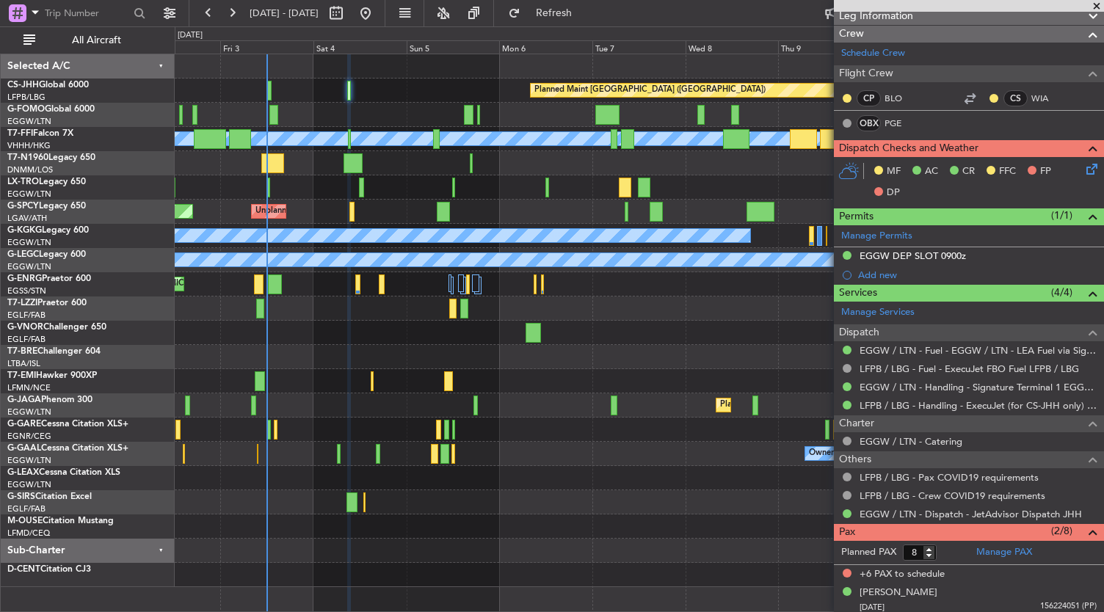
click at [584, 457] on div "Owner Owner AOG Maint [GEOGRAPHIC_DATA] No Crew Owner Planned [GEOGRAPHIC_DATA]" at bounding box center [640, 454] width 930 height 24
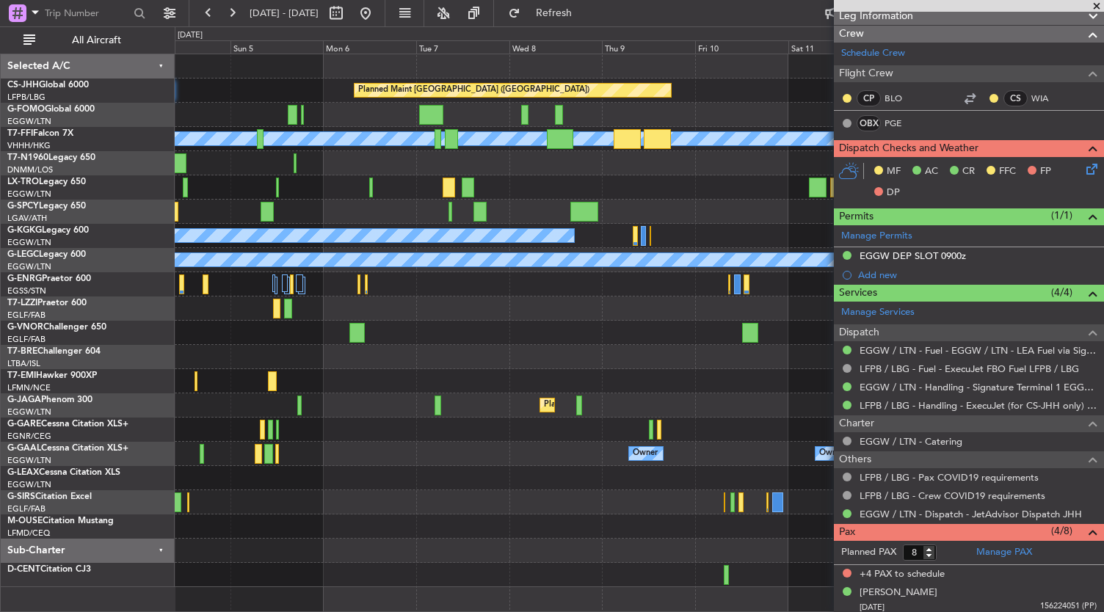
click at [308, 187] on div "Planned Maint [GEOGRAPHIC_DATA] ([GEOGRAPHIC_DATA]) Planned Maint Geneva ([GEOG…" at bounding box center [640, 320] width 930 height 533
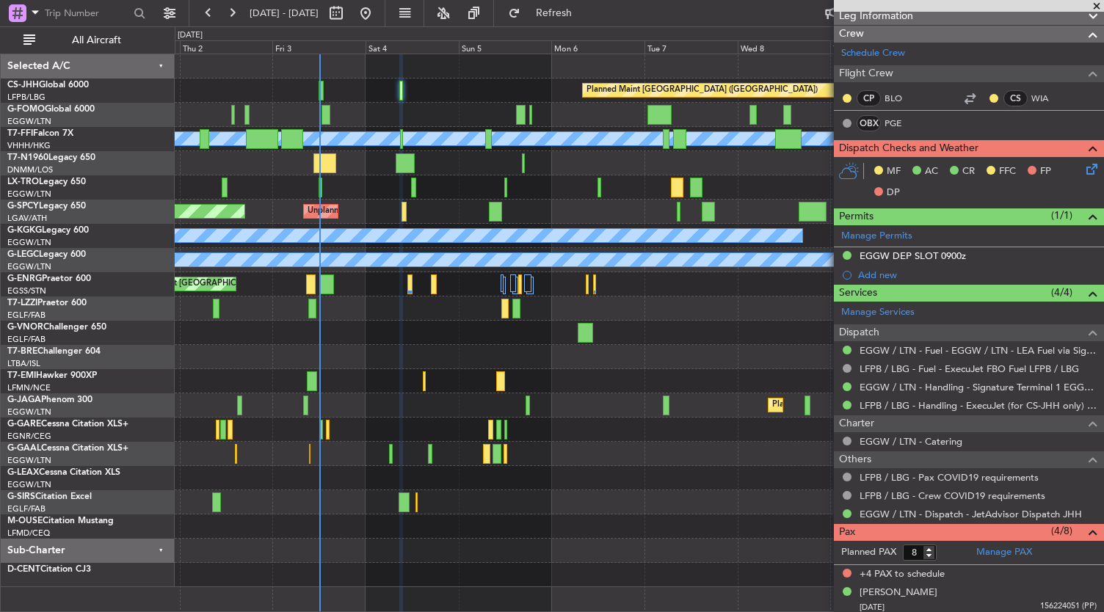
click at [604, 308] on div "Planned Maint [GEOGRAPHIC_DATA] ([GEOGRAPHIC_DATA]) Planned Maint Geneva ([GEOG…" at bounding box center [640, 320] width 930 height 533
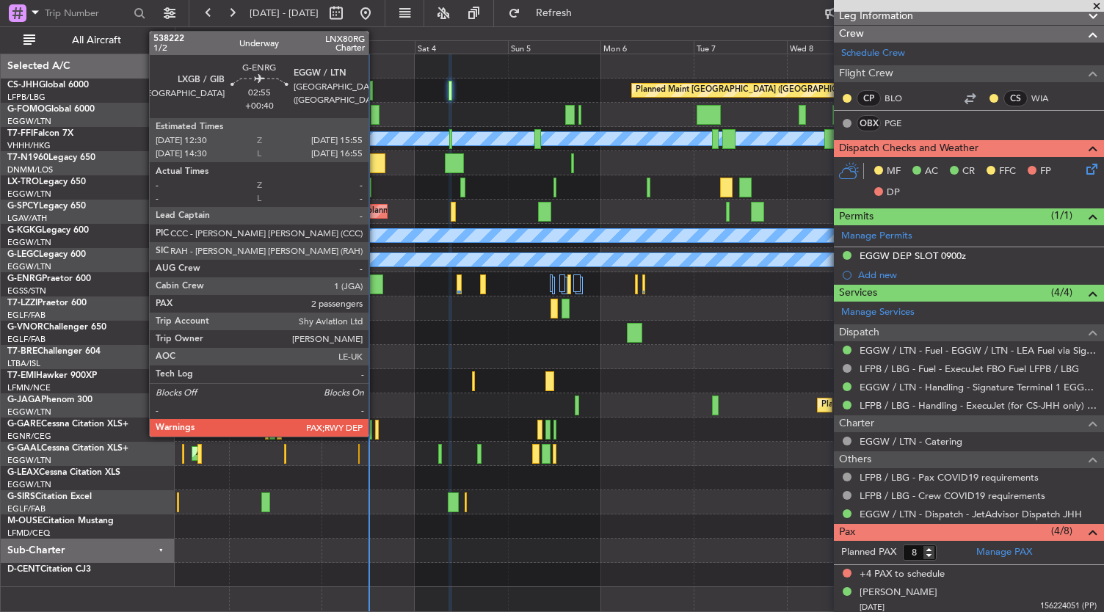
click at [376, 286] on div at bounding box center [376, 285] width 14 height 20
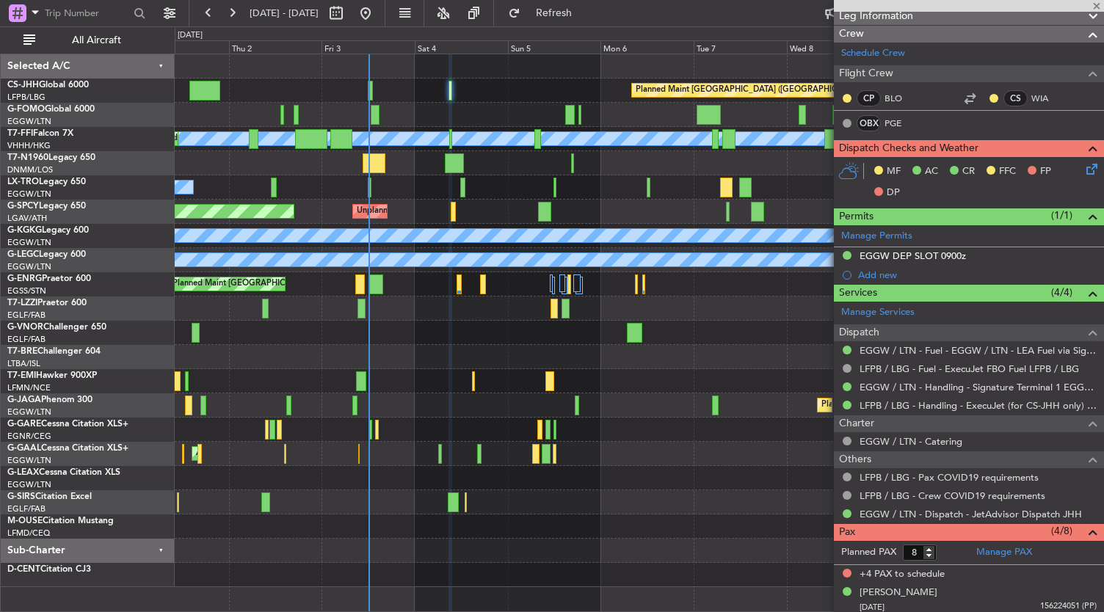
type input "+00:40"
type input "2"
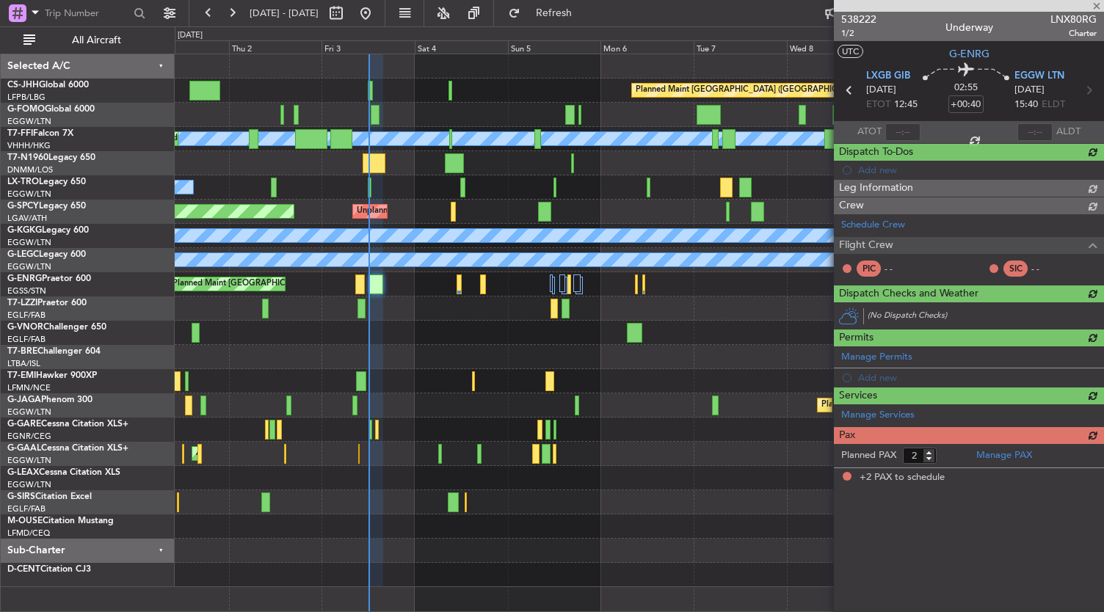
scroll to position [0, 0]
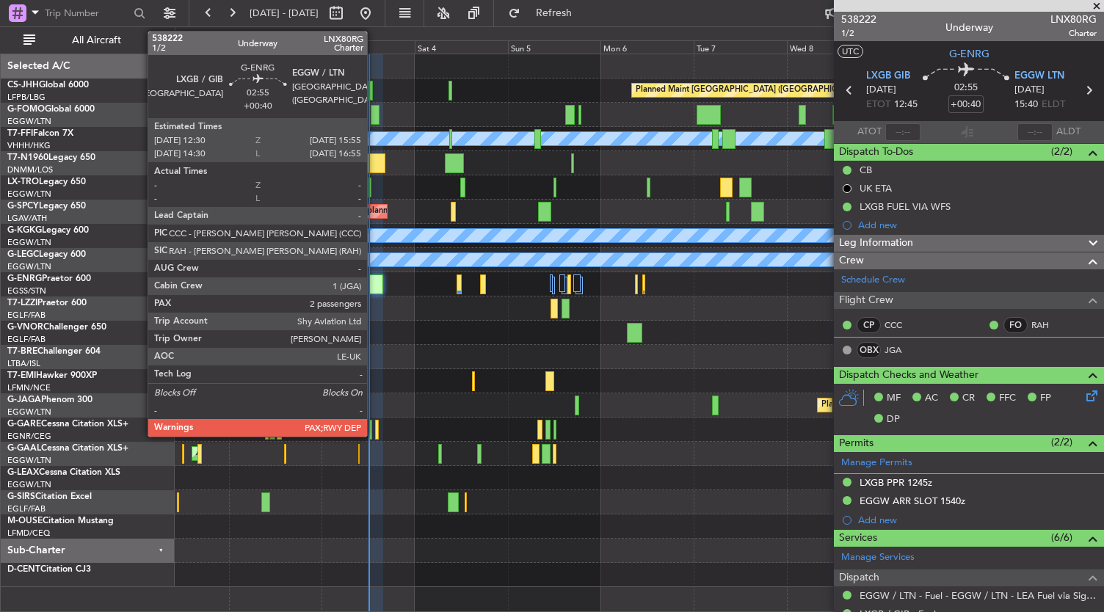
click at [374, 287] on div at bounding box center [376, 285] width 14 height 20
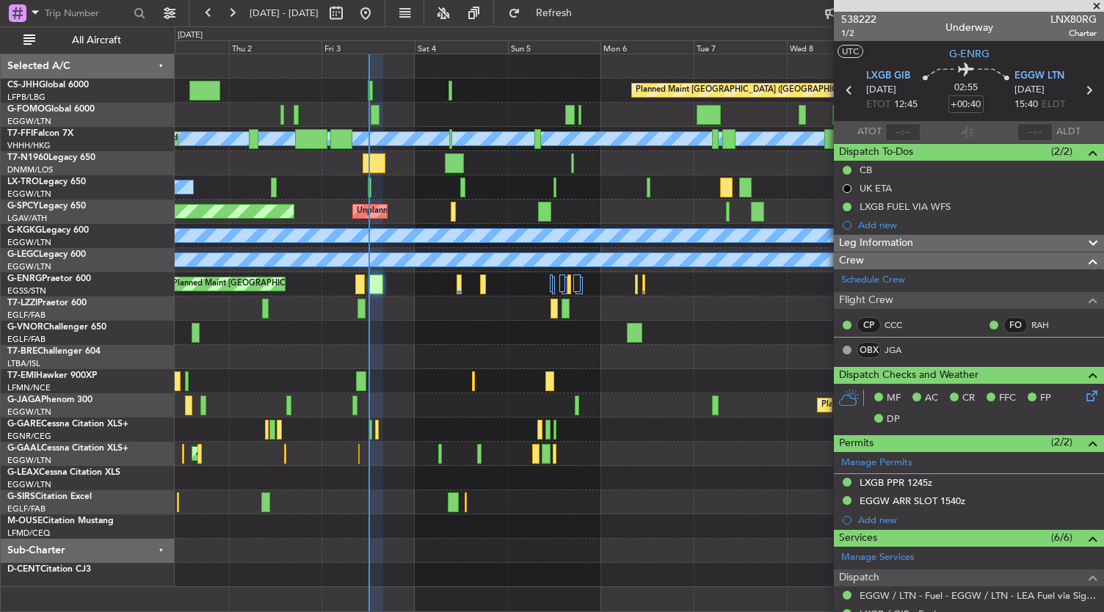
click at [129, 303] on div "Planned Maint [GEOGRAPHIC_DATA] ([GEOGRAPHIC_DATA]) Planned Maint Geneva ([GEOG…" at bounding box center [552, 319] width 1104 height 586
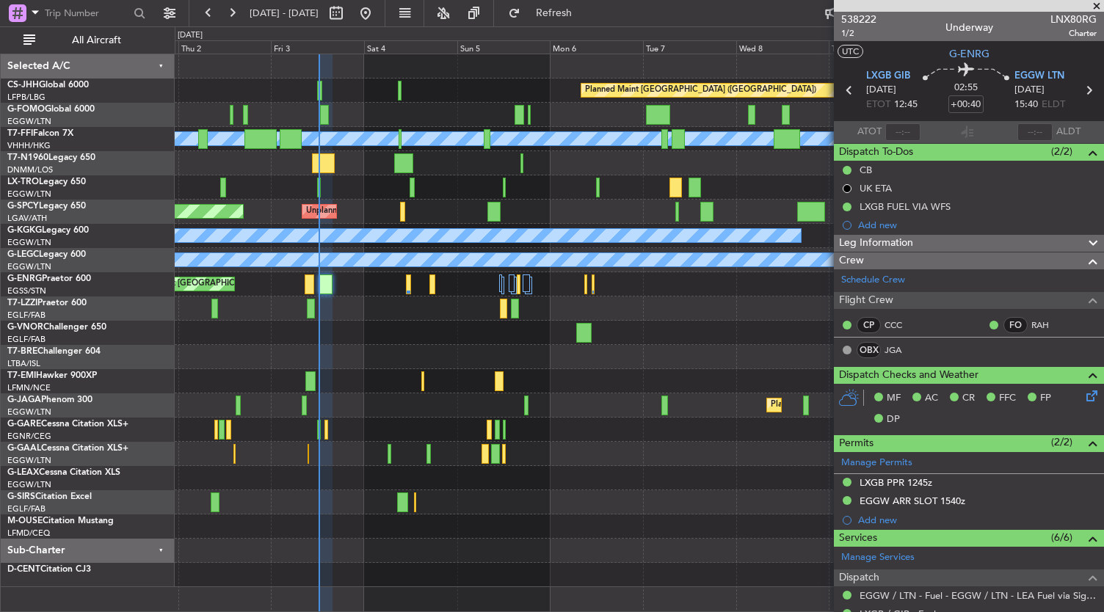
click at [349, 114] on div "Planned Maint [GEOGRAPHIC_DATA] ([GEOGRAPHIC_DATA]) Planned Maint Geneva ([GEOG…" at bounding box center [640, 320] width 930 height 533
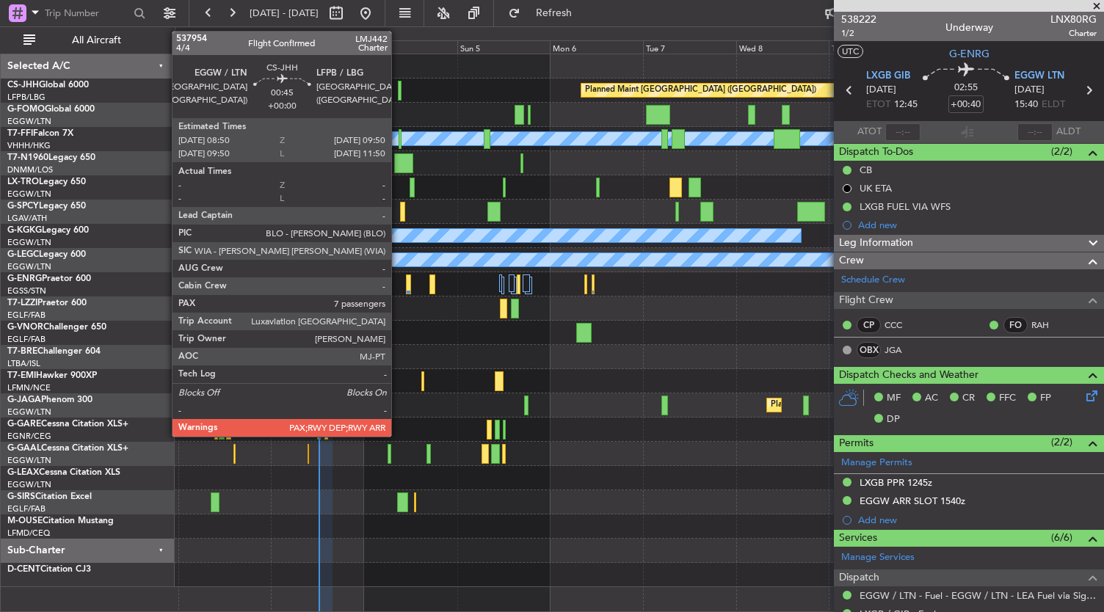
click at [399, 92] on div at bounding box center [400, 91] width 4 height 20
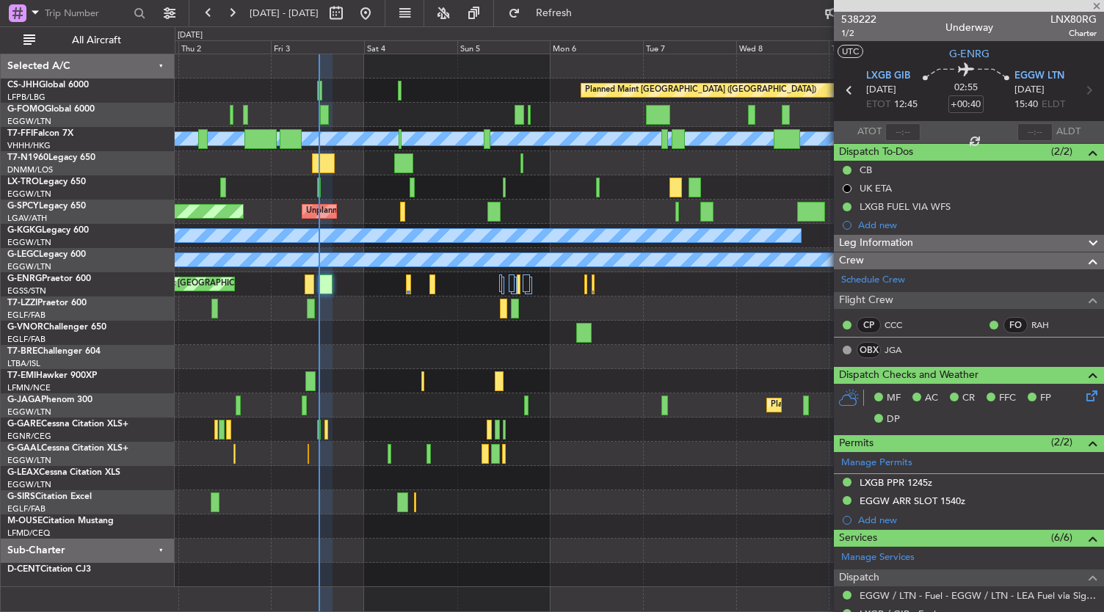
type input "8"
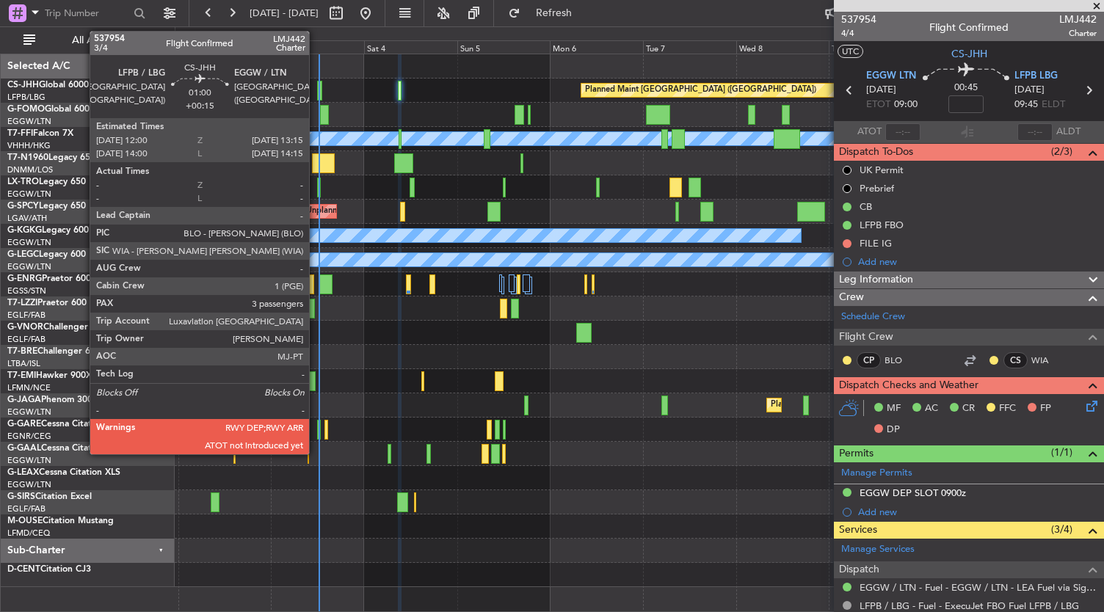
click at [317, 93] on div at bounding box center [319, 91] width 5 height 20
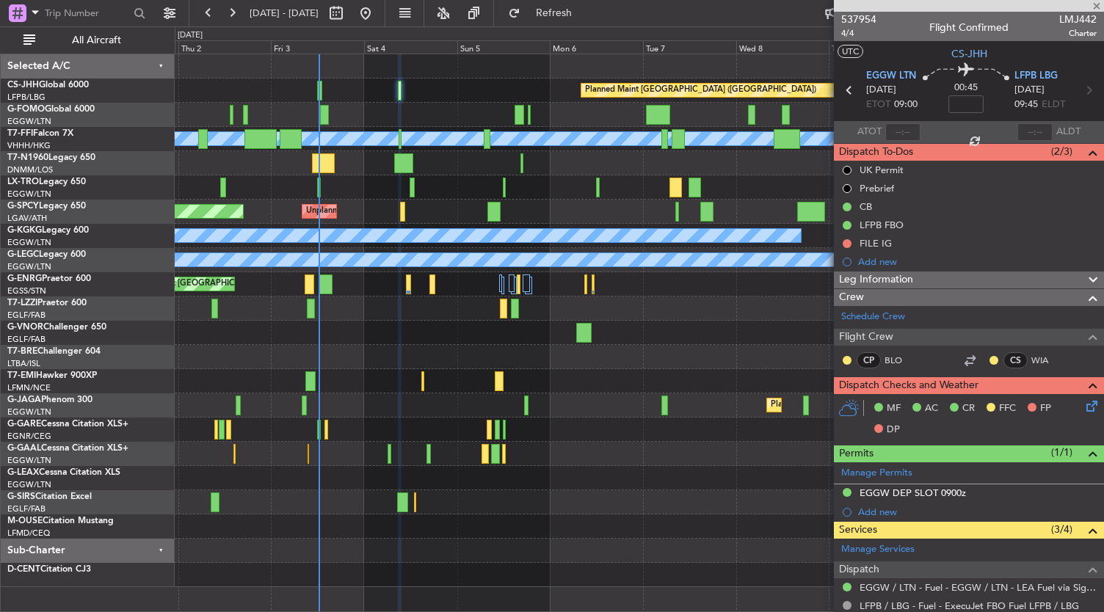
type input "+00:15"
type input "3"
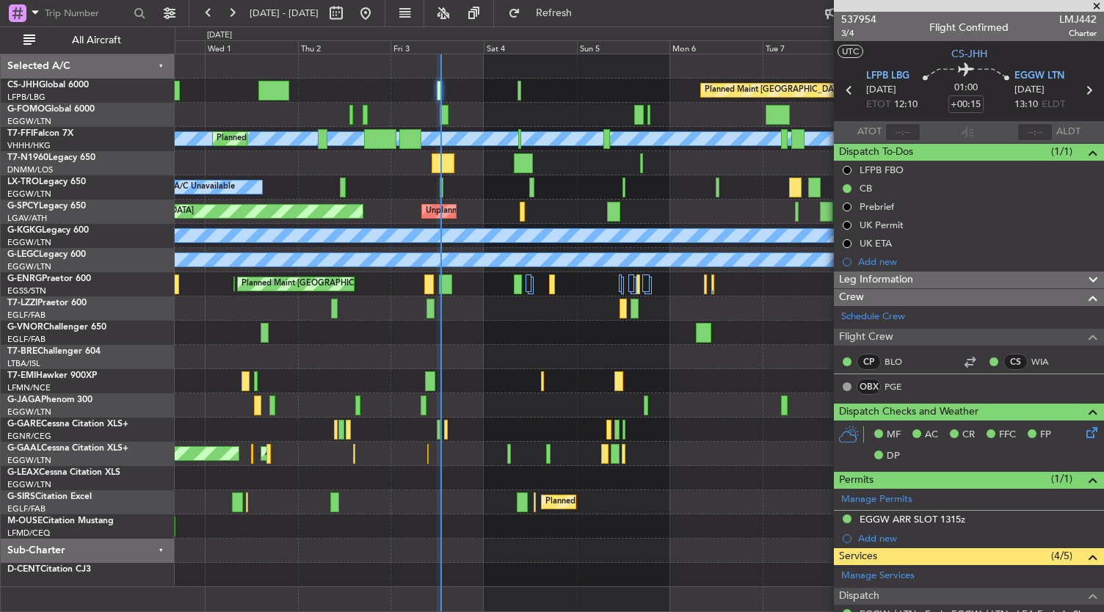
click at [578, 409] on div "Planned Maint [GEOGRAPHIC_DATA] ([GEOGRAPHIC_DATA]) Planned Maint Geneva ([GEOG…" at bounding box center [640, 320] width 930 height 533
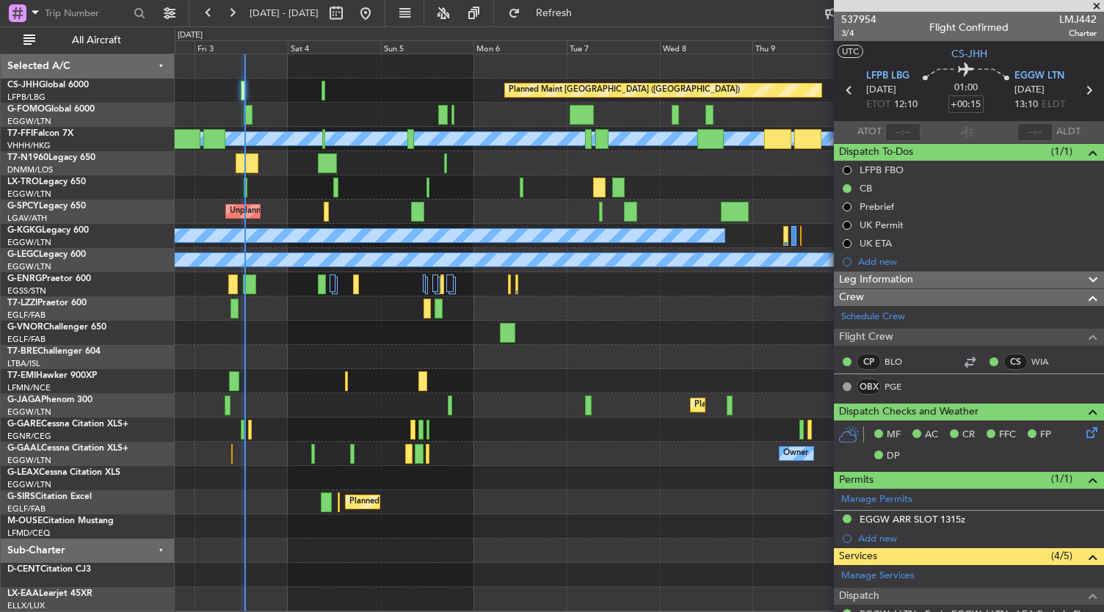
click at [316, 366] on div "Planned Maint [GEOGRAPHIC_DATA] ([GEOGRAPHIC_DATA]) Planned Maint Geneva ([GEOG…" at bounding box center [640, 332] width 930 height 557
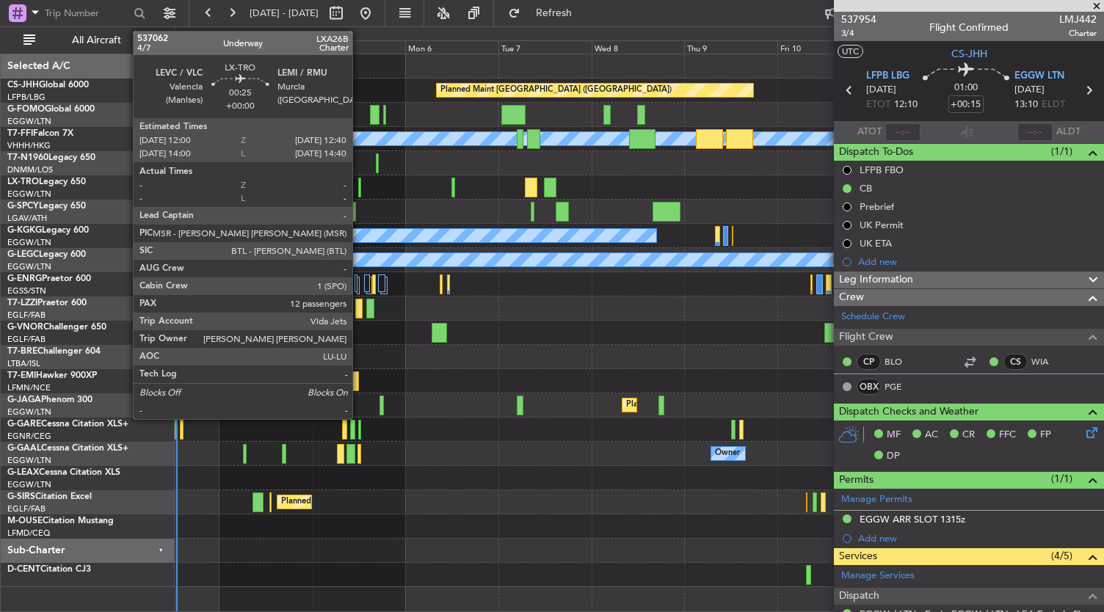
click at [360, 189] on div at bounding box center [359, 188] width 3 height 20
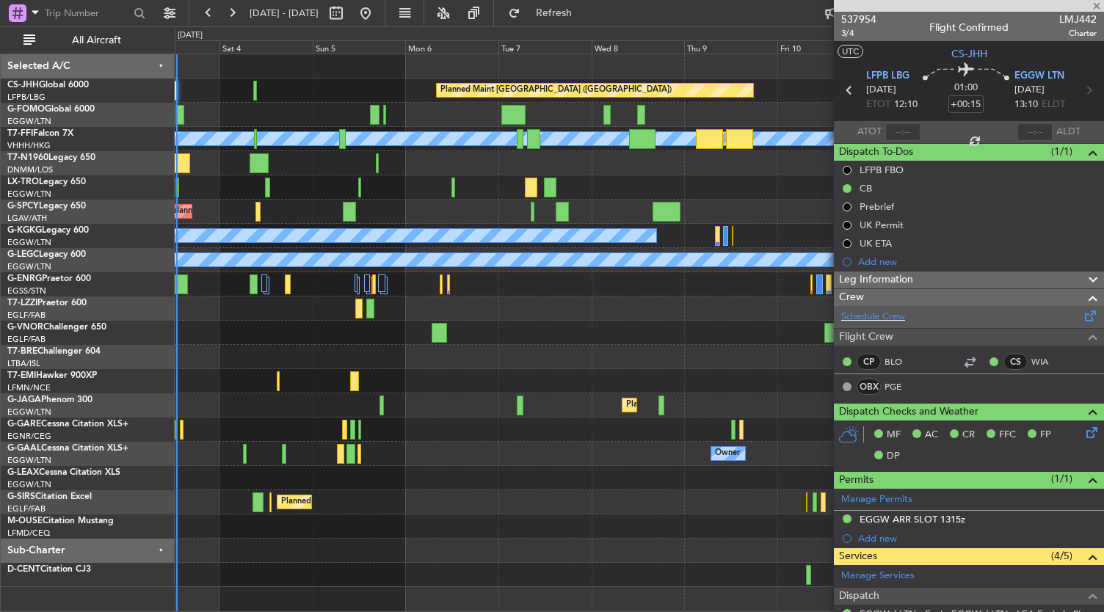
type input "12"
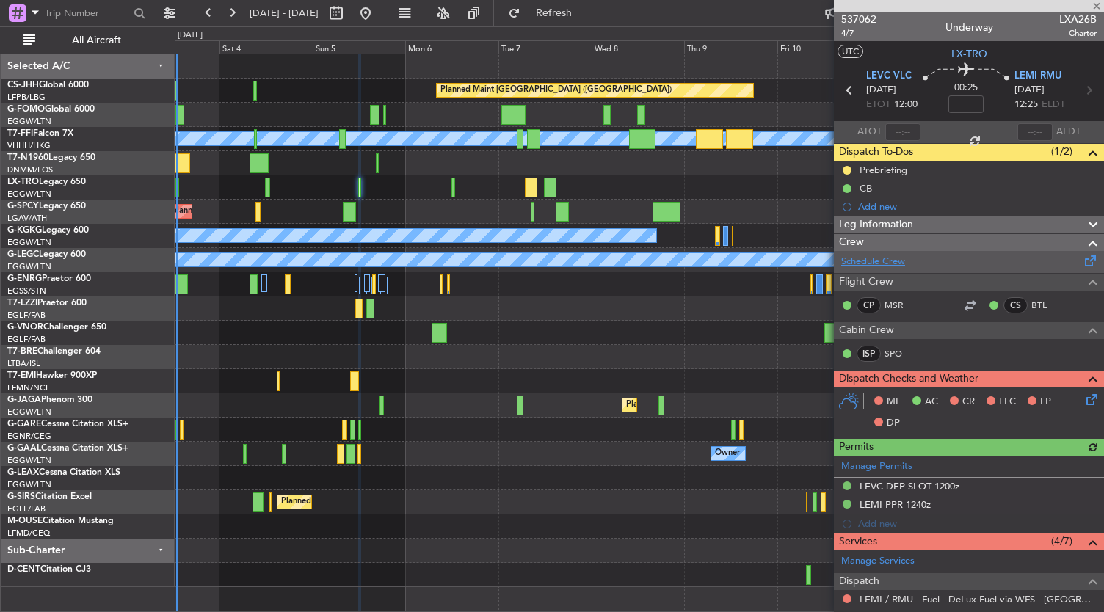
click at [881, 261] on link "Schedule Crew" at bounding box center [873, 262] width 64 height 15
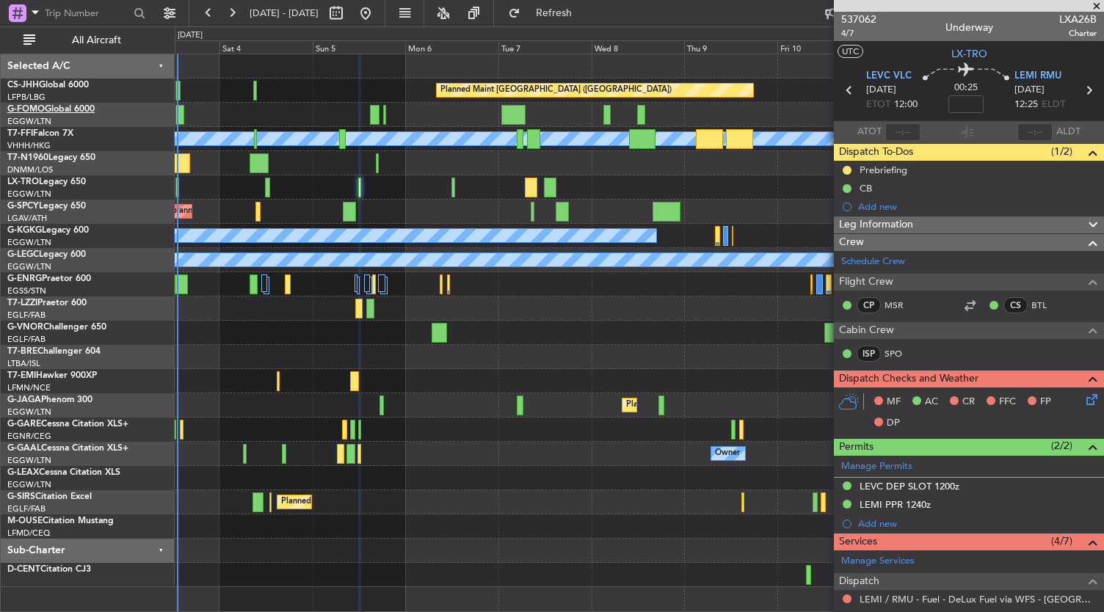
click at [65, 111] on link "G-FOMO Global 6000" at bounding box center [50, 109] width 87 height 9
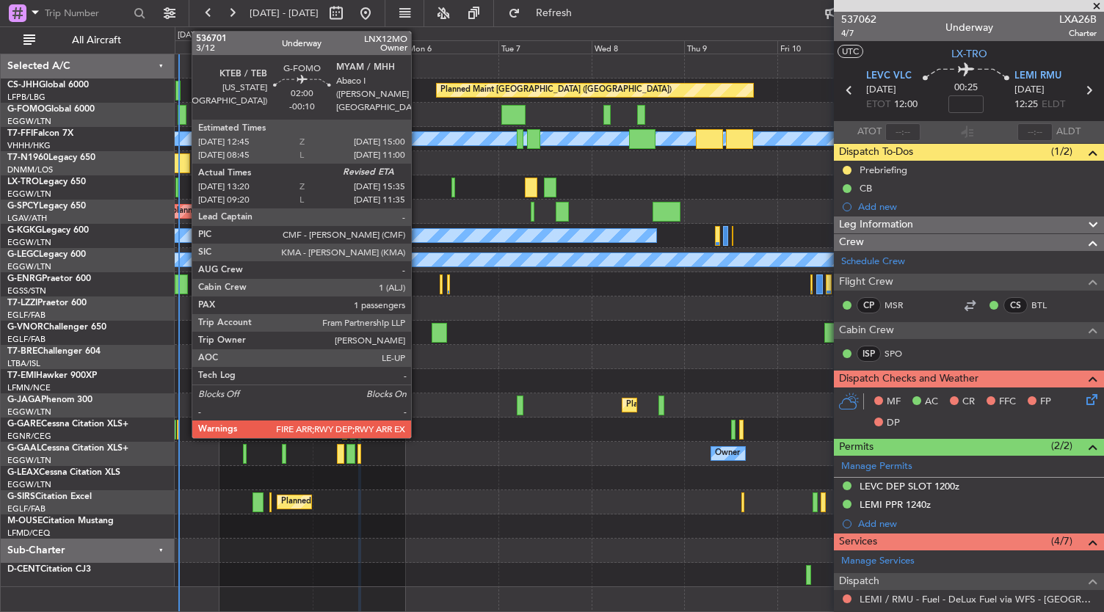
click at [184, 116] on div at bounding box center [182, 115] width 9 height 20
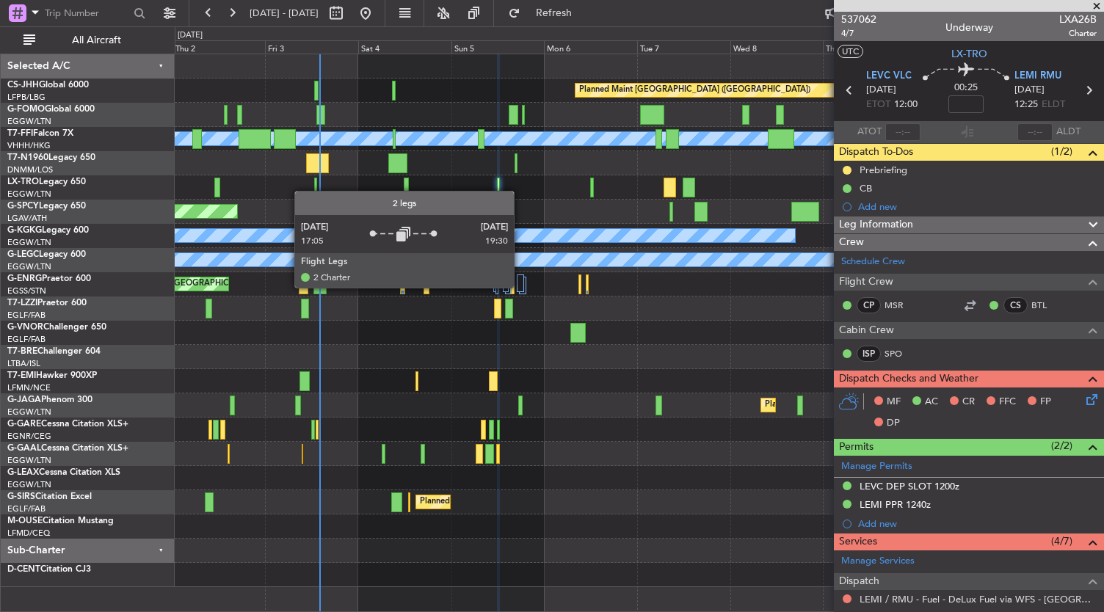
click at [521, 287] on div at bounding box center [520, 284] width 7 height 18
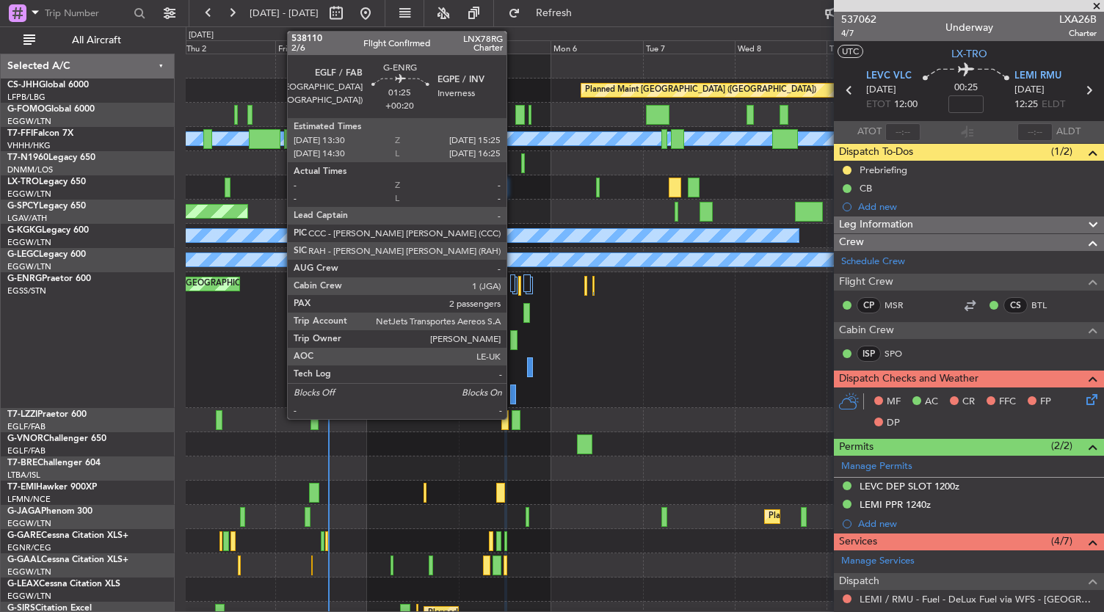
click at [514, 343] on div at bounding box center [513, 340] width 7 height 20
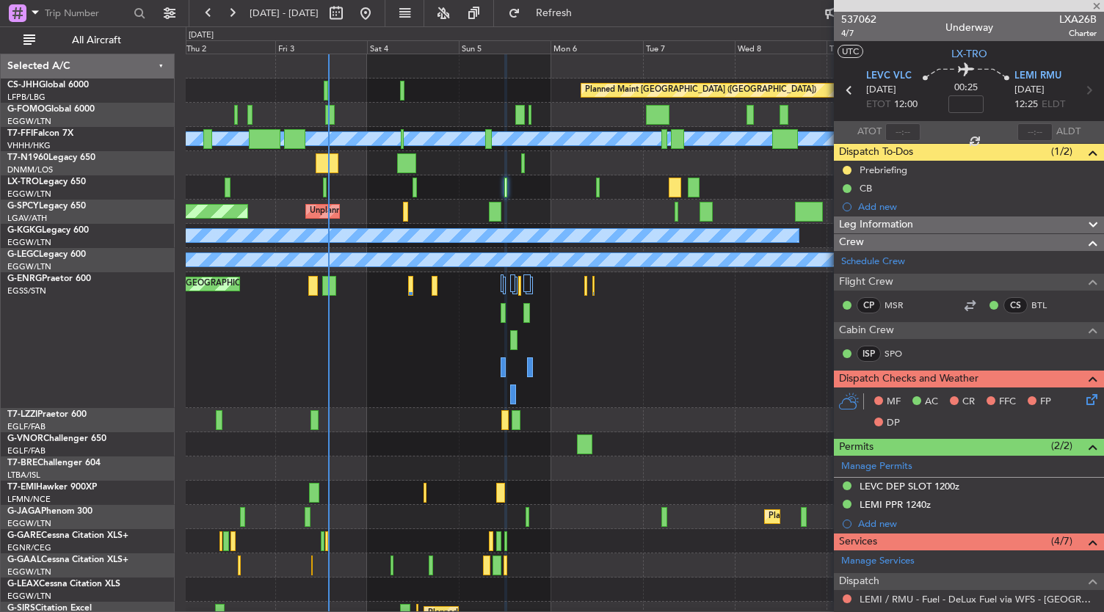
type input "+00:20"
type input "2"
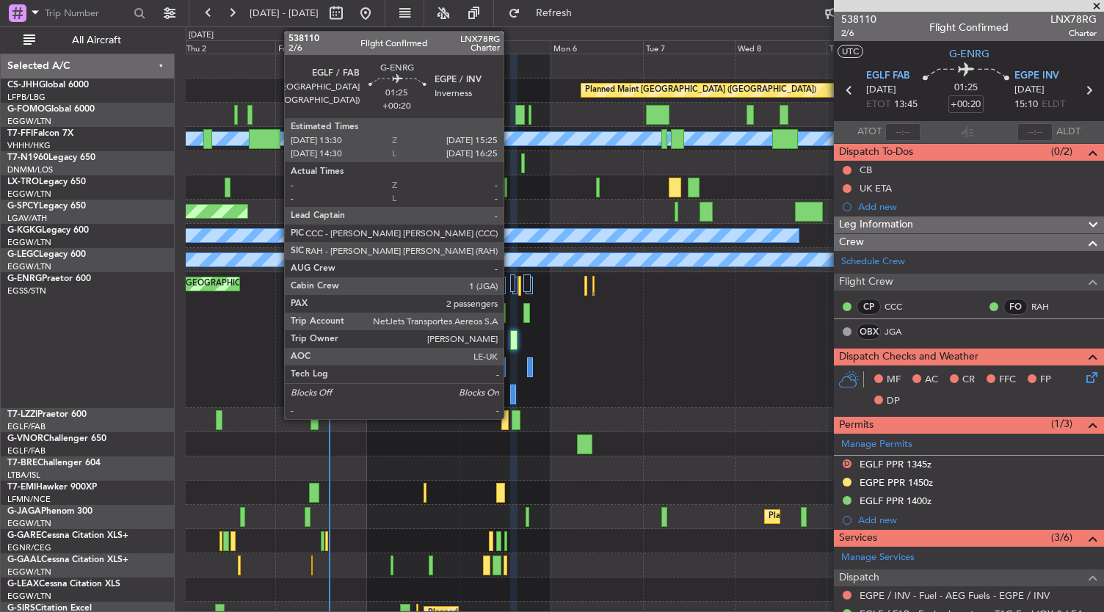
click at [511, 340] on div at bounding box center [513, 340] width 7 height 20
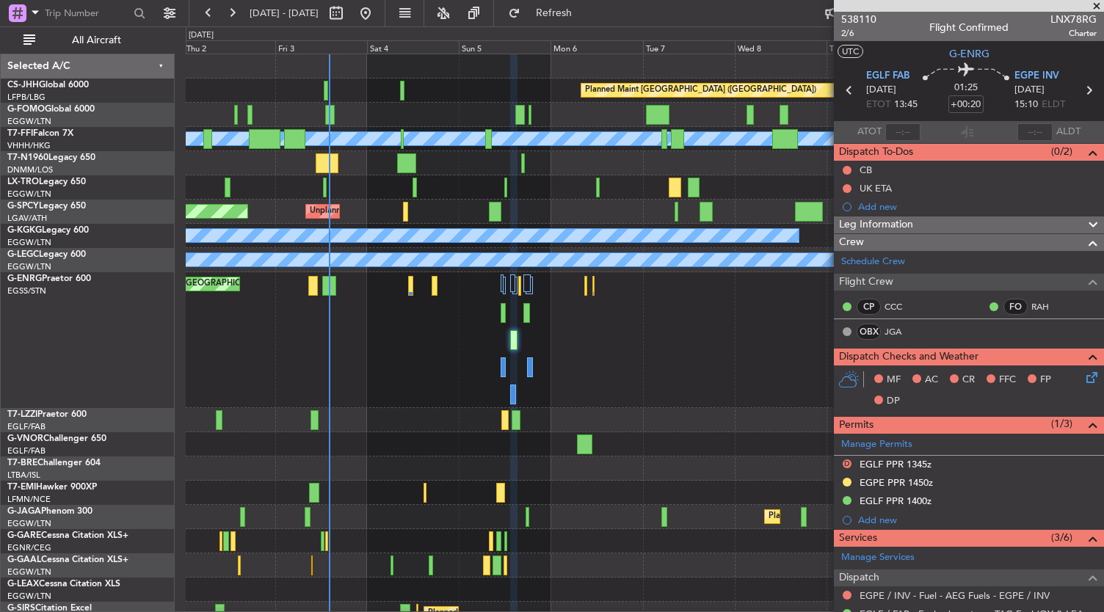
click at [530, 314] on div "Planned Maint London (Stansted) Planned Maint London (Stansted)" at bounding box center [645, 340] width 919 height 136
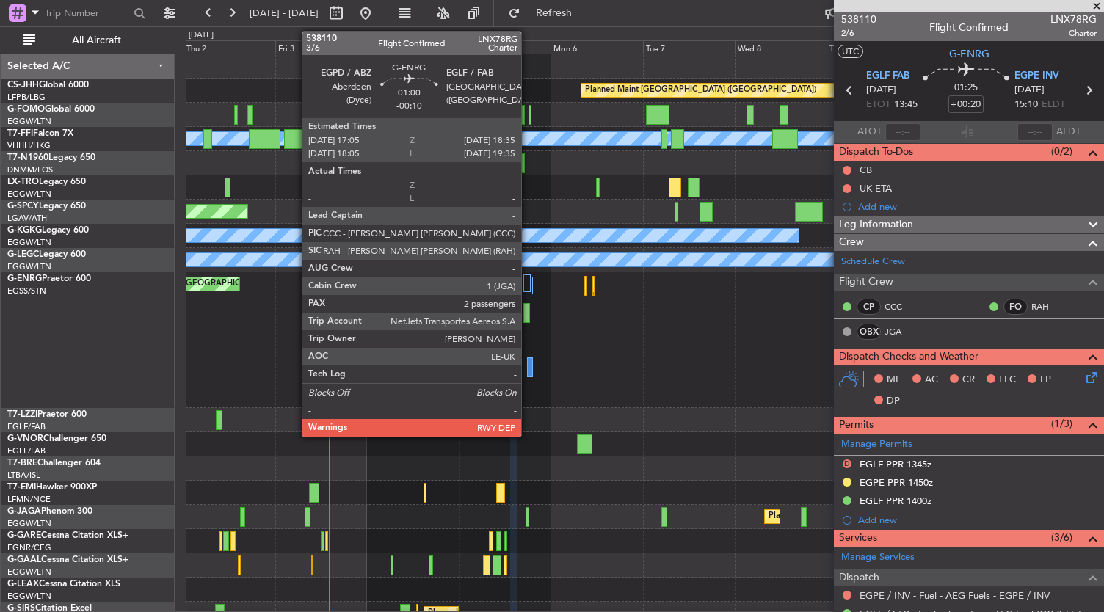
click at [529, 314] on div at bounding box center [527, 313] width 6 height 20
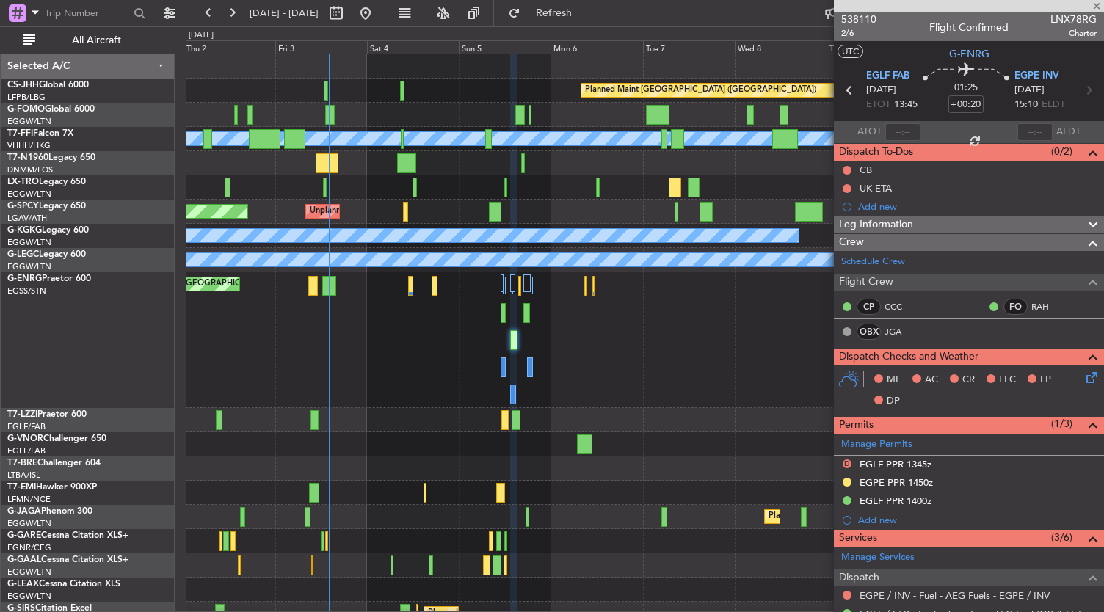
type input "-00:10"
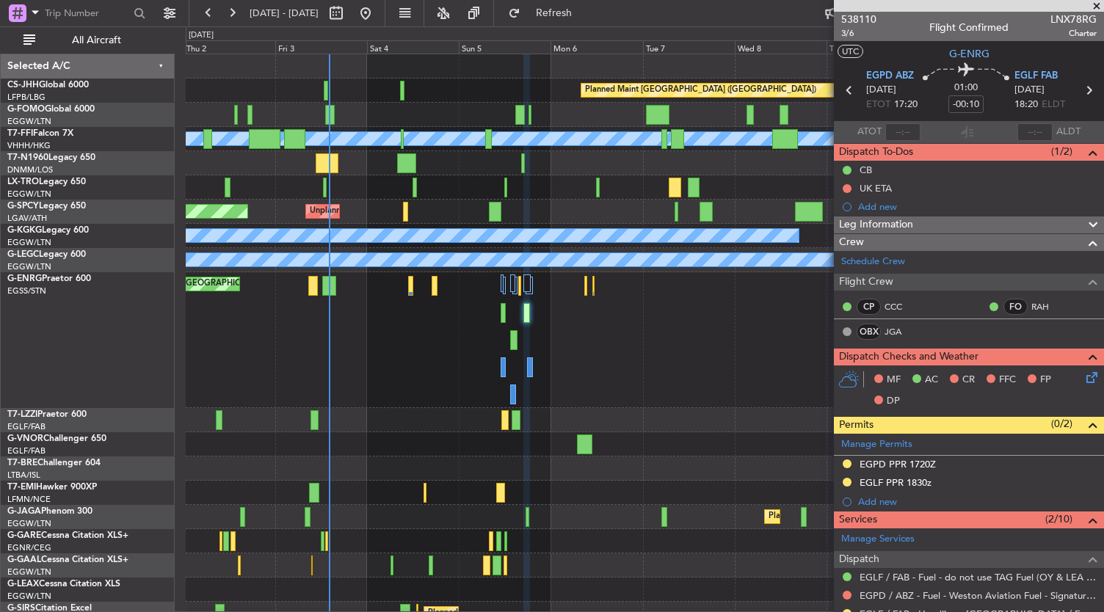
click at [654, 395] on div "Planned Maint London (Stansted) Planned Maint London (Stansted)" at bounding box center [645, 340] width 919 height 136
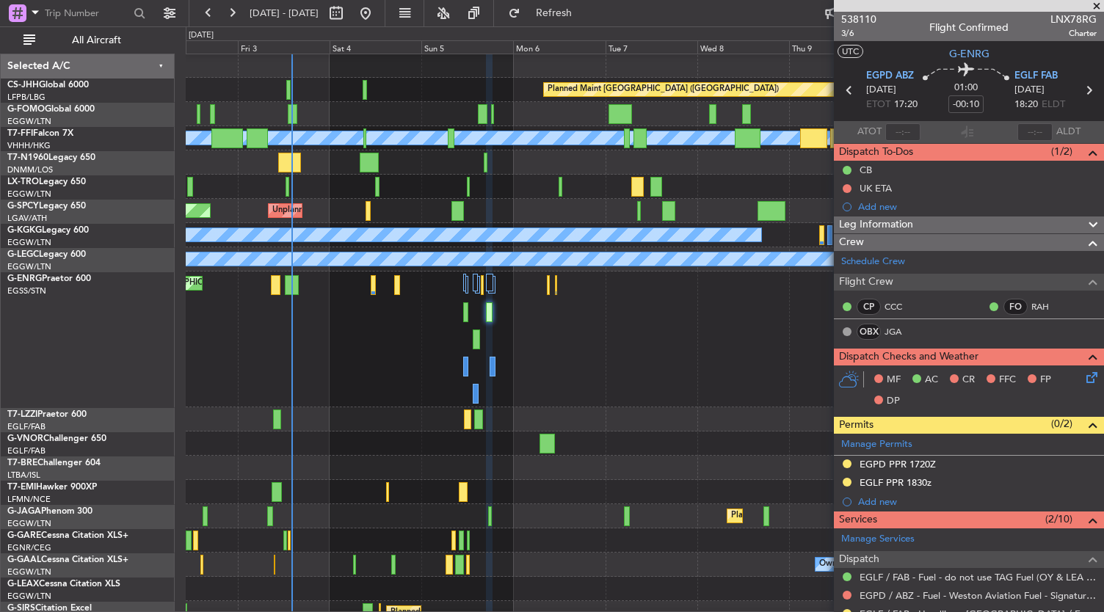
scroll to position [1, 0]
click at [872, 21] on span "538110" at bounding box center [858, 19] width 35 height 15
click at [349, 352] on div "Planned Maint London (Stansted) Planned Maint London (Stansted)" at bounding box center [645, 340] width 919 height 136
click at [611, 349] on div "Planned Maint London (Stansted) Planned Maint London (Stansted)" at bounding box center [645, 340] width 919 height 136
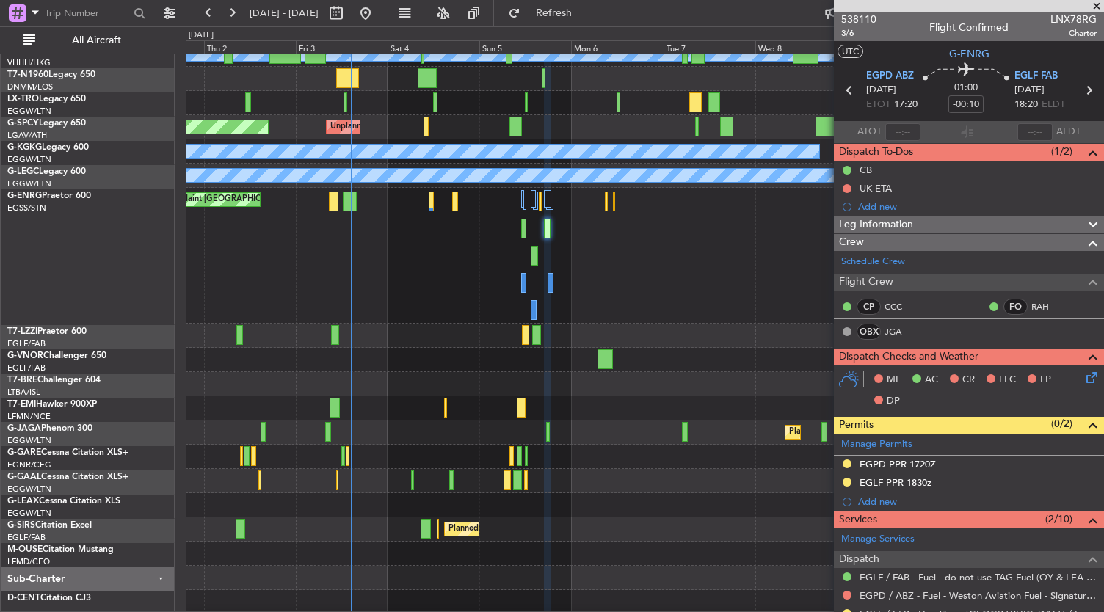
click at [373, 328] on div "A/C Unavailable [GEOGRAPHIC_DATA] ([GEOGRAPHIC_DATA])" at bounding box center [645, 336] width 919 height 24
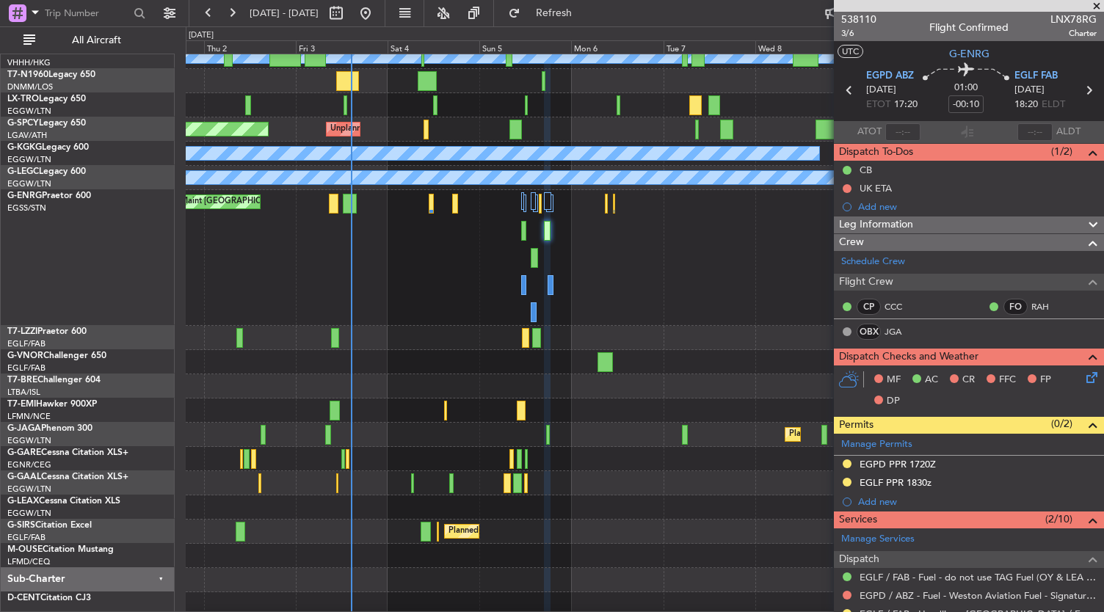
scroll to position [82, 0]
click at [396, 326] on div "Planned Maint London (Stansted) Planned Maint London (Stansted)" at bounding box center [645, 258] width 919 height 136
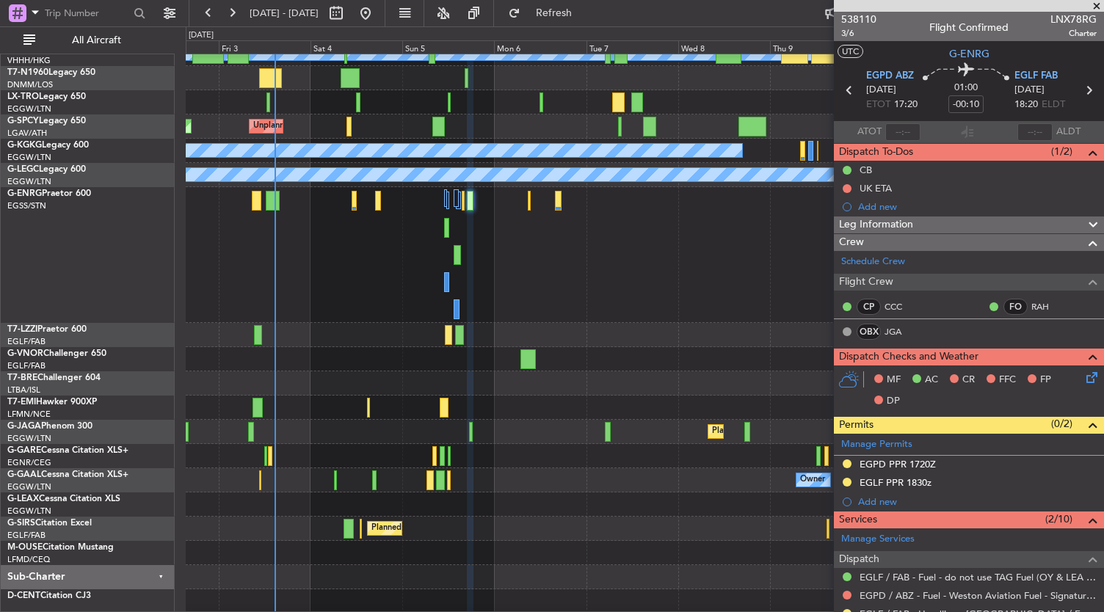
scroll to position [85, 0]
